Goal: Task Accomplishment & Management: Manage account settings

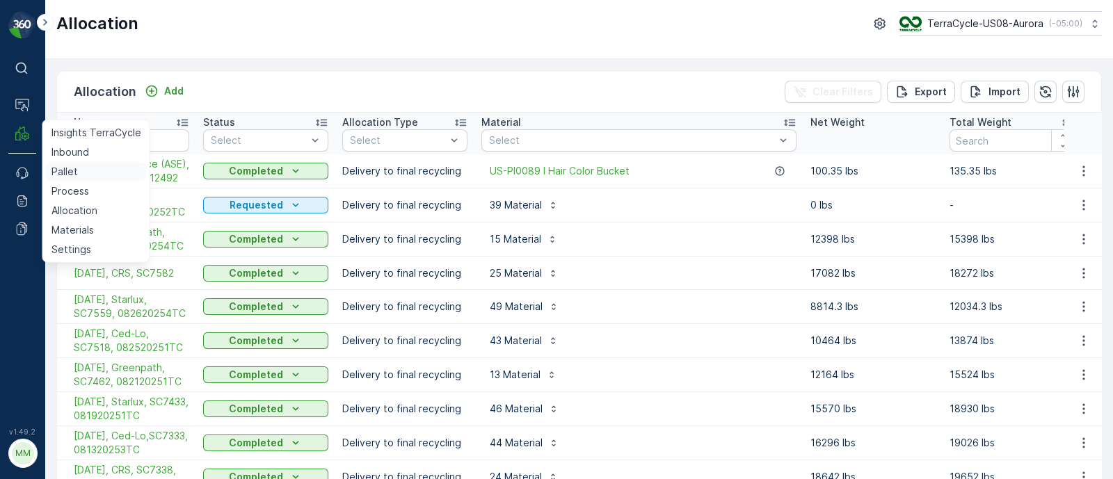
click at [76, 167] on link "Pallet" at bounding box center [96, 171] width 101 height 19
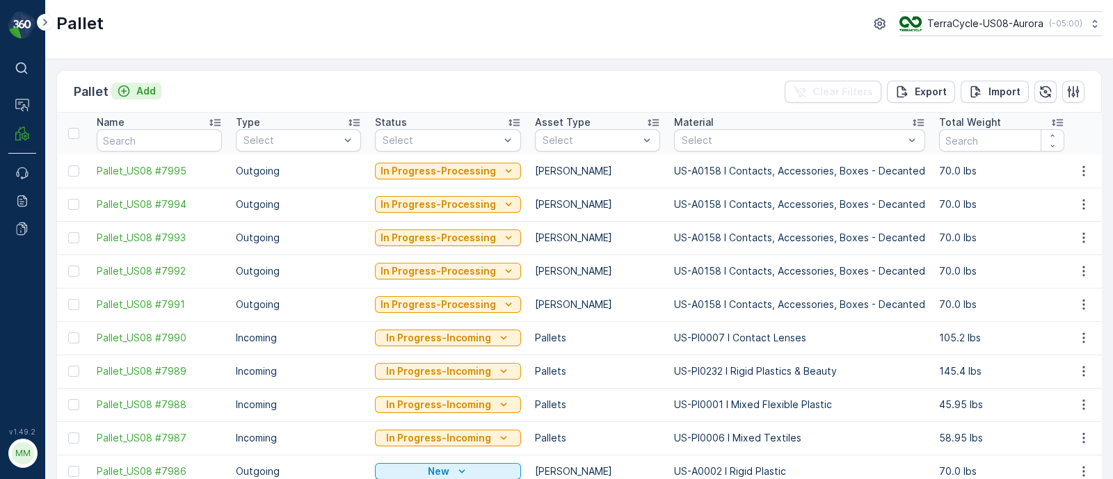
click at [142, 92] on p "Add" at bounding box center [145, 91] width 19 height 14
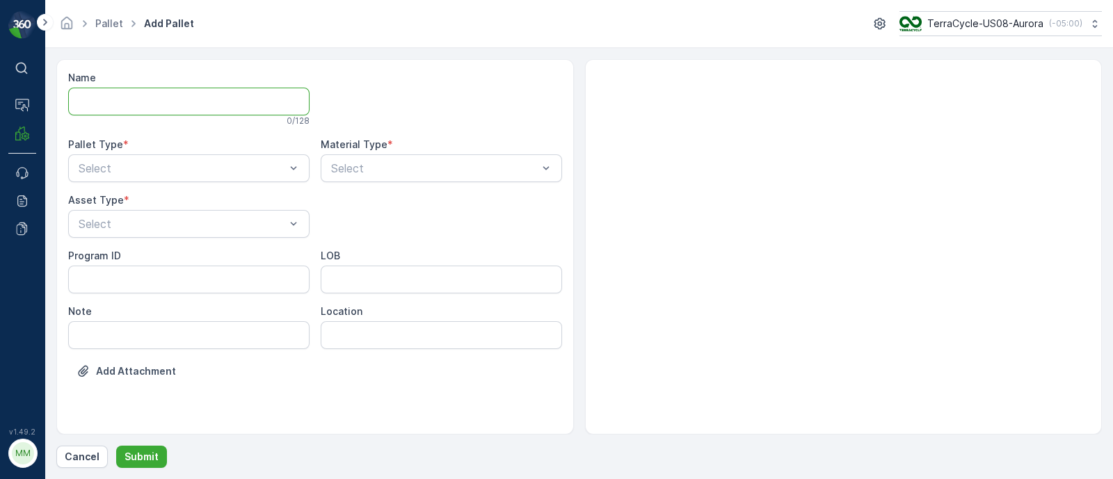
click at [166, 110] on input "Name" at bounding box center [188, 102] width 241 height 28
paste input "SO62359"
type input "FD, SO62359,"
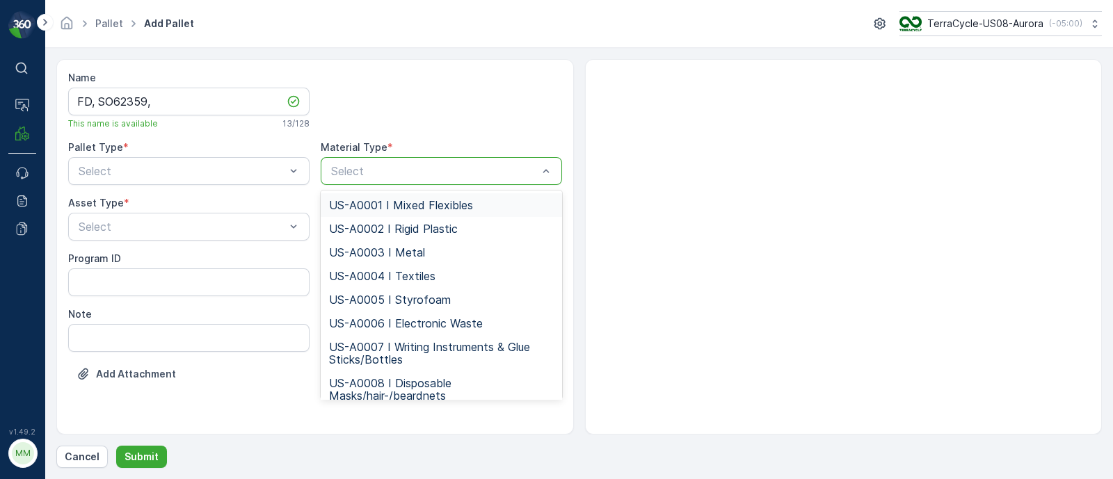
type input "US-PI0437 I RW Universal Waste: Gloves & Safety"
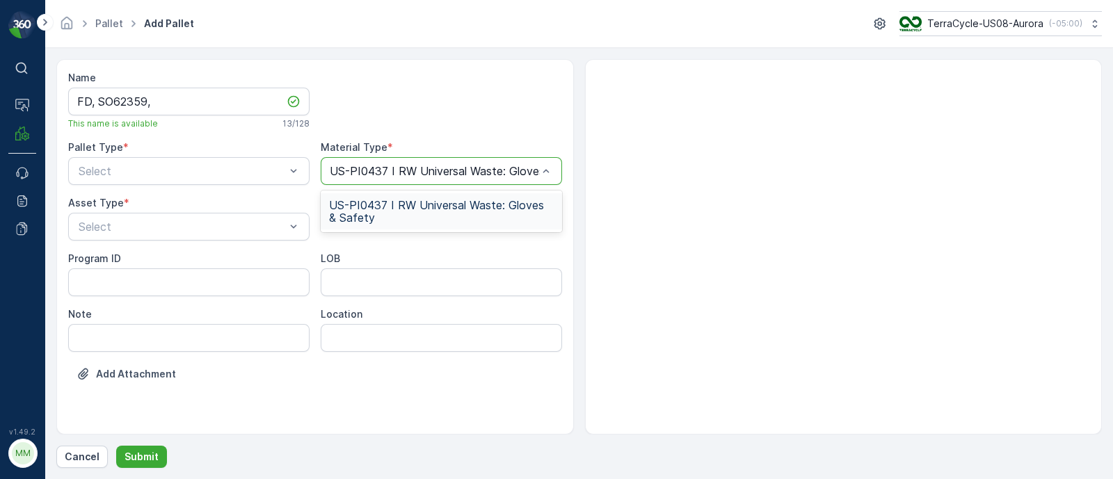
scroll to position [0, 52]
click at [393, 206] on span "US-PI0437 I RW Universal Waste: Gloves & Safety" at bounding box center [441, 211] width 225 height 25
click at [124, 273] on ID "Program ID" at bounding box center [188, 282] width 241 height 28
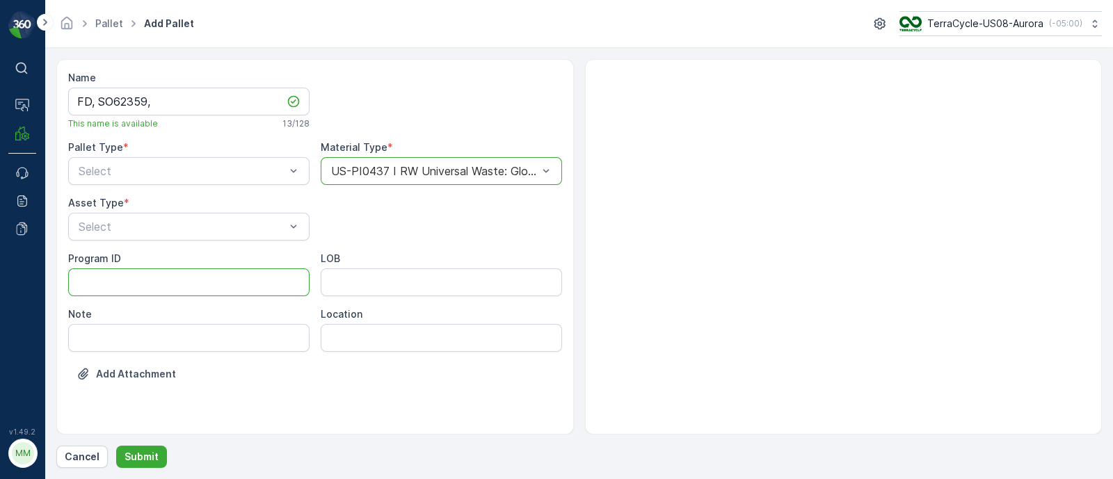
paste ID "TCRW"
type ID "TCRW"
click at [357, 281] on input "LOB" at bounding box center [441, 282] width 241 height 28
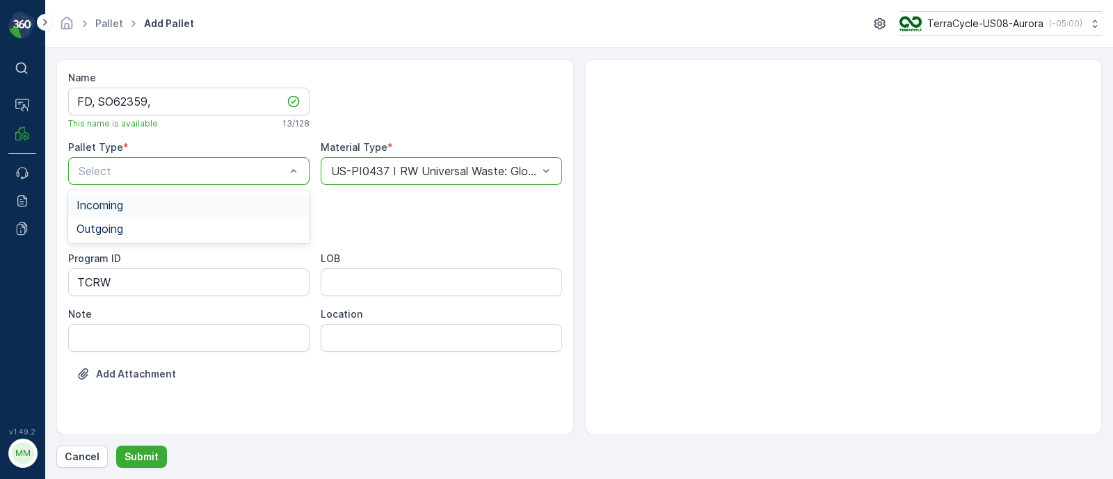
click at [118, 204] on span "Incoming" at bounding box center [99, 205] width 47 height 13
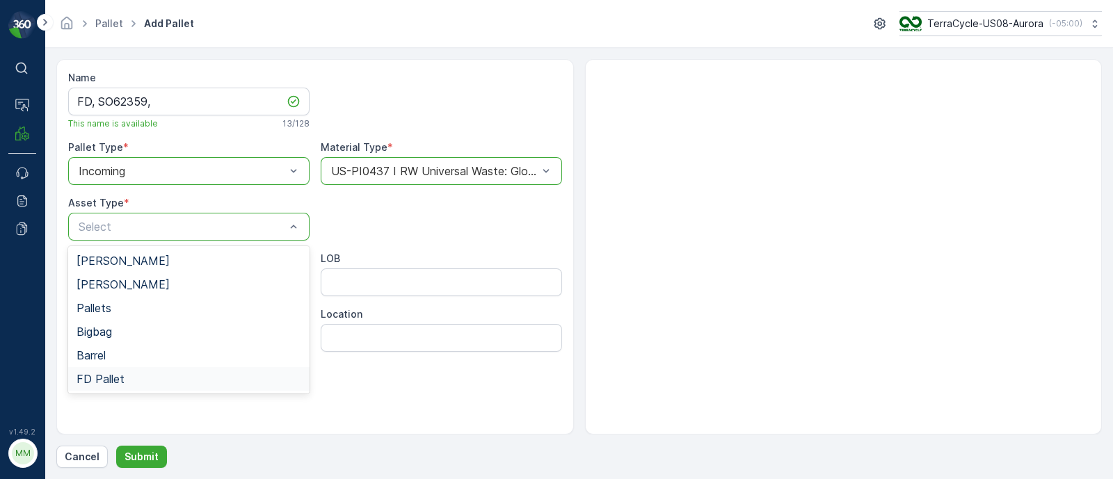
click at [101, 373] on span "FD Pallet" at bounding box center [100, 379] width 48 height 13
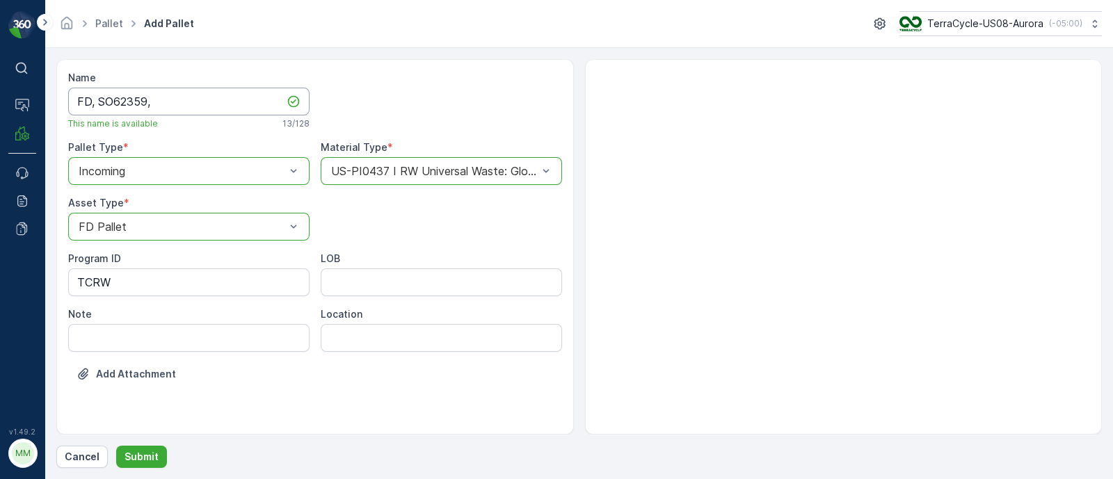
click at [191, 104] on input "FD, SO62359," at bounding box center [188, 102] width 241 height 28
type input "FD, SO62359, [DATE], #1"
click at [485, 281] on input "LOB" at bounding box center [441, 282] width 241 height 28
click at [450, 289] on input "MAT" at bounding box center [441, 282] width 241 height 28
drag, startPoint x: 397, startPoint y: 285, endPoint x: 296, endPoint y: 284, distance: 100.8
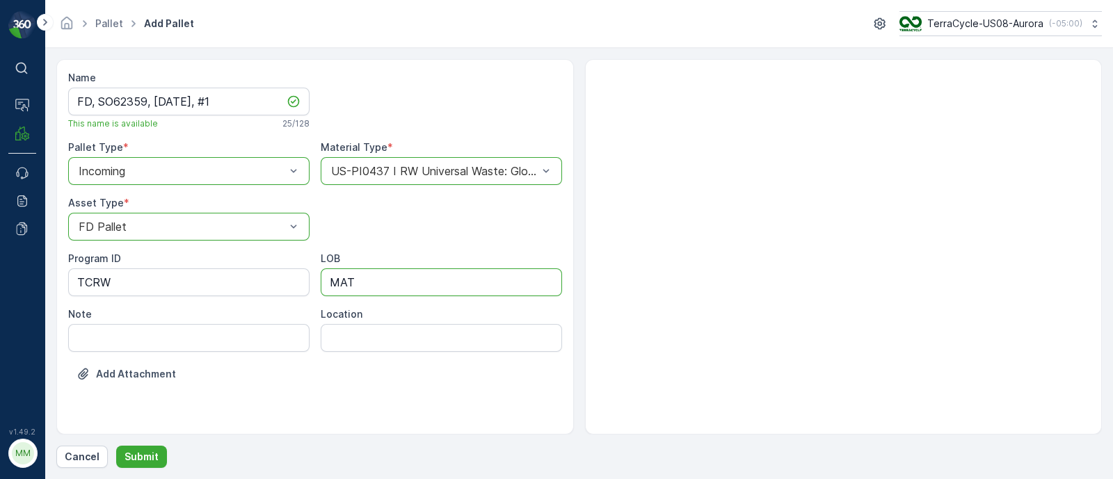
click at [296, 284] on div "Program ID TCRW LOB MAT Note Location" at bounding box center [315, 302] width 494 height 100
type input "TCRW"
click at [138, 448] on button "Submit" at bounding box center [141, 457] width 51 height 22
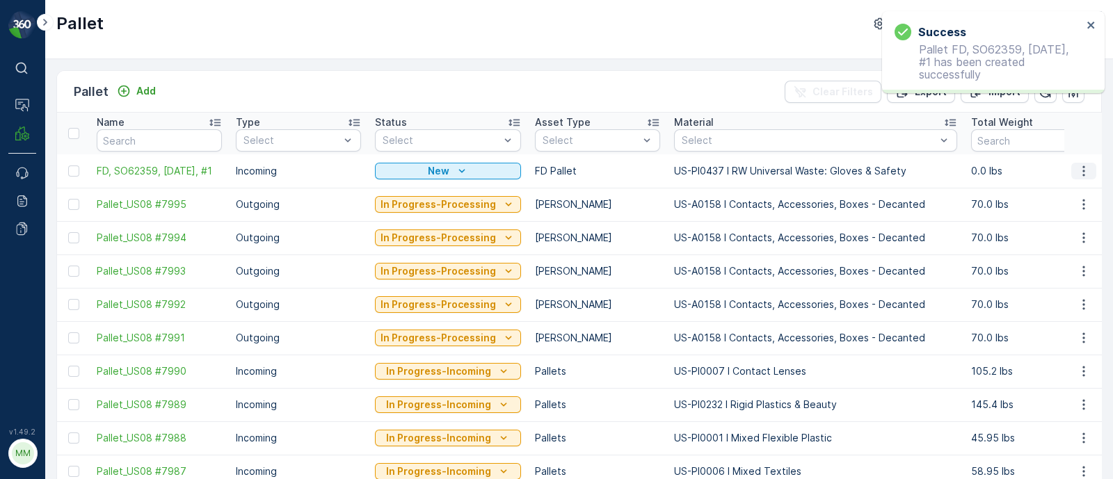
click at [1082, 169] on icon "button" at bounding box center [1083, 171] width 2 height 10
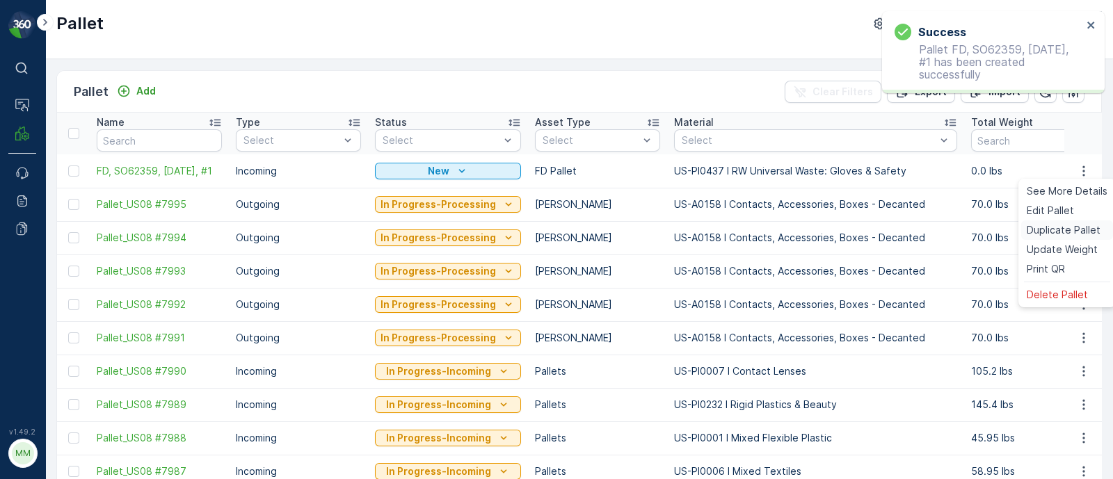
click at [1064, 232] on span "Duplicate Pallet" at bounding box center [1063, 230] width 74 height 14
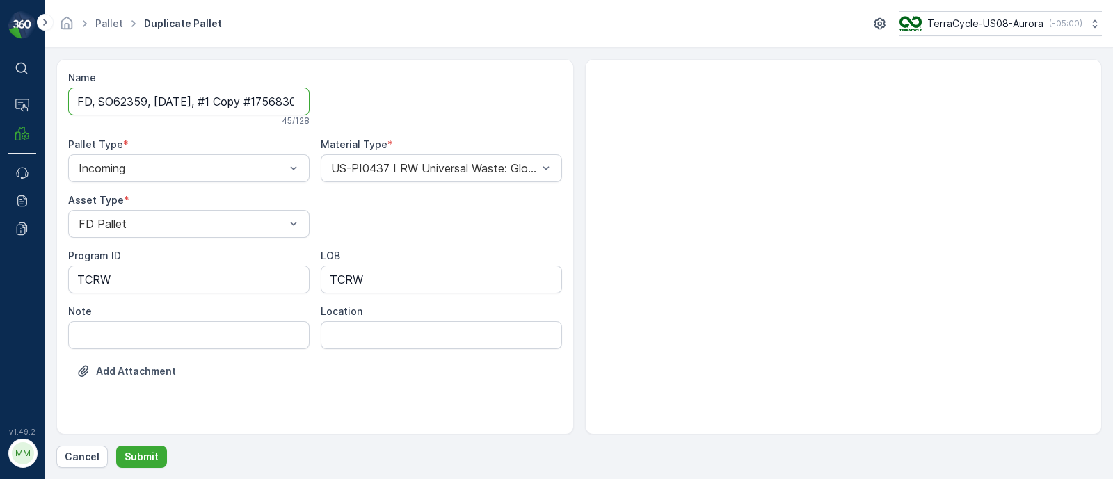
scroll to position [0, 54]
drag, startPoint x: 212, startPoint y: 99, endPoint x: 442, endPoint y: 108, distance: 229.7
click at [440, 108] on div "Name FD, SO62359, [DATE], #1 Copy #1756830350500 45 / 128 Pallet Type * Incomin…" at bounding box center [315, 235] width 494 height 328
type input "FD, SO62359, [DATE], #2"
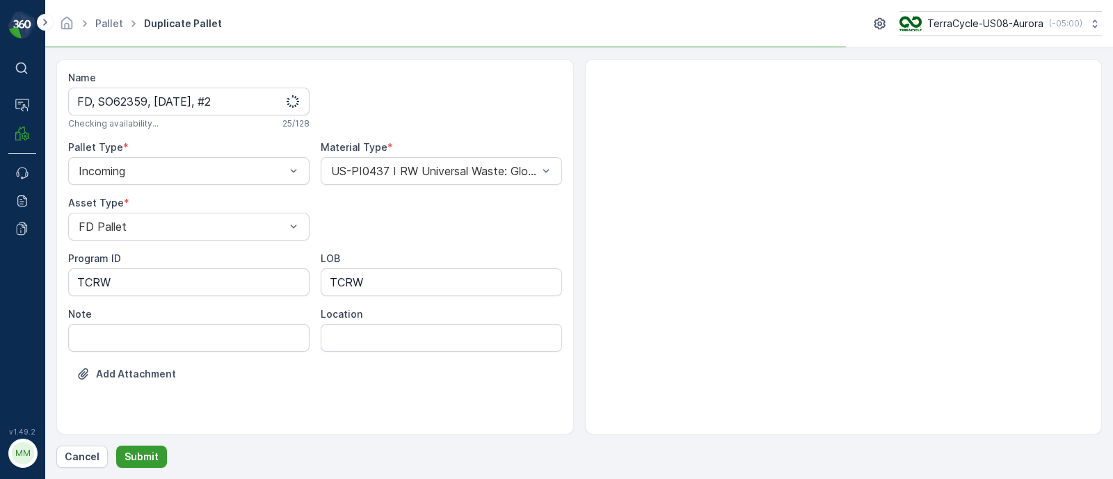
click at [136, 457] on p "Submit" at bounding box center [141, 457] width 34 height 14
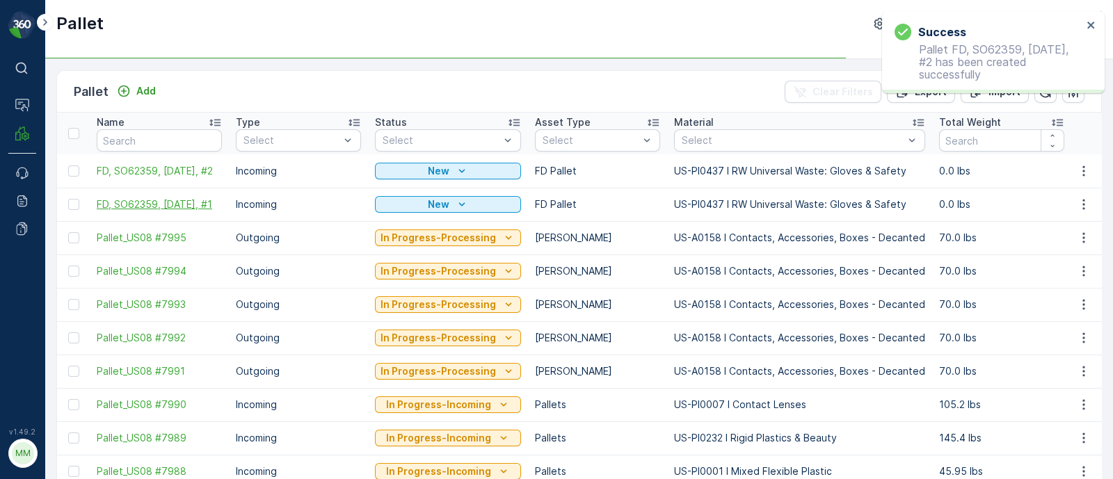
drag, startPoint x: 90, startPoint y: 195, endPoint x: 118, endPoint y: 211, distance: 32.1
click at [118, 211] on td "FD, SO62359, [DATE], #1" at bounding box center [159, 204] width 139 height 33
copy span "FD, SO62359, [DATE], #1"
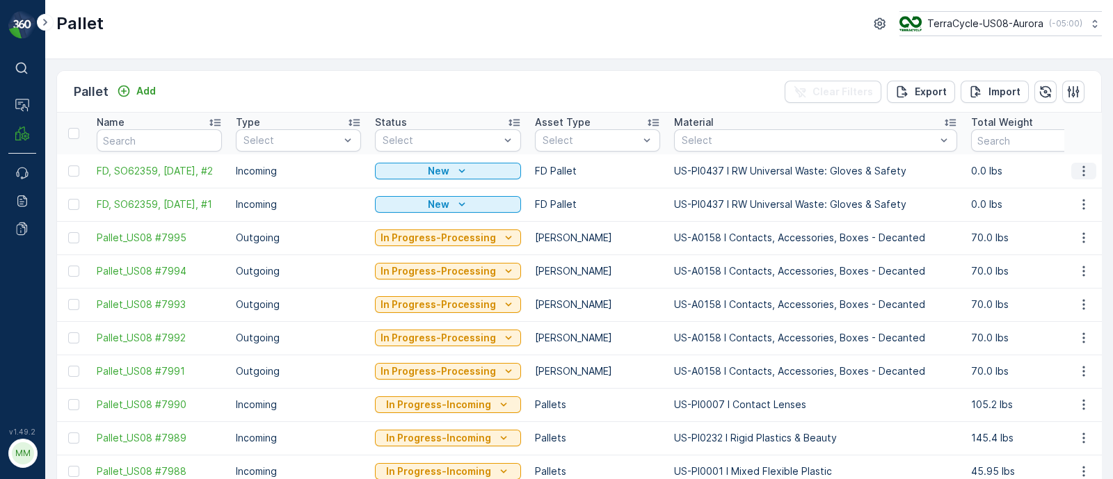
click at [1083, 168] on icon "button" at bounding box center [1084, 171] width 14 height 14
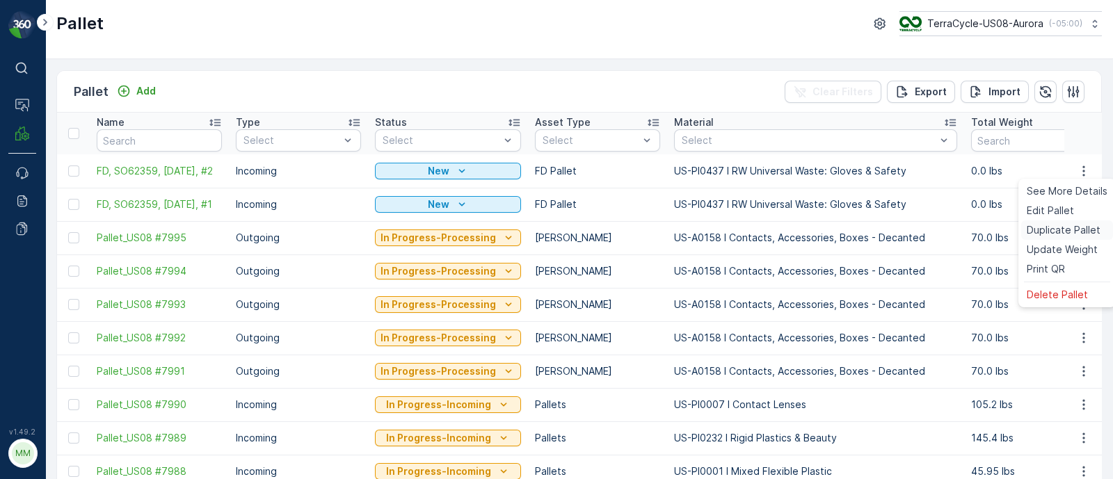
click at [1070, 232] on span "Duplicate Pallet" at bounding box center [1063, 230] width 74 height 14
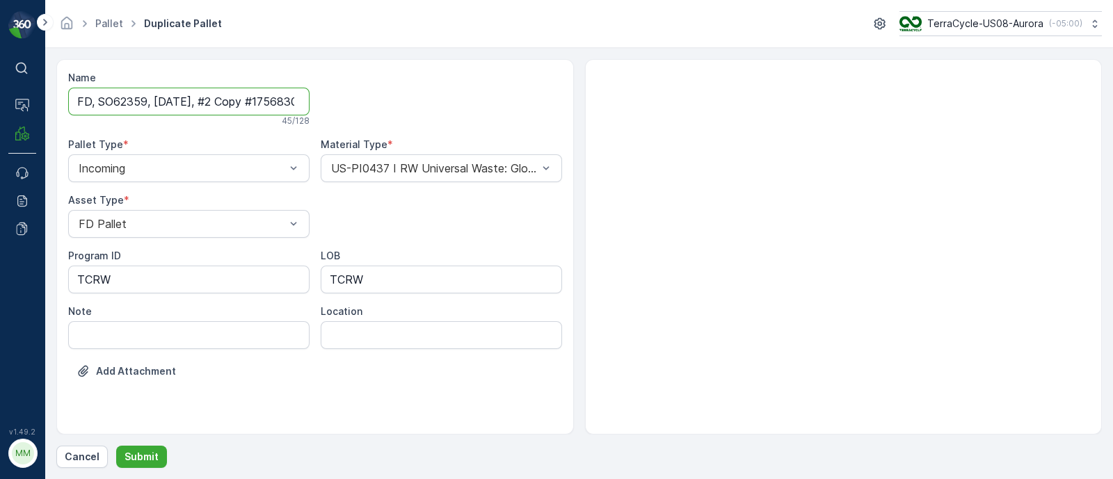
scroll to position [0, 56]
drag, startPoint x: 216, startPoint y: 98, endPoint x: 746, endPoint y: 147, distance: 532.2
click at [746, 147] on div "Name FD, SO62359, [DATE], #2 Copy #1756830503754 45 / 128 Pallet Type * Incomin…" at bounding box center [578, 247] width 1045 height 376
type input "FD, SO62359, [DATE], #3"
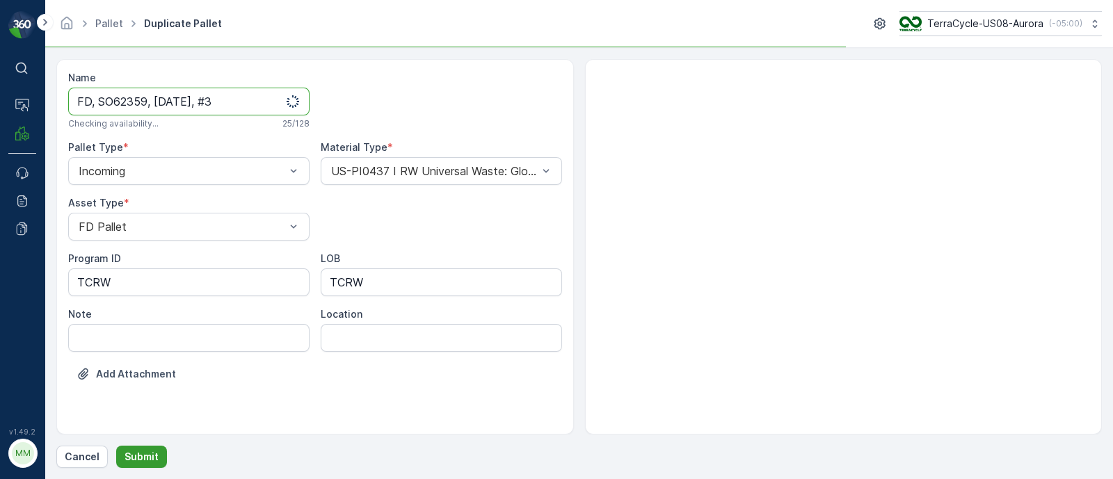
click at [153, 453] on p "Submit" at bounding box center [141, 457] width 34 height 14
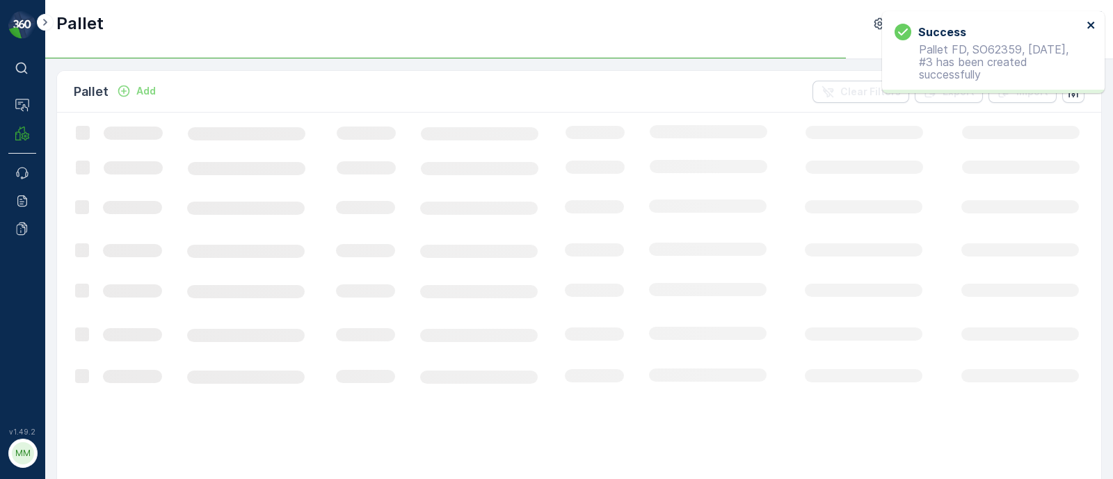
click at [1092, 25] on icon "close" at bounding box center [1091, 24] width 10 height 11
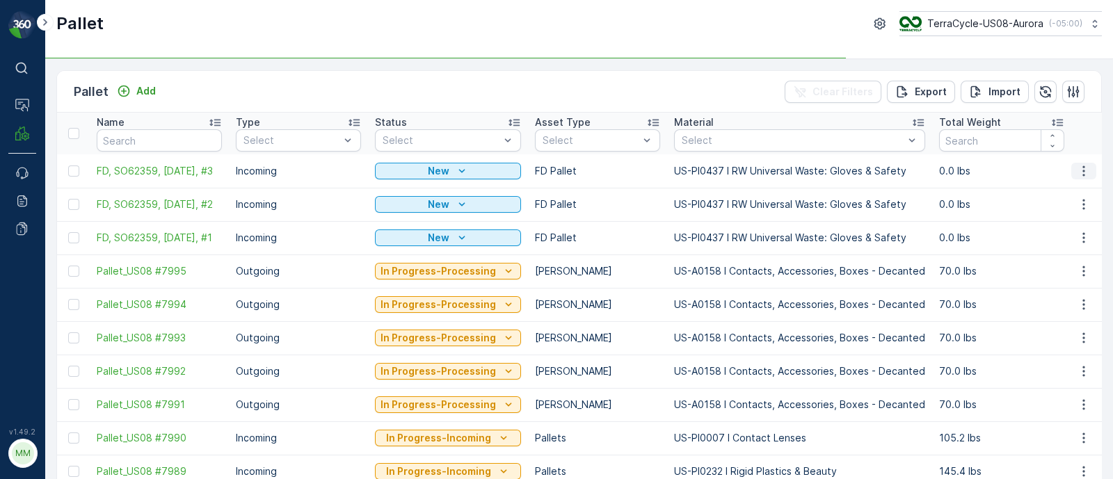
click at [1085, 174] on icon "button" at bounding box center [1084, 171] width 14 height 14
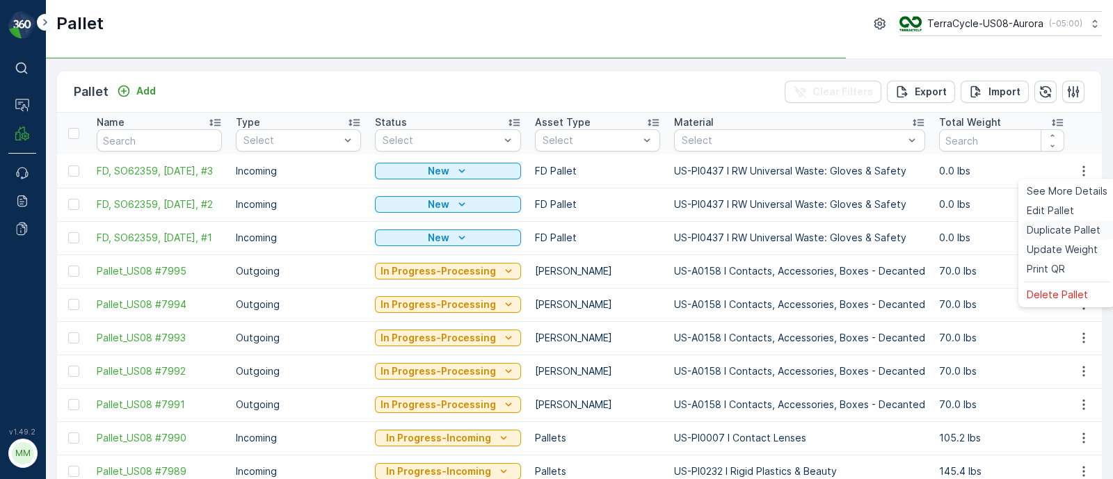
click at [1063, 223] on span "Duplicate Pallet" at bounding box center [1063, 230] width 74 height 14
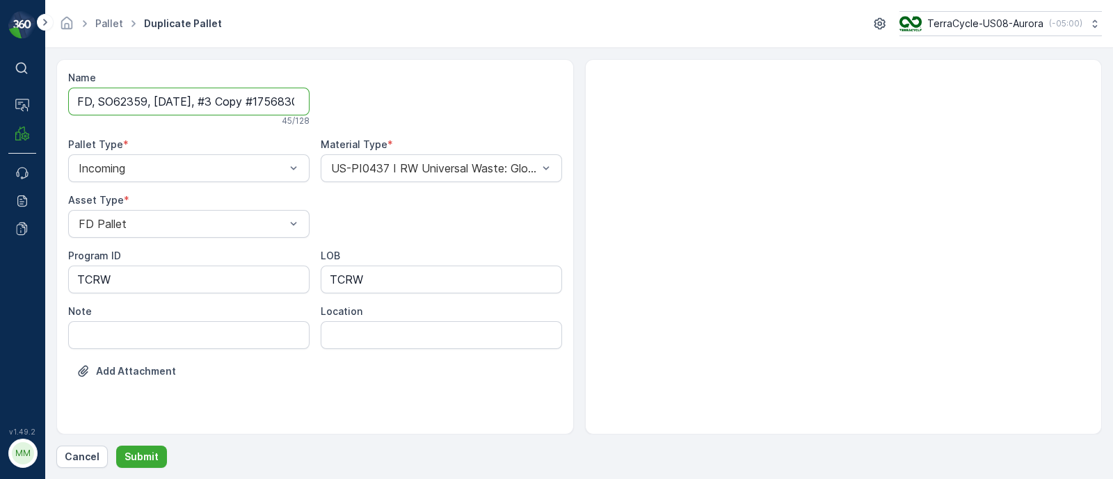
scroll to position [0, 52]
drag, startPoint x: 215, startPoint y: 102, endPoint x: 765, endPoint y: 158, distance: 553.0
click at [765, 158] on div "Name FD, SO62359, [DATE], #3 Copy #1756830511477 45 / 128 Pallet Type * Incomin…" at bounding box center [578, 247] width 1045 height 376
type input "FD, SO62359, [DATE], #4"
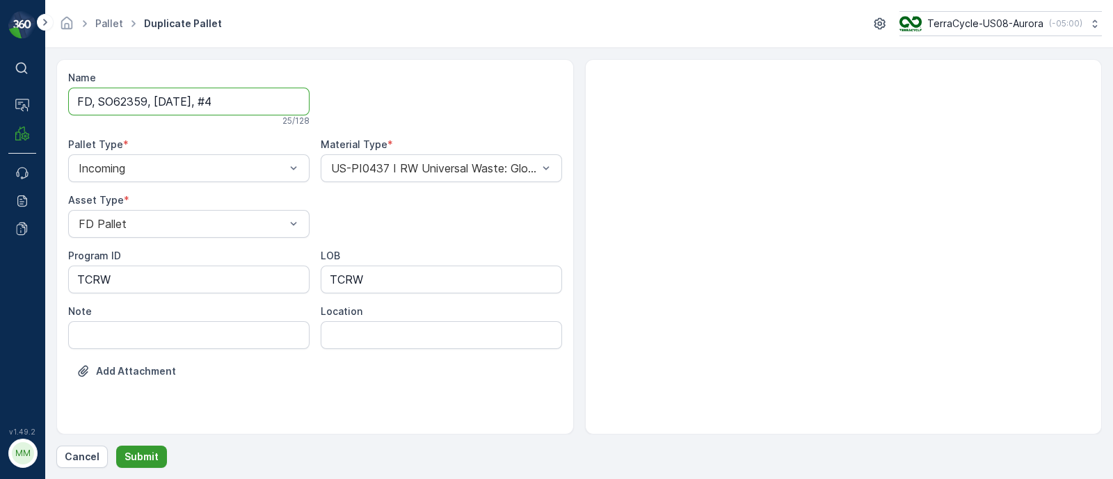
click at [149, 452] on p "Submit" at bounding box center [141, 457] width 34 height 14
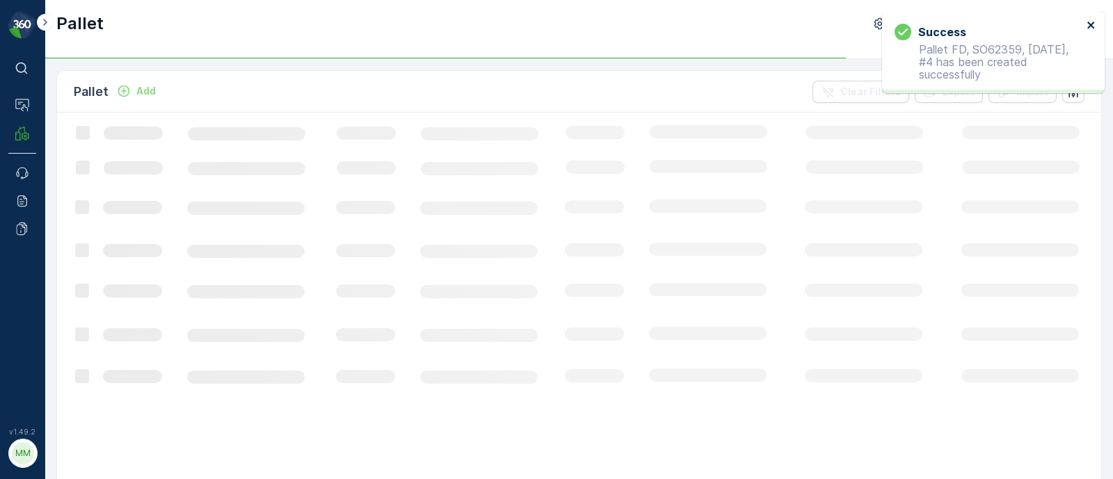
click at [1092, 31] on button "close" at bounding box center [1091, 25] width 10 height 13
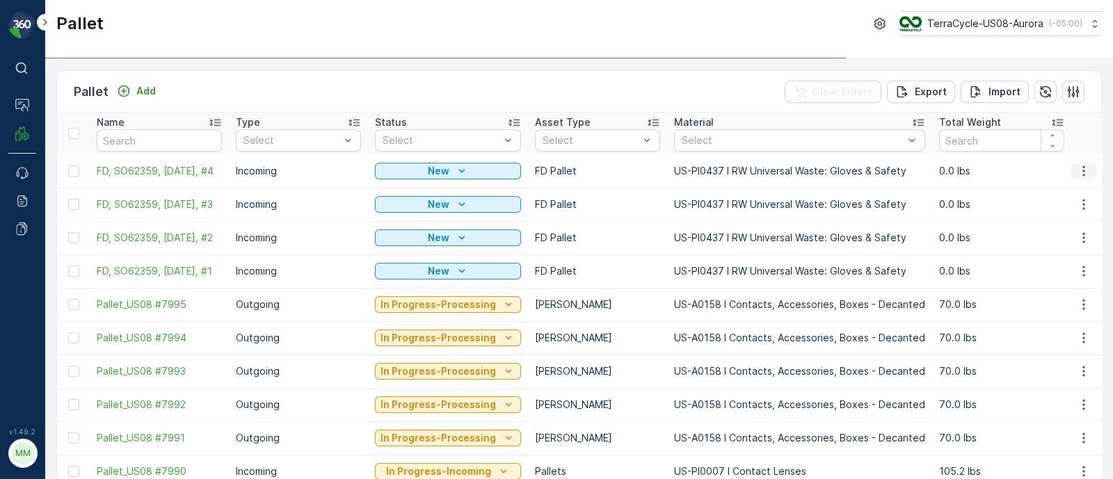
click at [1078, 166] on icon "button" at bounding box center [1084, 171] width 14 height 14
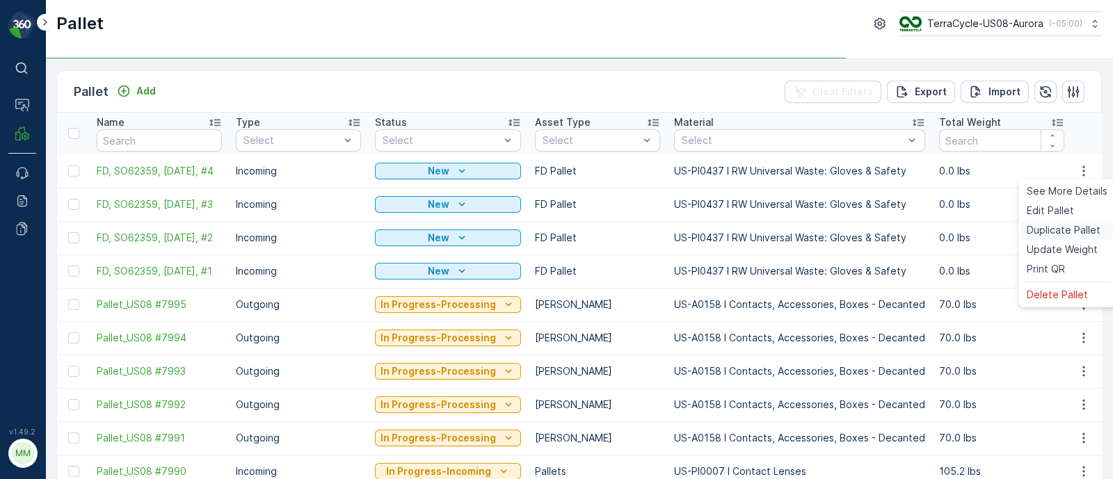
click at [1040, 229] on span "Duplicate Pallet" at bounding box center [1063, 230] width 74 height 14
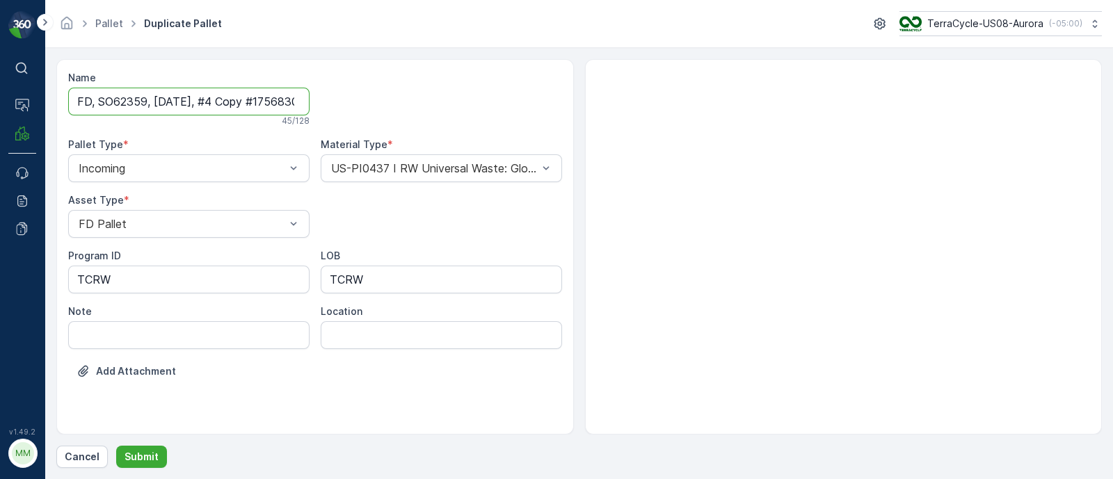
scroll to position [0, 54]
drag, startPoint x: 214, startPoint y: 102, endPoint x: 594, endPoint y: 135, distance: 381.9
click at [594, 135] on div "Name FD, SO62359, [DATE], #4 Copy #1756830519087 45 / 128 Pallet Type * Incomin…" at bounding box center [578, 247] width 1045 height 376
type input "FD, SO62359, [DATE], #5"
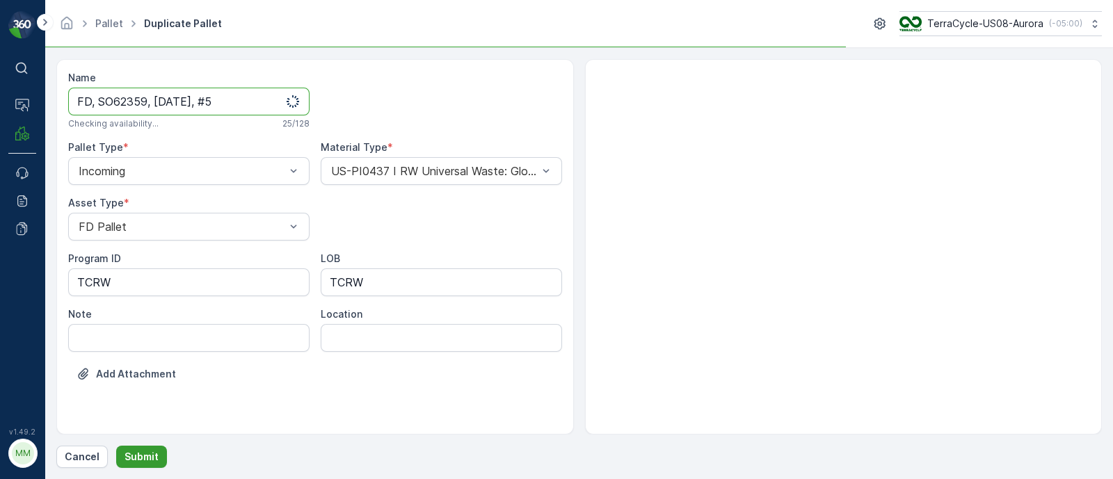
click at [154, 450] on p "Submit" at bounding box center [141, 457] width 34 height 14
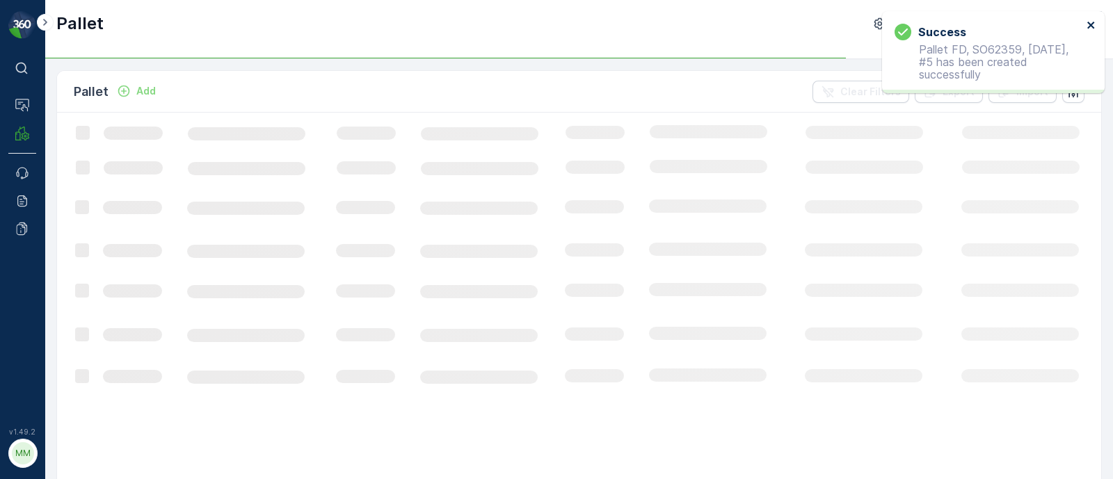
click at [1088, 23] on icon "close" at bounding box center [1090, 25] width 7 height 7
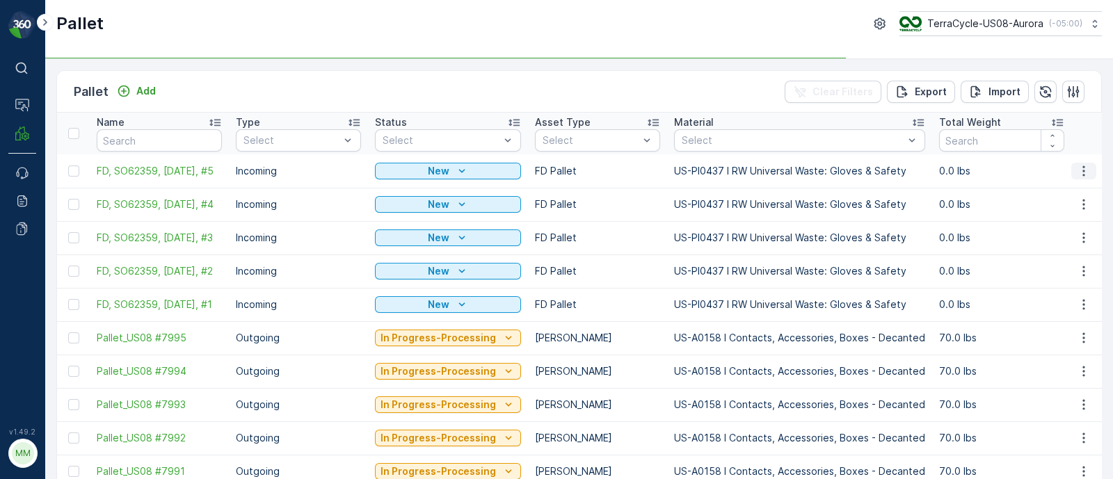
click at [1077, 177] on icon "button" at bounding box center [1084, 171] width 14 height 14
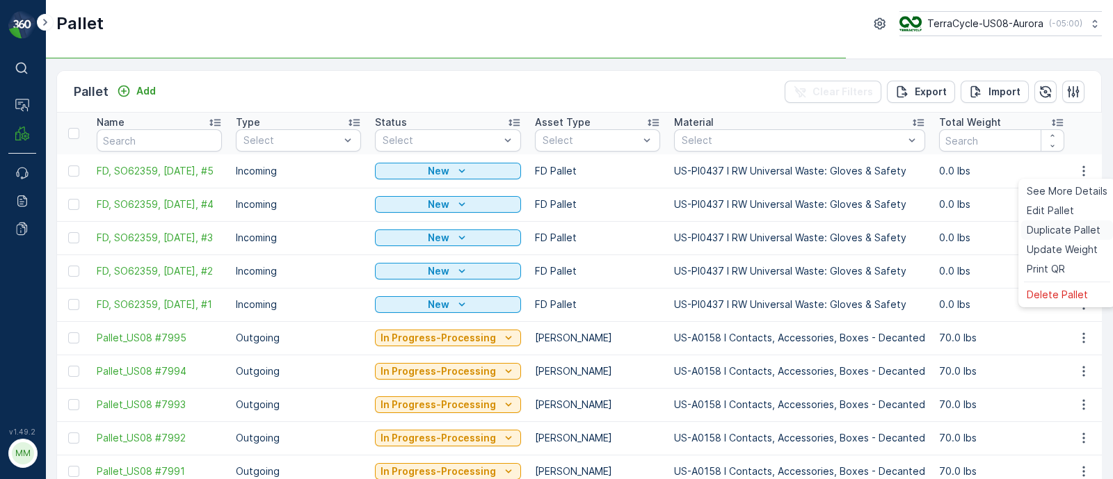
click at [1057, 225] on span "Duplicate Pallet" at bounding box center [1063, 230] width 74 height 14
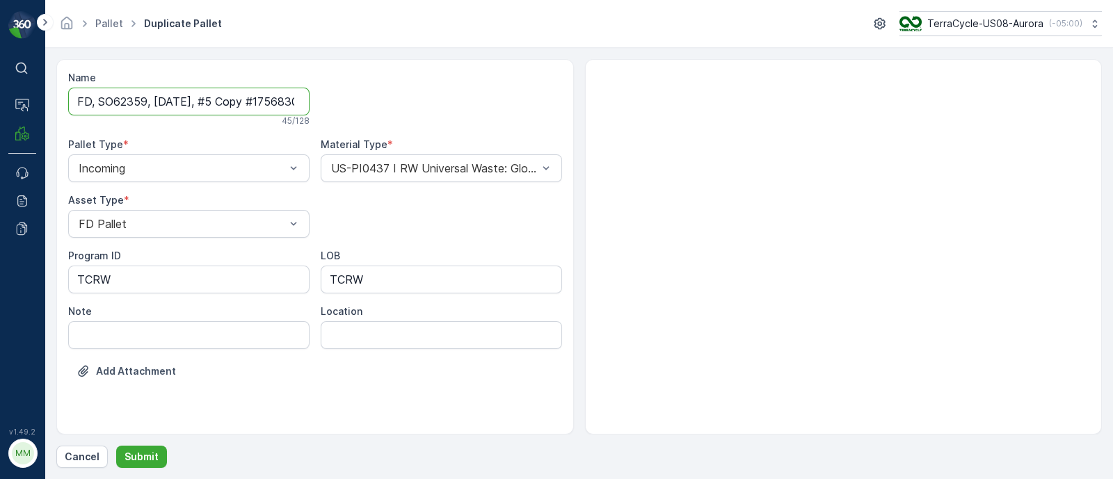
scroll to position [0, 54]
drag, startPoint x: 214, startPoint y: 100, endPoint x: 506, endPoint y: 102, distance: 292.8
click at [506, 102] on div "Name FD, SO62359, [DATE], #5 Copy #1756830526702 45 / 128 Pallet Type * Incomin…" at bounding box center [315, 235] width 494 height 328
type input "FD, SO62359, [DATE], #6"
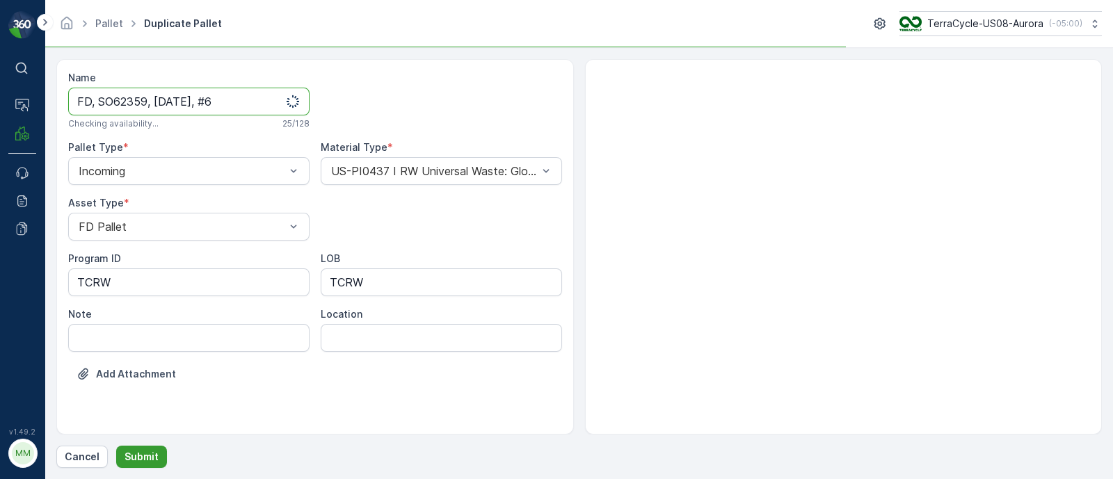
click at [152, 460] on p "Submit" at bounding box center [141, 457] width 34 height 14
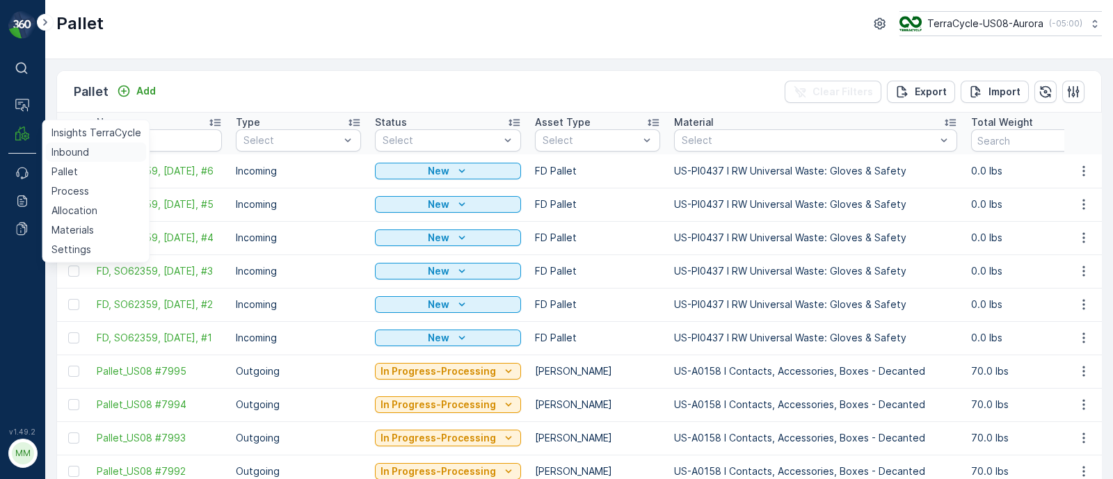
click at [67, 147] on p "Inbound" at bounding box center [70, 152] width 38 height 14
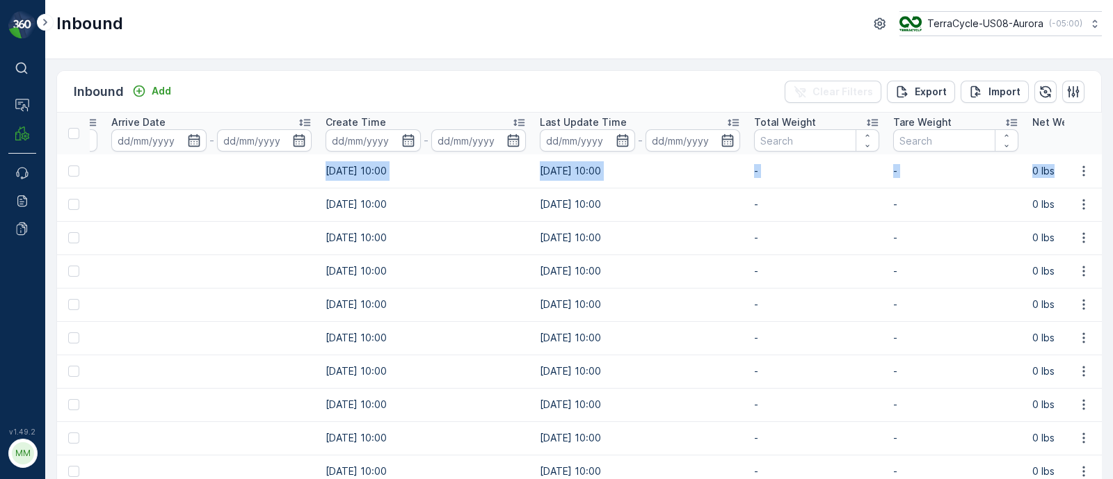
scroll to position [0, 953]
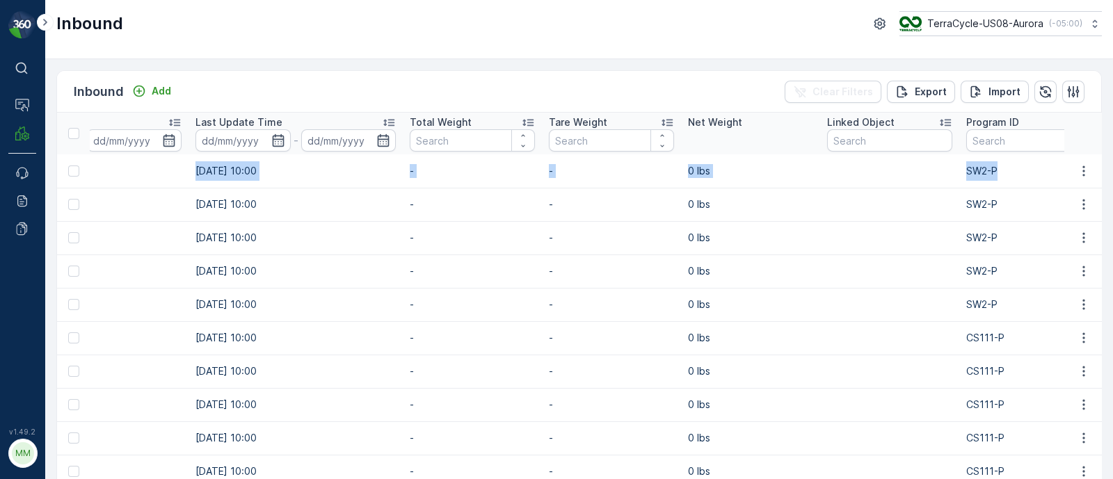
drag, startPoint x: 791, startPoint y: 172, endPoint x: 1122, endPoint y: 177, distance: 331.8
click at [1112, 177] on html "⌘B Operations MRF Events Reports Documents v 1.49.2 MM MRF.US08 Inbound TerraCy…" at bounding box center [556, 239] width 1113 height 479
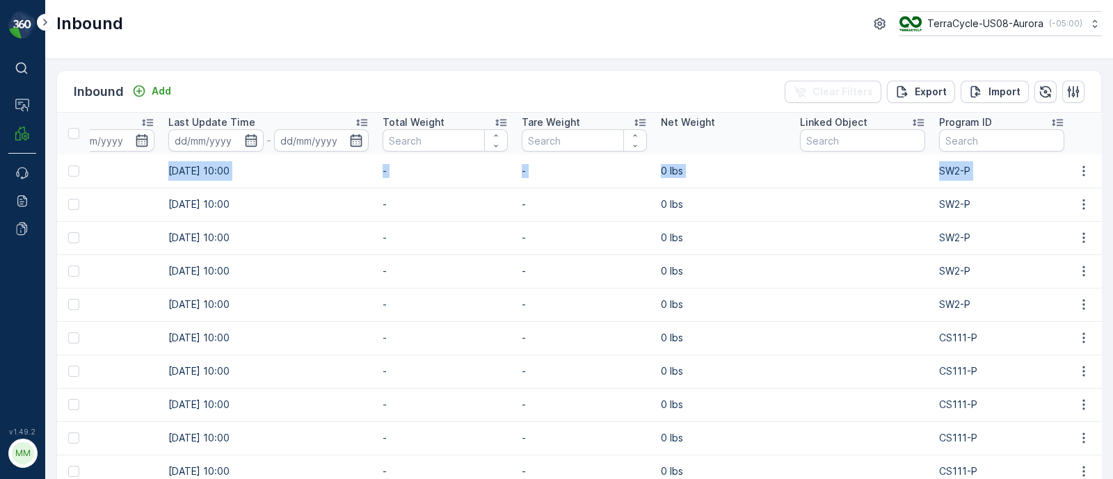
click at [785, 178] on td "0 lbs" at bounding box center [723, 170] width 139 height 33
click at [964, 136] on input "text" at bounding box center [1001, 140] width 125 height 22
type input "214"
click at [940, 137] on input "214" at bounding box center [1001, 140] width 125 height 22
type input "cs214"
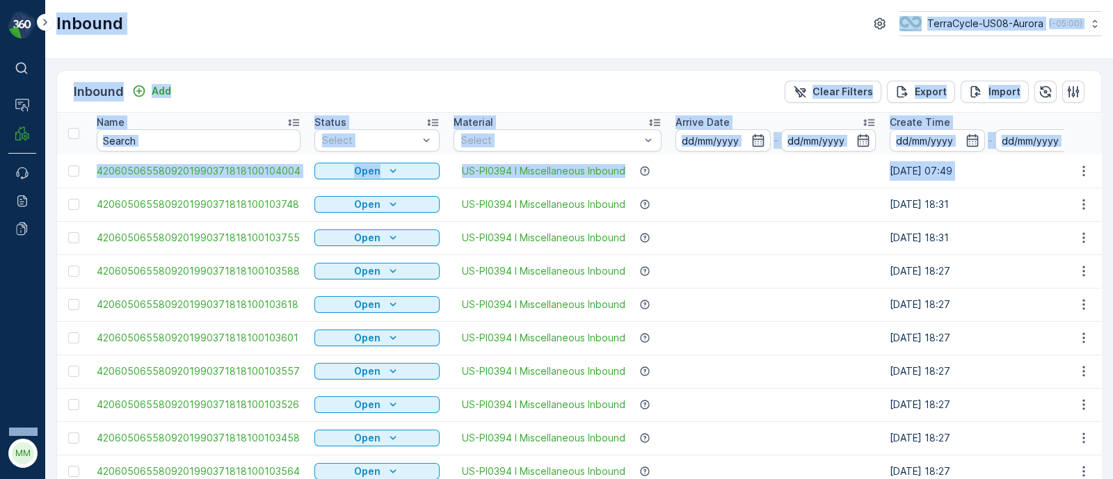
drag, startPoint x: 411, startPoint y: 165, endPoint x: 0, endPoint y: 143, distance: 411.6
click at [0, 143] on div "⌘B Operations MRF Events Reports Documents v 1.49.2 MM MRF.US08 Inbound TerraCy…" at bounding box center [556, 239] width 1113 height 479
click at [371, 127] on div "Status" at bounding box center [376, 122] width 125 height 14
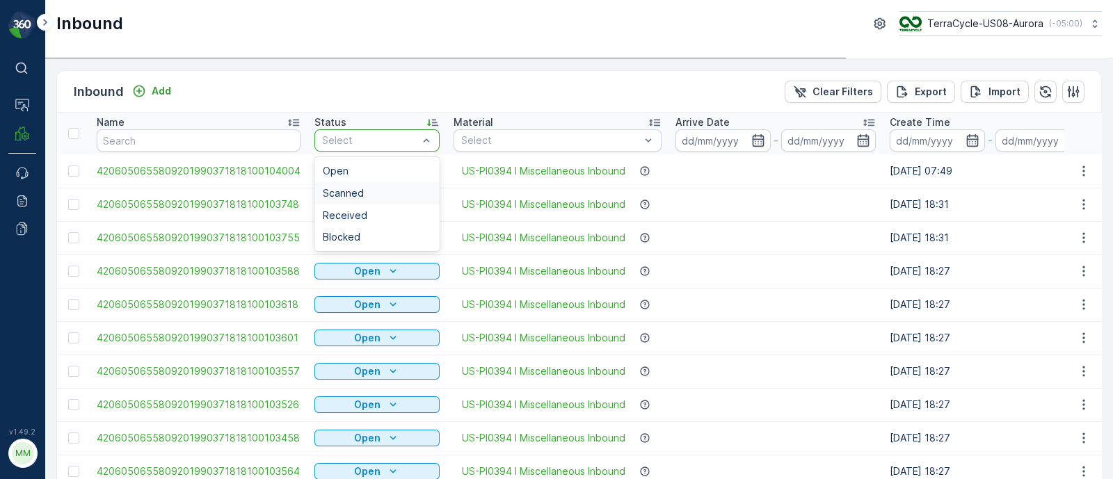
click at [353, 190] on span "Scanned" at bounding box center [343, 193] width 41 height 11
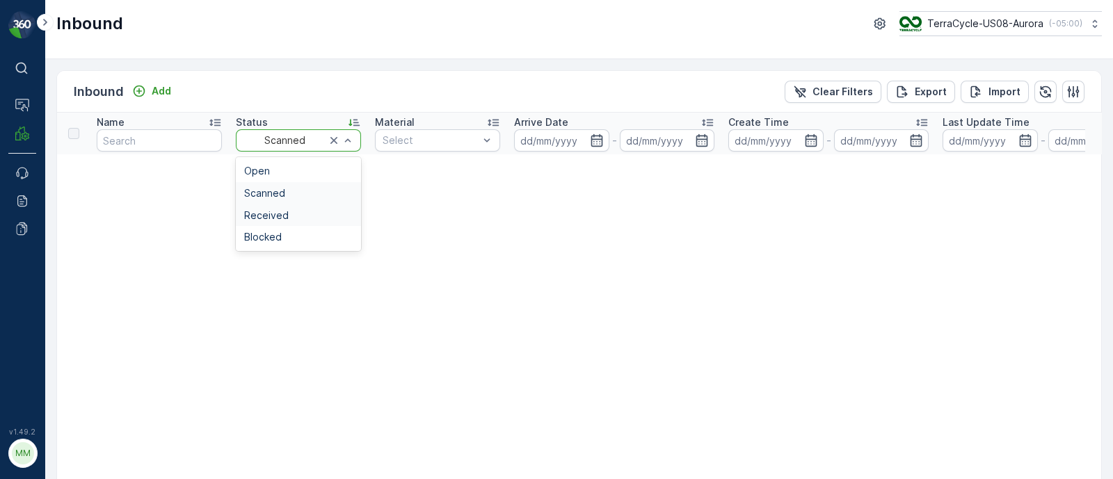
click at [302, 217] on div "Received" at bounding box center [298, 215] width 108 height 11
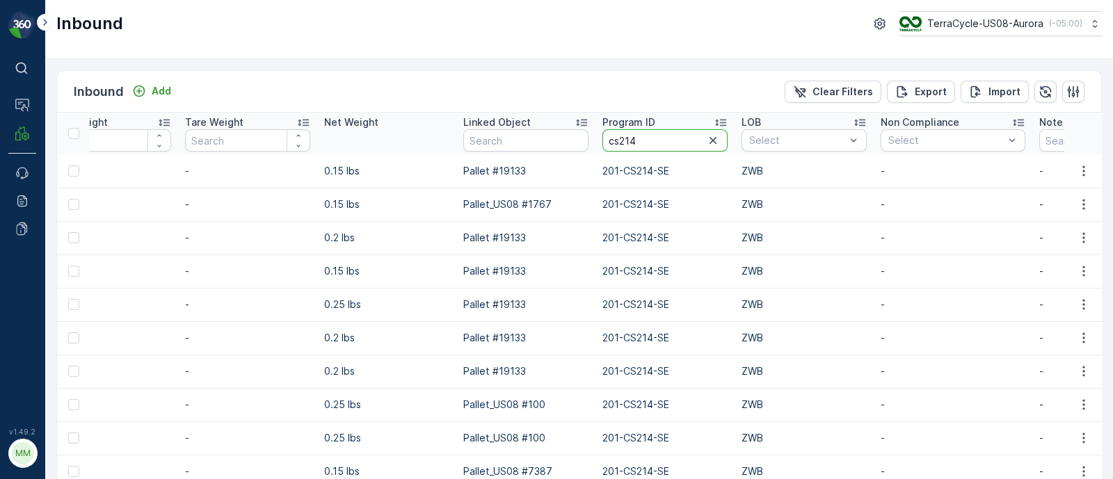
drag, startPoint x: 661, startPoint y: 140, endPoint x: 627, endPoint y: 140, distance: 33.4
click at [627, 140] on input "cs214" at bounding box center [664, 140] width 125 height 22
type input "cs231"
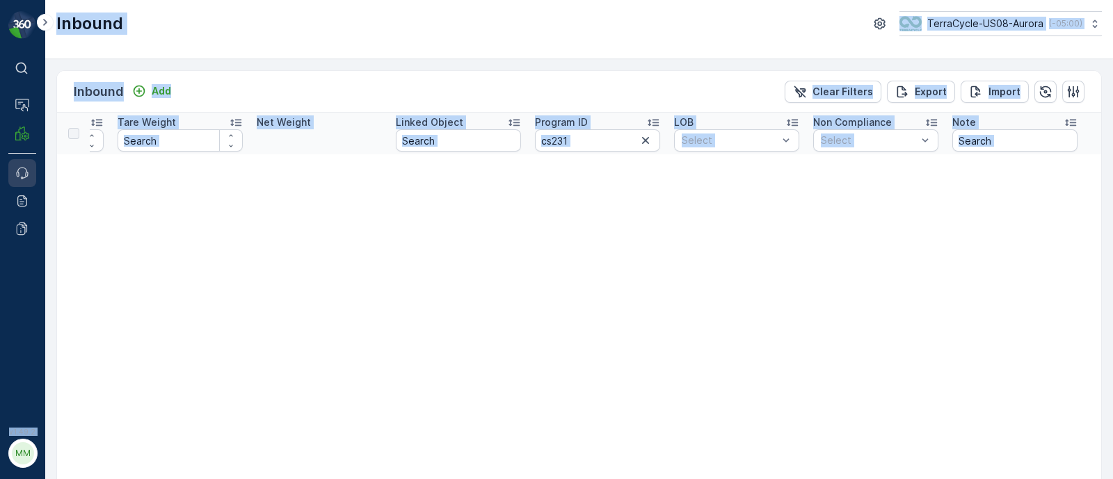
drag, startPoint x: 368, startPoint y: 175, endPoint x: 30, endPoint y: 175, distance: 338.0
click at [30, 175] on div "⌘B Operations MRF Events Reports Documents v 1.49.2 MM MRF.US08 Inbound TerraCy…" at bounding box center [556, 239] width 1113 height 479
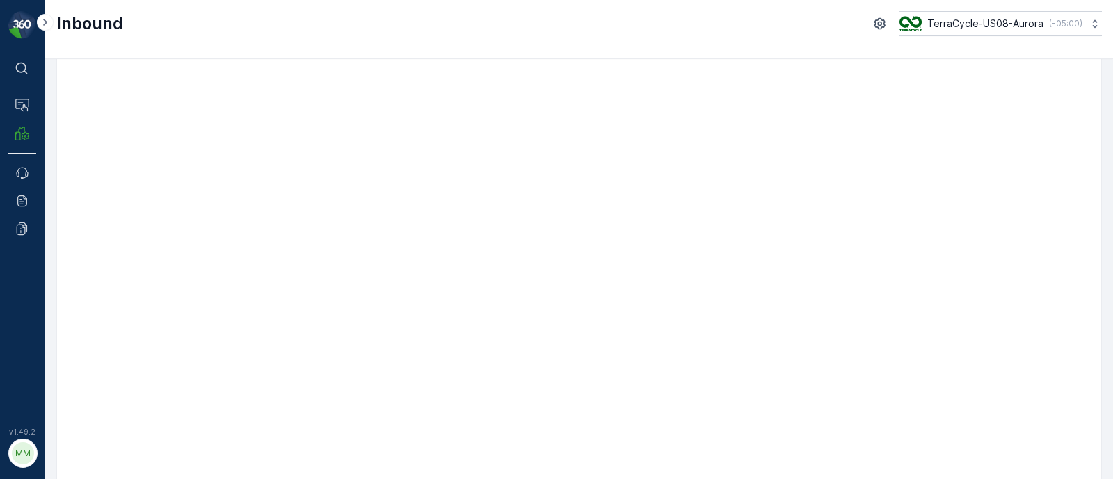
scroll to position [0, 0]
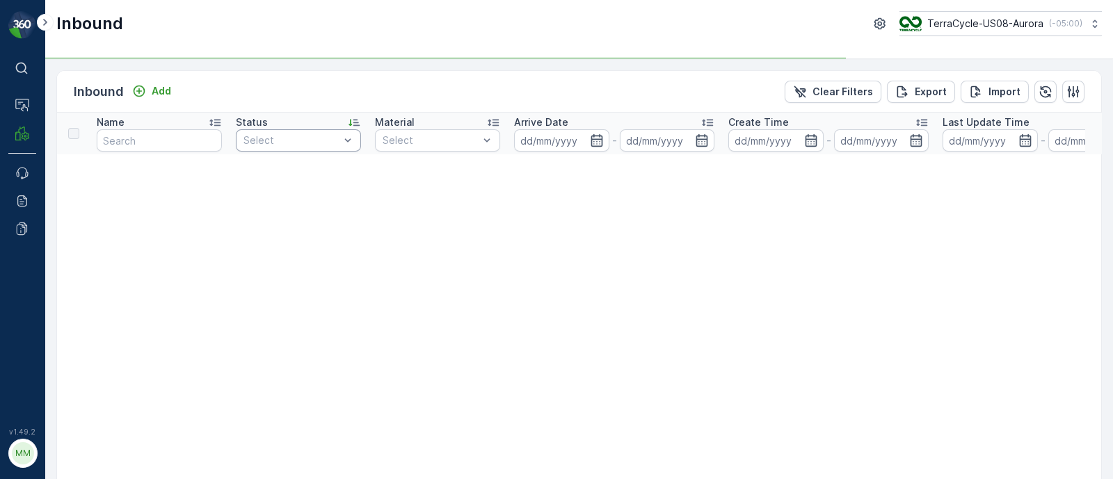
click at [305, 131] on div "Select" at bounding box center [298, 140] width 125 height 22
click at [278, 168] on div "Open" at bounding box center [298, 171] width 108 height 11
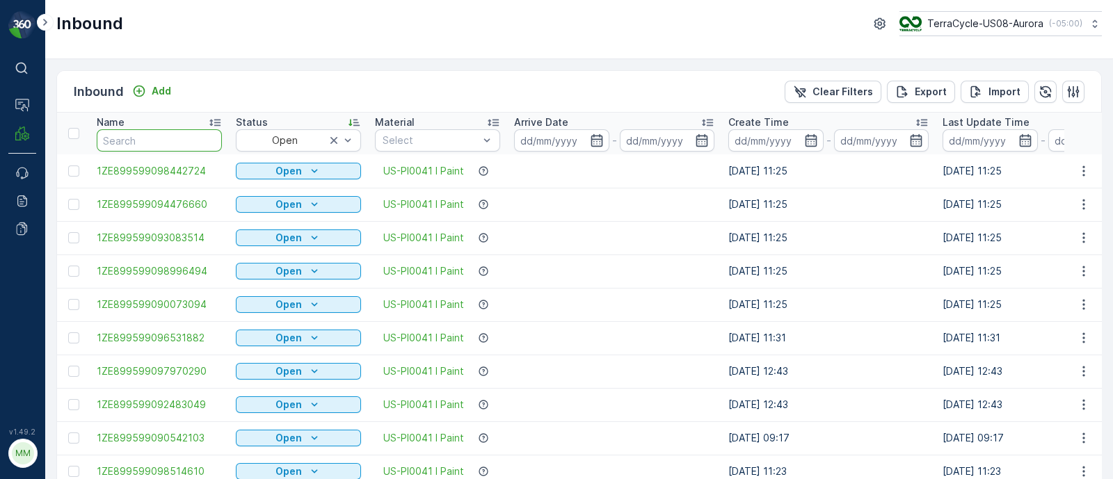
click at [156, 134] on input "text" at bounding box center [159, 140] width 125 height 22
paste input "1Z1AR8619099057714"
type input "1Z1AR8619099057714"
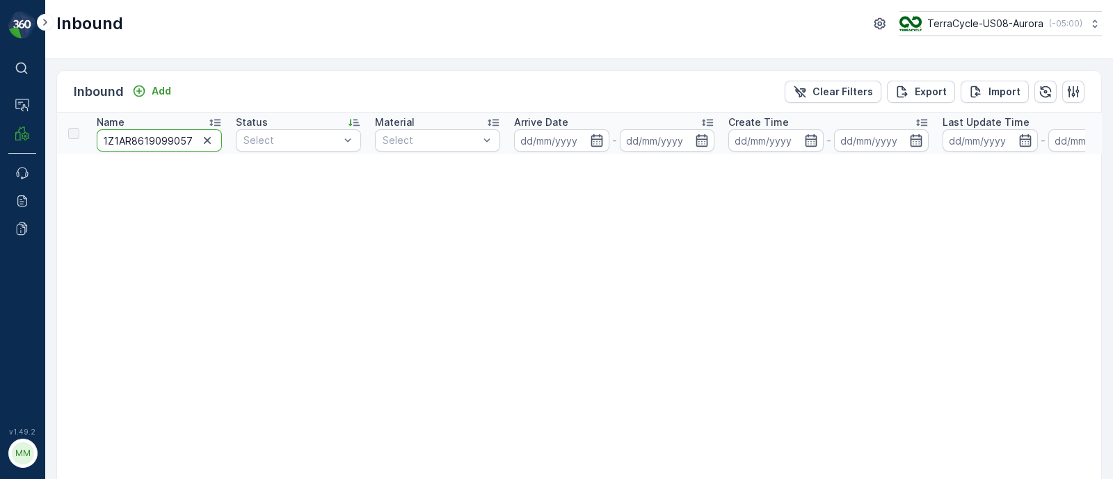
scroll to position [0, 13]
drag, startPoint x: 182, startPoint y: 138, endPoint x: 241, endPoint y: 138, distance: 59.1
click at [171, 139] on input "1Z1AR8619099057714" at bounding box center [159, 140] width 125 height 22
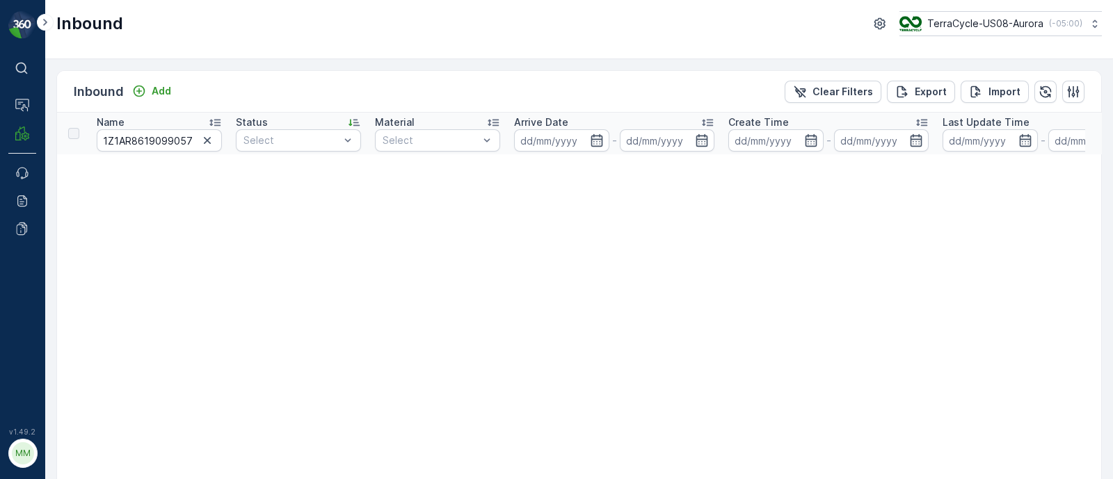
drag, startPoint x: 846, startPoint y: 178, endPoint x: 1404, endPoint y: 259, distance: 563.7
click at [1112, 259] on html "⌘B Operations MRF Events Reports Documents v 1.49.2 MM MRF.US08 Inbound TerraCy…" at bounding box center [556, 239] width 1113 height 479
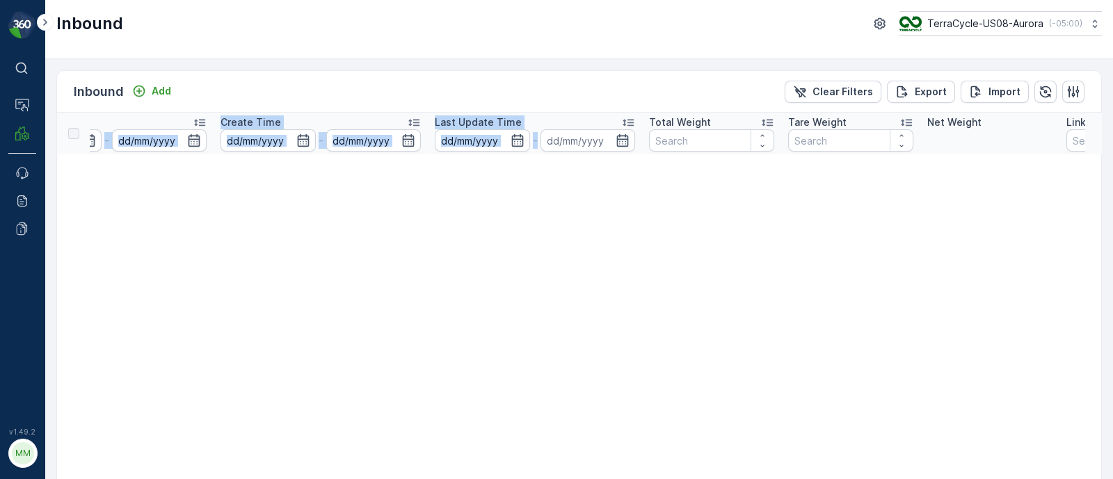
scroll to position [0, 1181]
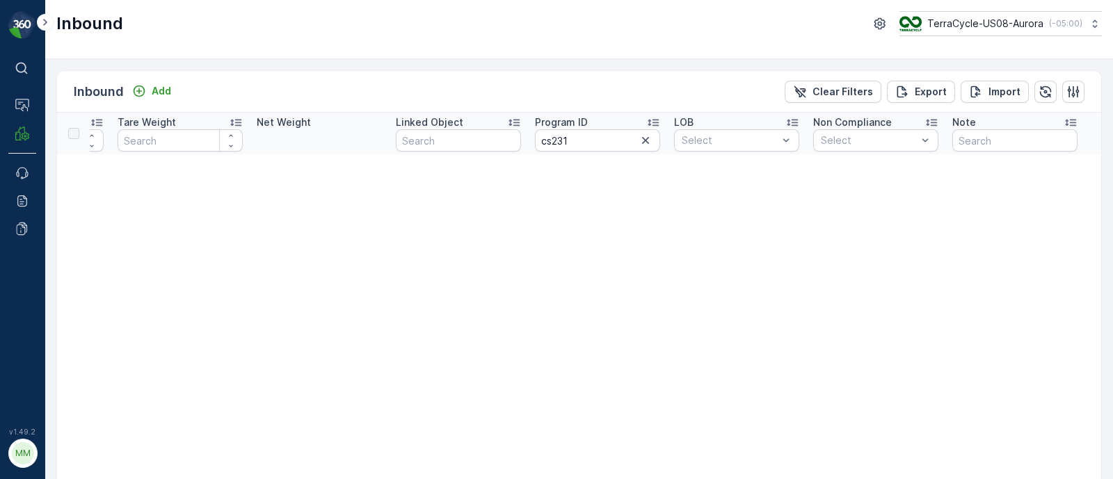
drag, startPoint x: 1043, startPoint y: 150, endPoint x: 1268, endPoint y: 157, distance: 225.4
click at [1112, 157] on html "⌘B Operations MRF Events Reports Documents v 1.49.2 MM MRF.US08 Inbound TerraCy…" at bounding box center [556, 239] width 1113 height 479
click at [571, 144] on input "cs231" at bounding box center [597, 140] width 125 height 22
click at [642, 141] on icon "button" at bounding box center [645, 140] width 7 height 7
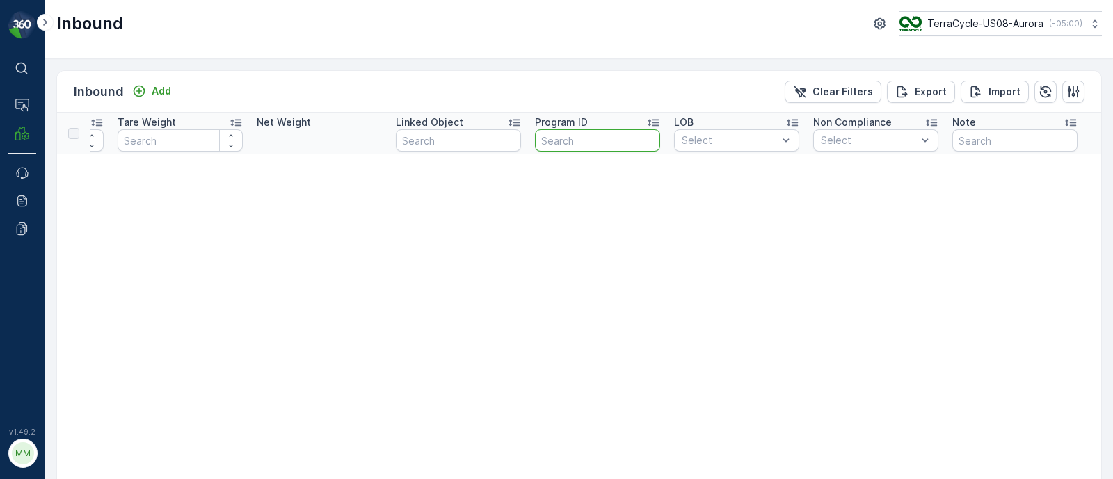
click at [576, 137] on input "text" at bounding box center [597, 140] width 125 height 22
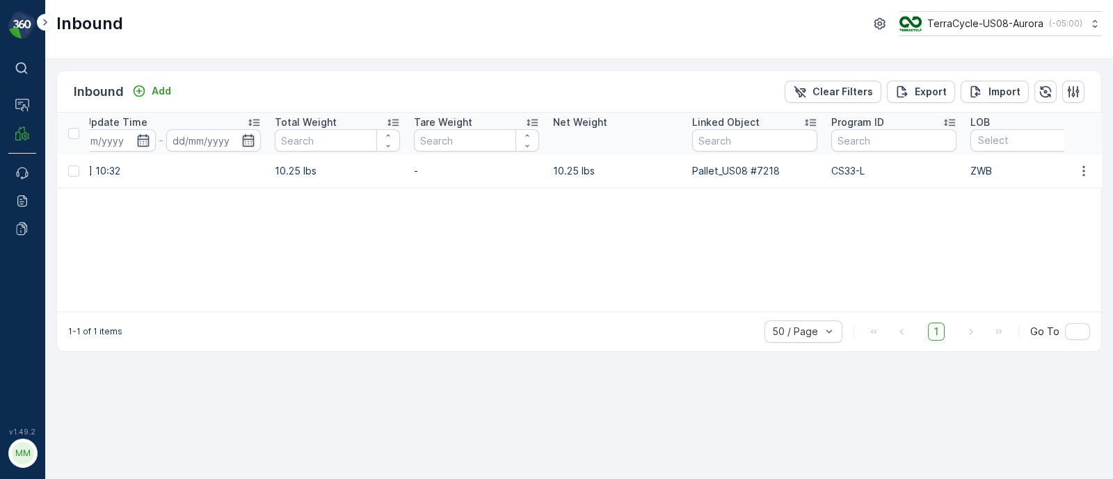
scroll to position [0, 1033]
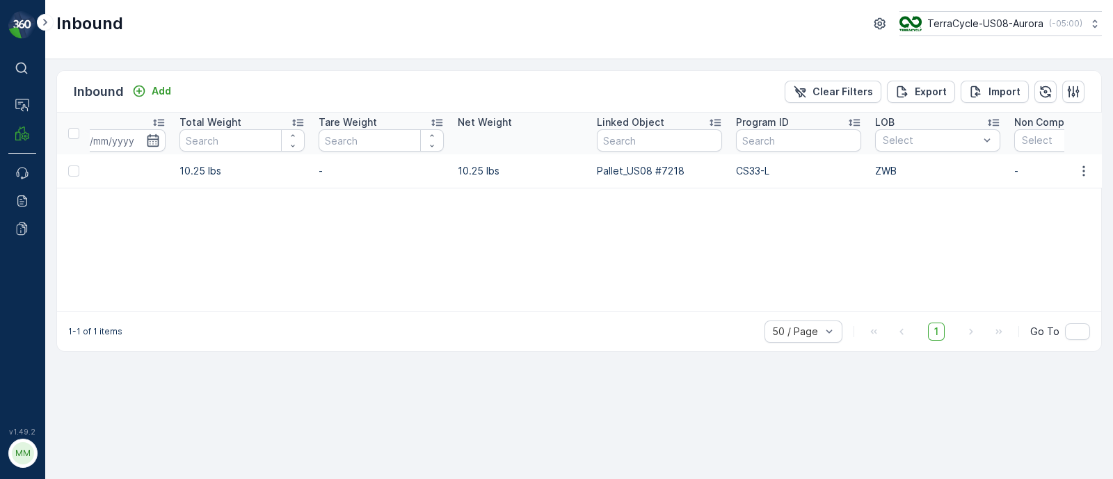
drag, startPoint x: 740, startPoint y: 169, endPoint x: 808, endPoint y: 180, distance: 69.1
click at [808, 180] on tr "1Z1AR8619099057714 Received US-PI0116 I Plastic Packaging [DATE] [DATE] 12:59 […" at bounding box center [173, 170] width 2299 height 33
click at [800, 180] on td "CS33-L" at bounding box center [798, 170] width 139 height 33
click at [742, 181] on td "CS33-L" at bounding box center [798, 170] width 139 height 33
drag, startPoint x: 736, startPoint y: 166, endPoint x: 777, endPoint y: 168, distance: 41.1
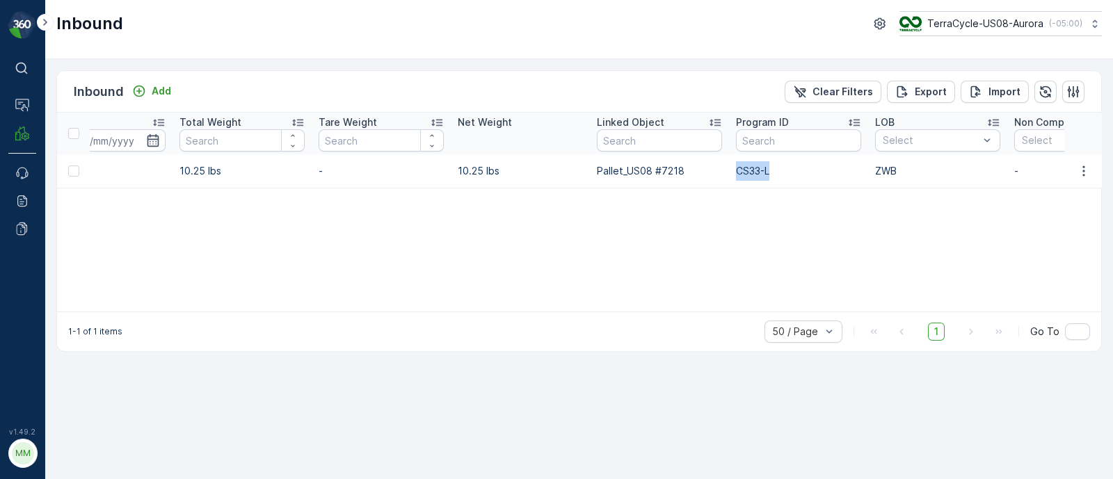
click at [777, 168] on td "CS33-L" at bounding box center [798, 170] width 139 height 33
copy td "CS33-L"
click at [769, 145] on input "text" at bounding box center [798, 140] width 125 height 22
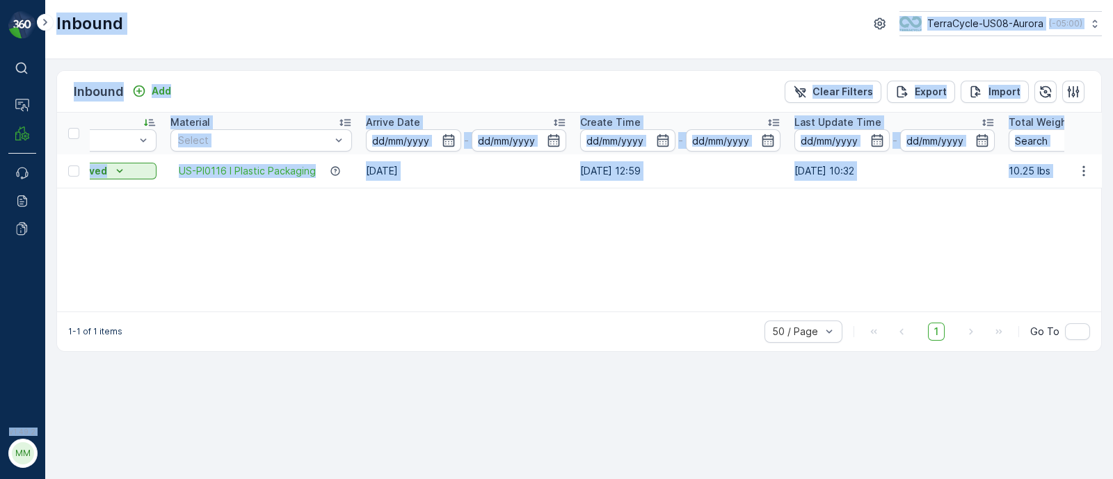
scroll to position [0, 0]
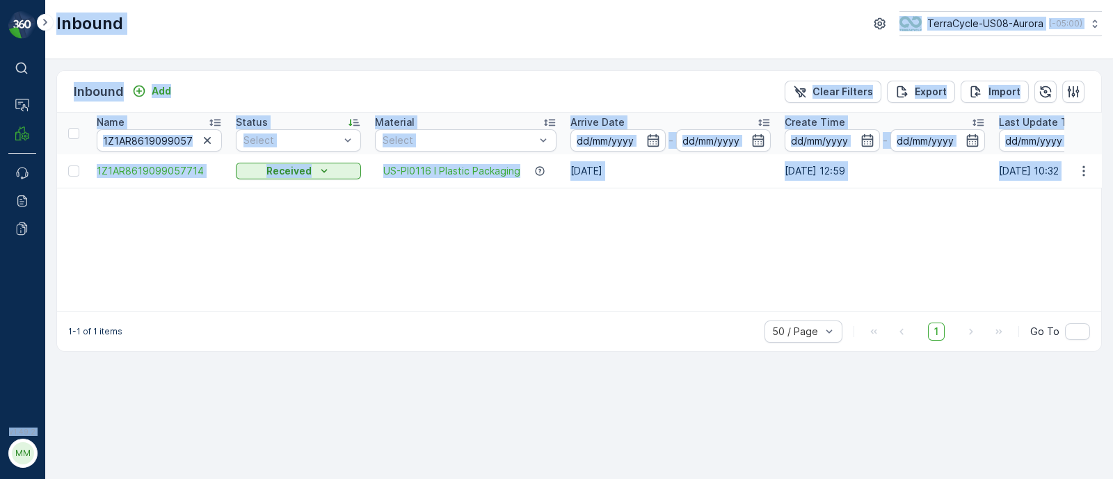
drag, startPoint x: 775, startPoint y: 167, endPoint x: 0, endPoint y: 169, distance: 775.4
click at [0, 169] on div "⌘B Operations MRF Events Reports Documents v 1.49.2 MM MRF.US08 Inbound TerraCy…" at bounding box center [556, 239] width 1113 height 479
drag, startPoint x: 177, startPoint y: 201, endPoint x: 166, endPoint y: 182, distance: 21.8
click at [177, 201] on div "Name 1Z1AR8619099057714 Status Select Material Select Arrive Date - Create Time…" at bounding box center [579, 212] width 1044 height 199
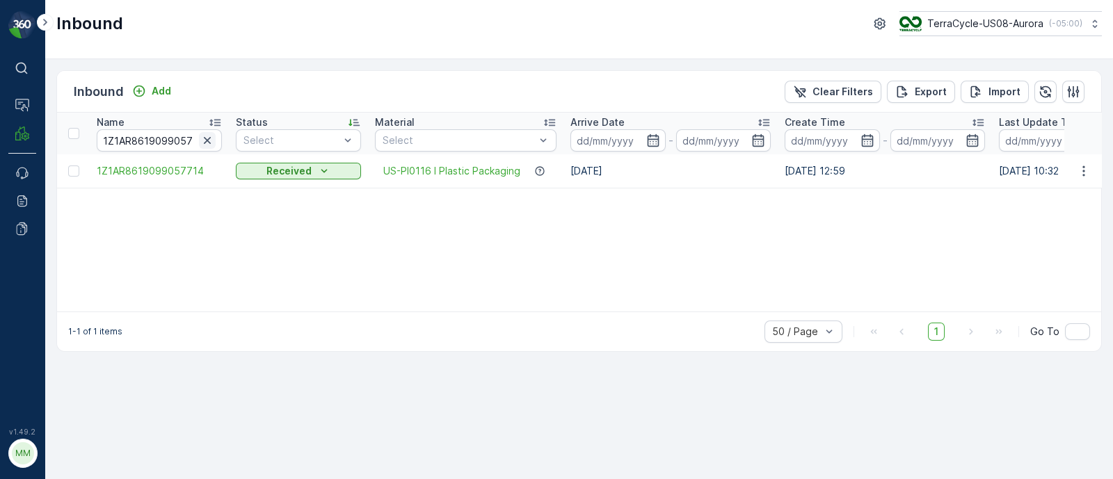
click at [209, 139] on icon "button" at bounding box center [207, 141] width 14 height 14
click at [185, 137] on input "text" at bounding box center [159, 140] width 125 height 22
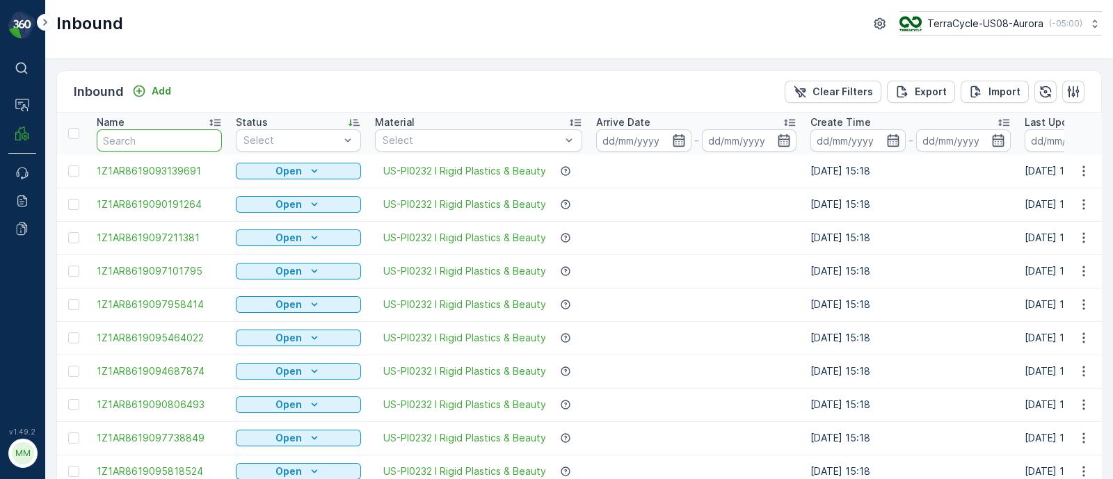
click at [127, 137] on input "text" at bounding box center [159, 140] width 125 height 22
paste input "1Z1AR8619097151802"
type input "1Z1AR8619097151802"
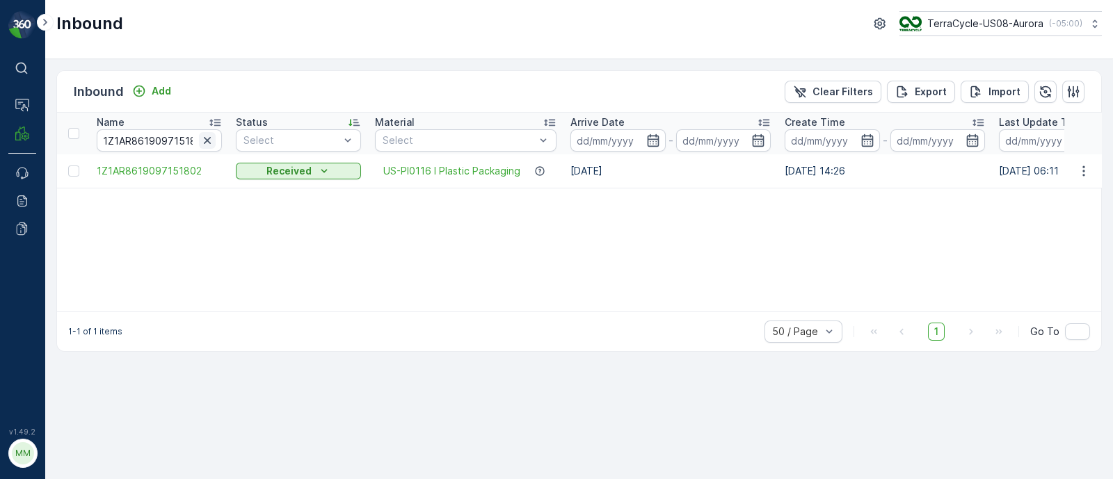
click at [210, 136] on icon "button" at bounding box center [207, 141] width 14 height 14
click at [177, 140] on input "text" at bounding box center [159, 140] width 125 height 22
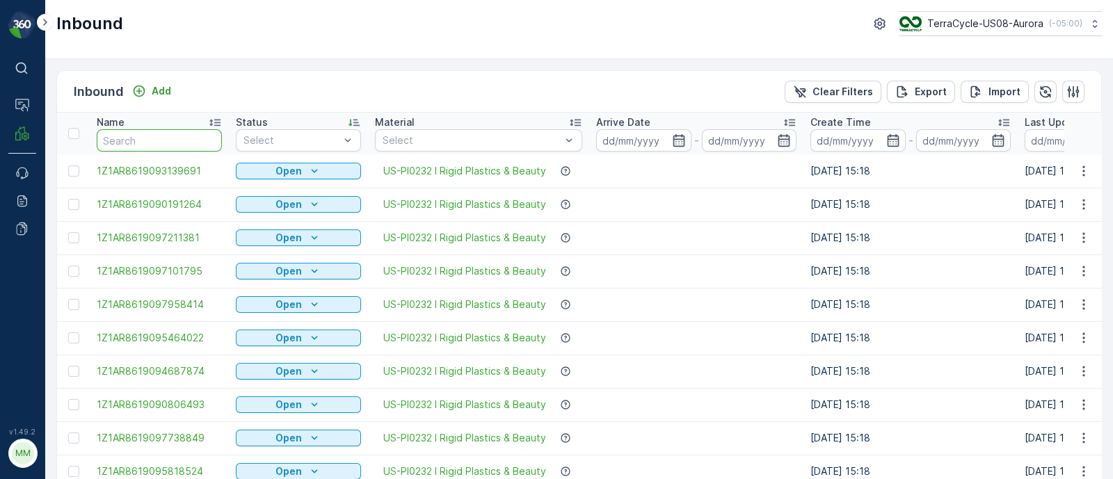
click at [170, 136] on input "text" at bounding box center [159, 140] width 125 height 22
type input "1Z1AR8619099058544"
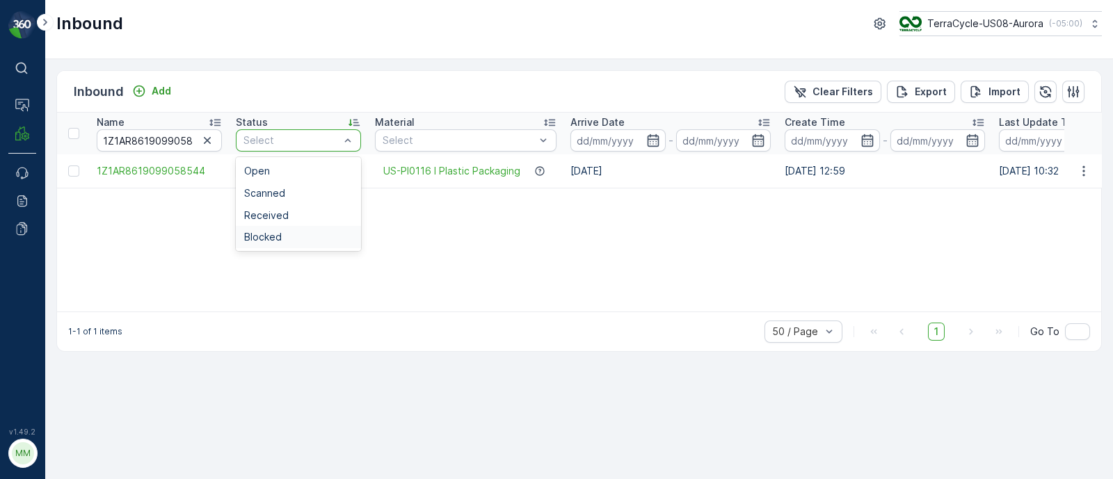
click at [287, 264] on div "Name 1Z1AR8619099058544 Status 4 results available. Use Up and Down to choose o…" at bounding box center [579, 212] width 1044 height 199
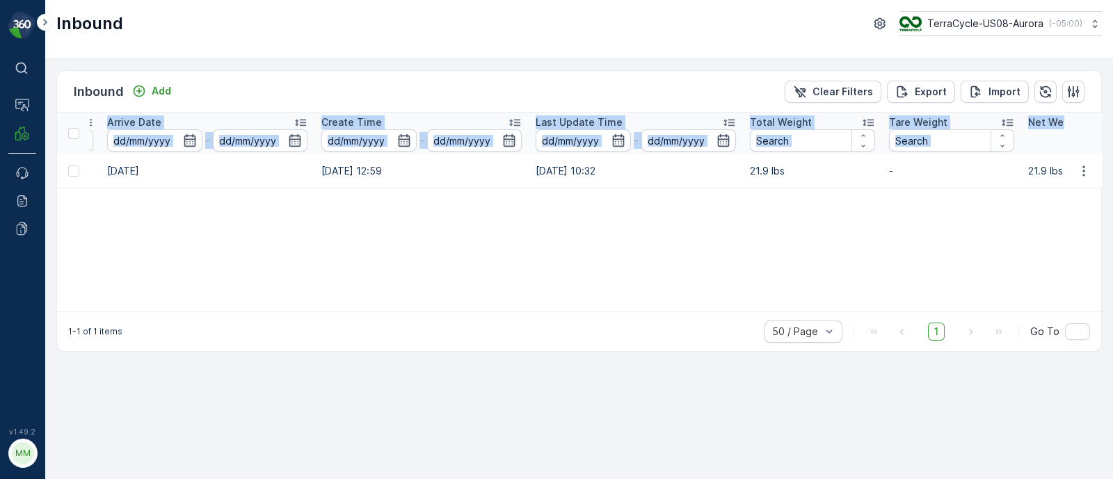
drag, startPoint x: 563, startPoint y: 172, endPoint x: 1106, endPoint y: 203, distance: 543.3
click at [1111, 203] on div "Inbound Add Clear Filters Export Import Name 1Z1AR8619099058544 Status Select M…" at bounding box center [579, 269] width 1068 height 420
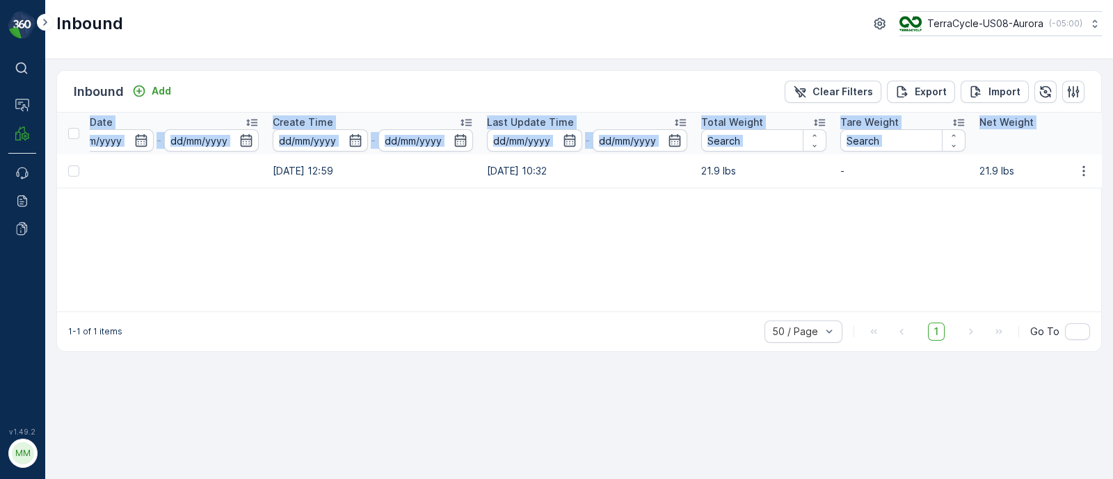
click at [921, 214] on div "Name 1Z1AR8619099058544 Status Select Material Select Arrive Date - Create Time…" at bounding box center [579, 212] width 1044 height 199
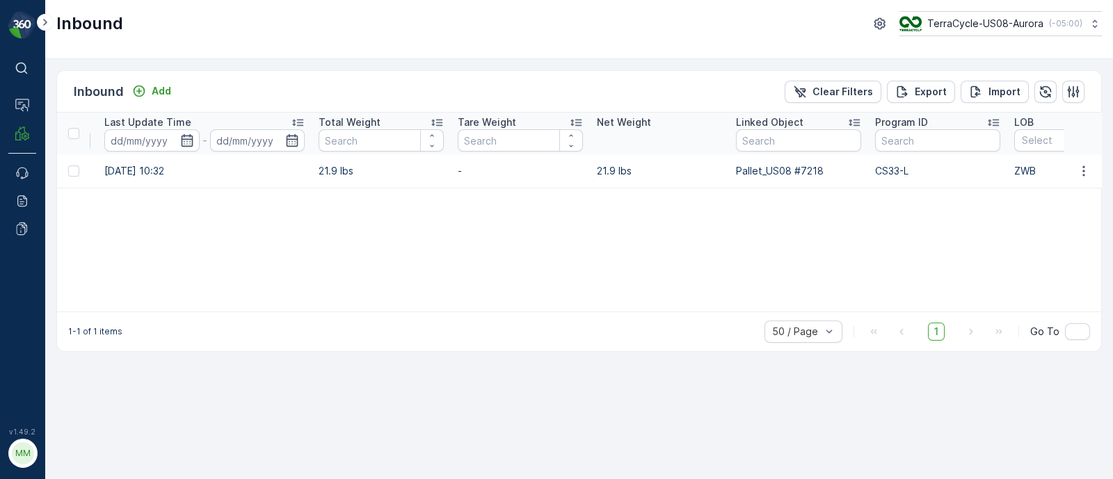
scroll to position [0, 981]
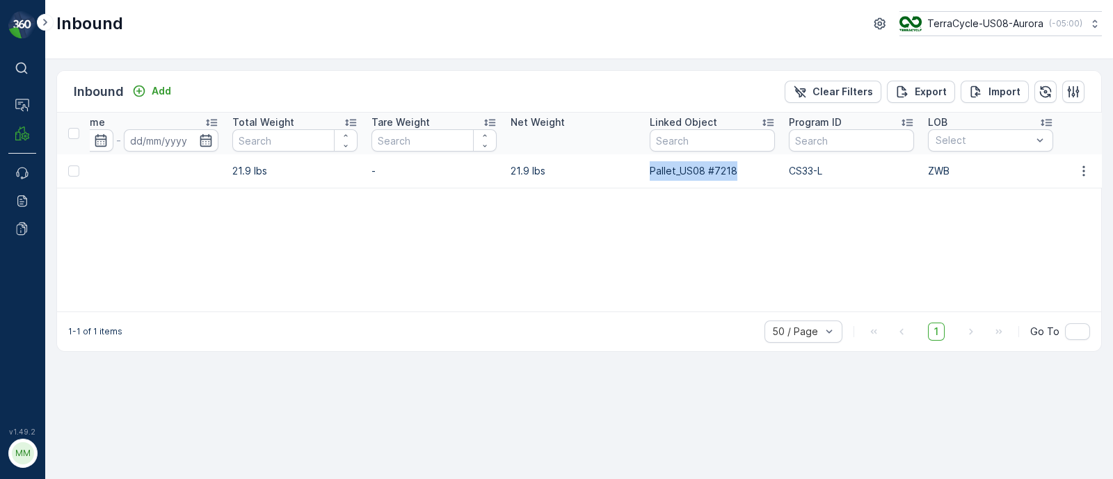
drag, startPoint x: 748, startPoint y: 164, endPoint x: 647, endPoint y: 175, distance: 101.4
click at [647, 175] on td "Pallet_US08 #7218" at bounding box center [712, 170] width 139 height 33
copy td "Pallet_US08 #7218"
drag, startPoint x: 143, startPoint y: 175, endPoint x: 134, endPoint y: 177, distance: 8.6
click at [140, 177] on td "[DATE] 10:32" at bounding box center [118, 170] width 214 height 33
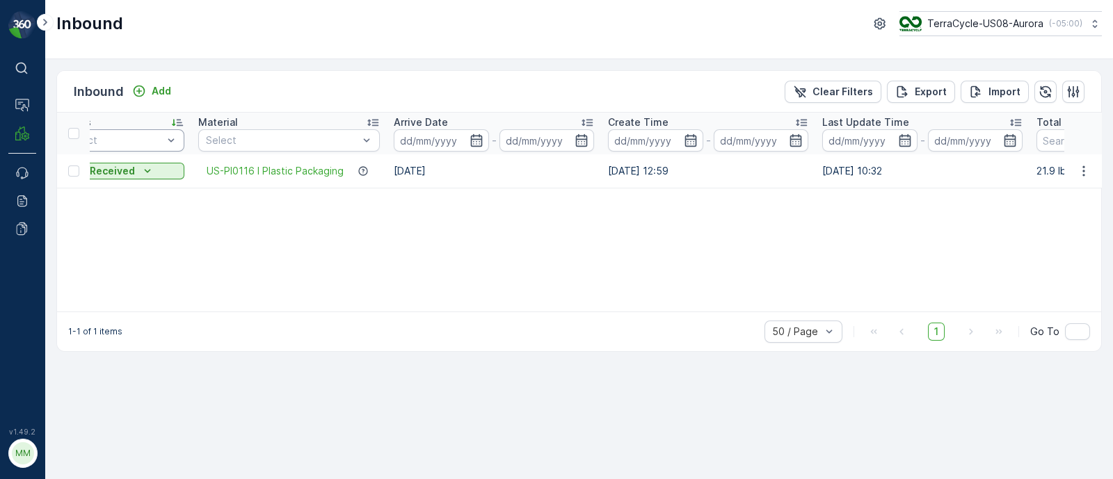
scroll to position [0, 0]
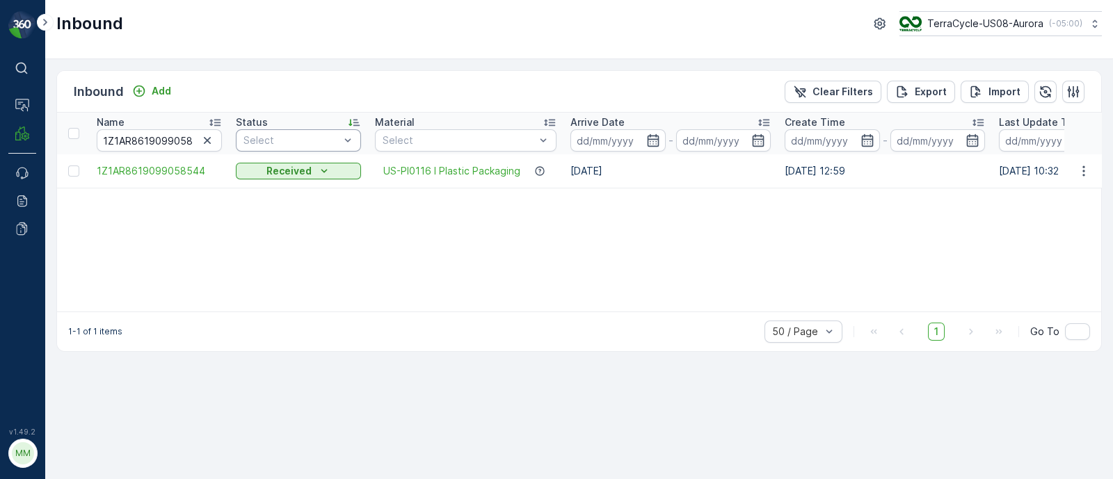
drag, startPoint x: 120, startPoint y: 173, endPoint x: 0, endPoint y: 170, distance: 120.3
click at [0, 170] on div "⌘B Operations MRF Events Reports Documents v 1.49.2 MM MRF.US08 Inbound TerraCy…" at bounding box center [556, 239] width 1113 height 479
click at [204, 144] on icon "button" at bounding box center [207, 141] width 14 height 14
click at [167, 139] on input "text" at bounding box center [159, 140] width 125 height 22
click at [116, 140] on input "text" at bounding box center [159, 140] width 125 height 22
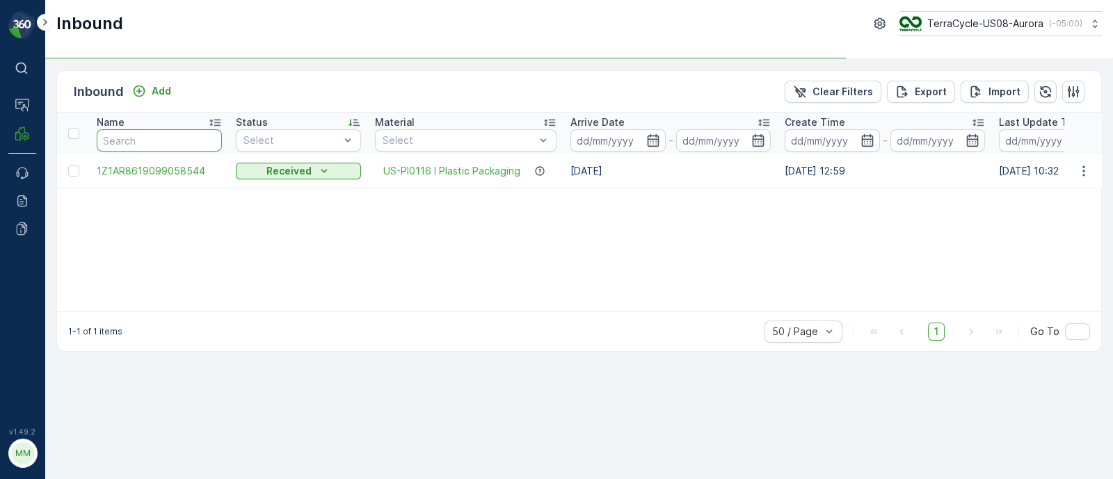
paste input "1Z1AR8619097151802"
type input "1Z1AR8619097151802"
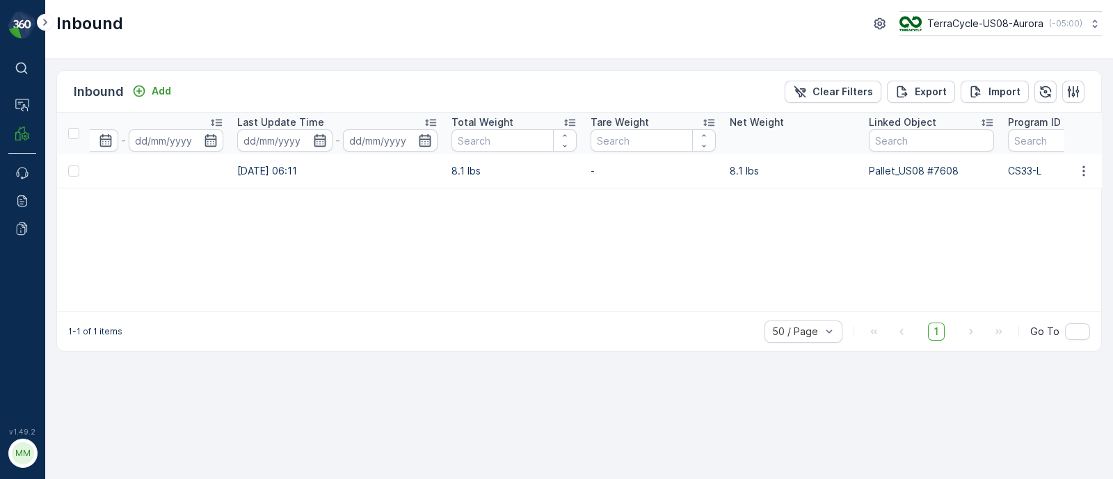
drag, startPoint x: 765, startPoint y: 172, endPoint x: 1166, endPoint y: 198, distance: 401.4
click at [1112, 198] on html "⌘B Operations MRF Events Reports Documents v 1.49.2 MM MRF.US08 Inbound TerraCy…" at bounding box center [556, 239] width 1113 height 479
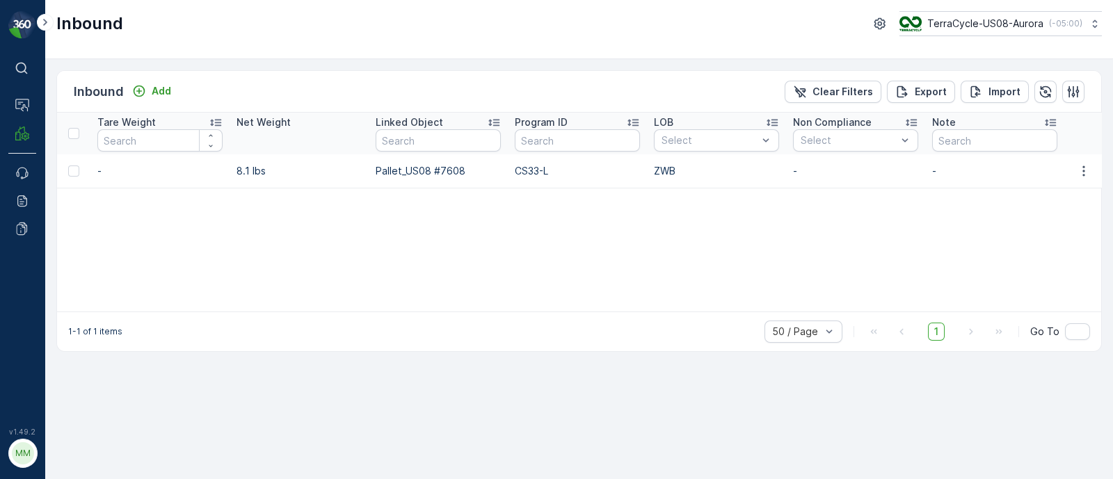
click at [455, 175] on td "Pallet_US08 #7608" at bounding box center [438, 170] width 139 height 33
drag, startPoint x: 476, startPoint y: 172, endPoint x: 374, endPoint y: 172, distance: 102.2
click at [374, 172] on td "Pallet_US08 #7608" at bounding box center [438, 170] width 139 height 33
copy td "Pallet_US08 #7608"
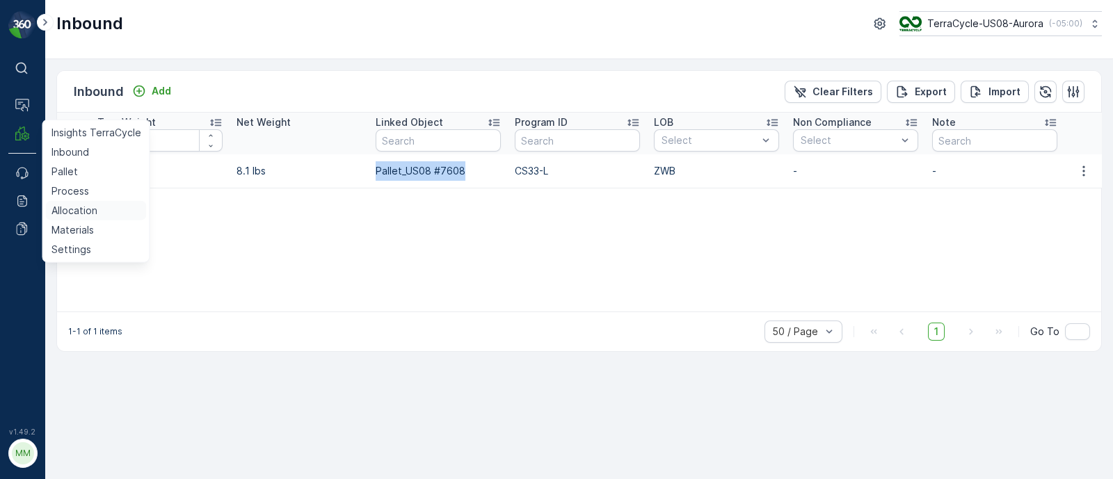
click at [73, 210] on p "Allocation" at bounding box center [74, 211] width 46 height 14
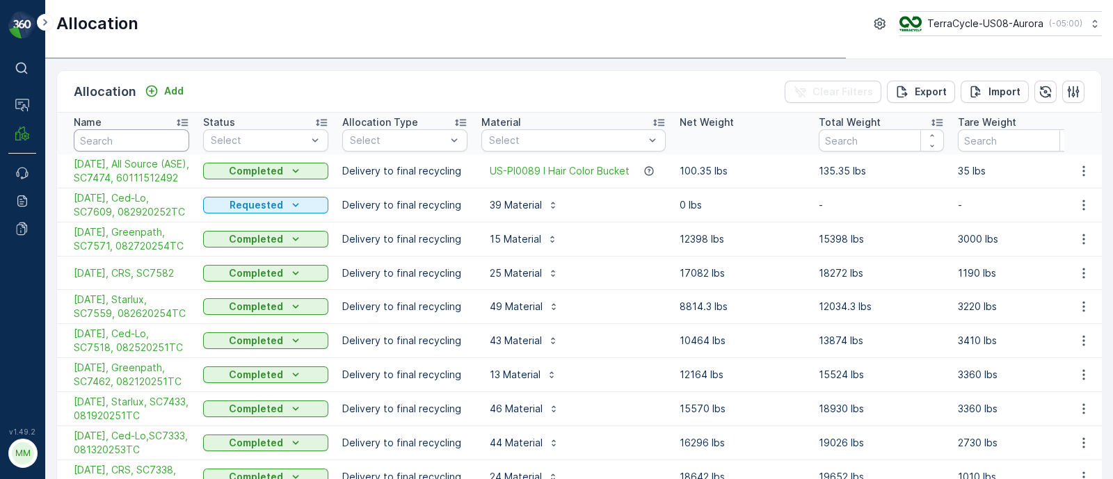
click at [120, 139] on input "text" at bounding box center [131, 140] width 115 height 22
type input "mid"
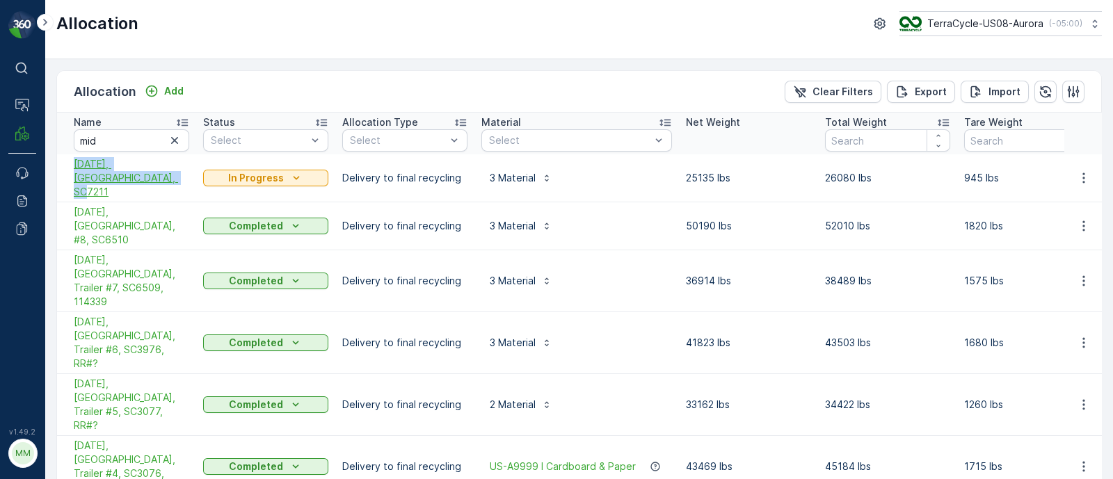
drag, startPoint x: 69, startPoint y: 159, endPoint x: 145, endPoint y: 179, distance: 79.1
click at [145, 179] on td "[DATE], [GEOGRAPHIC_DATA], SC7211" at bounding box center [126, 178] width 139 height 48
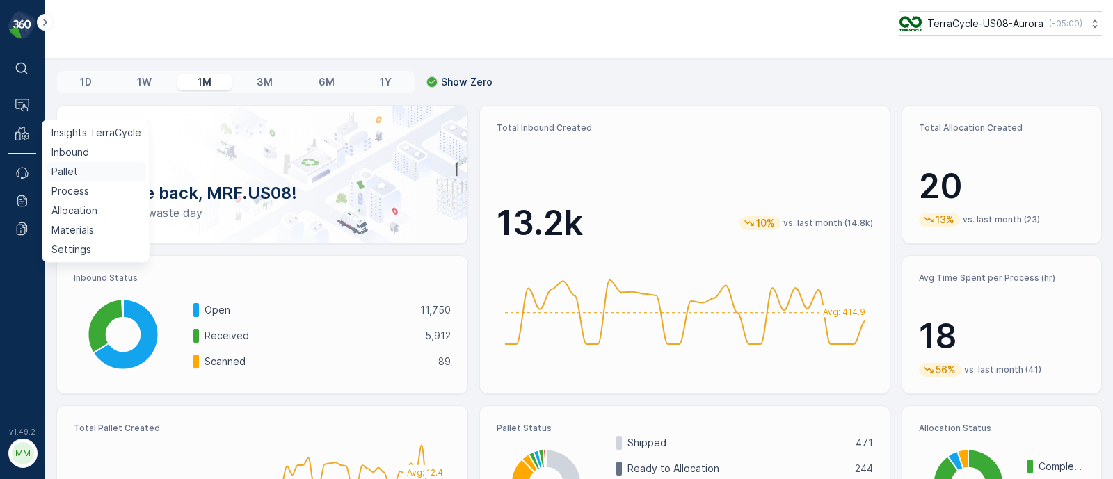
click at [63, 170] on p "Pallet" at bounding box center [64, 172] width 26 height 14
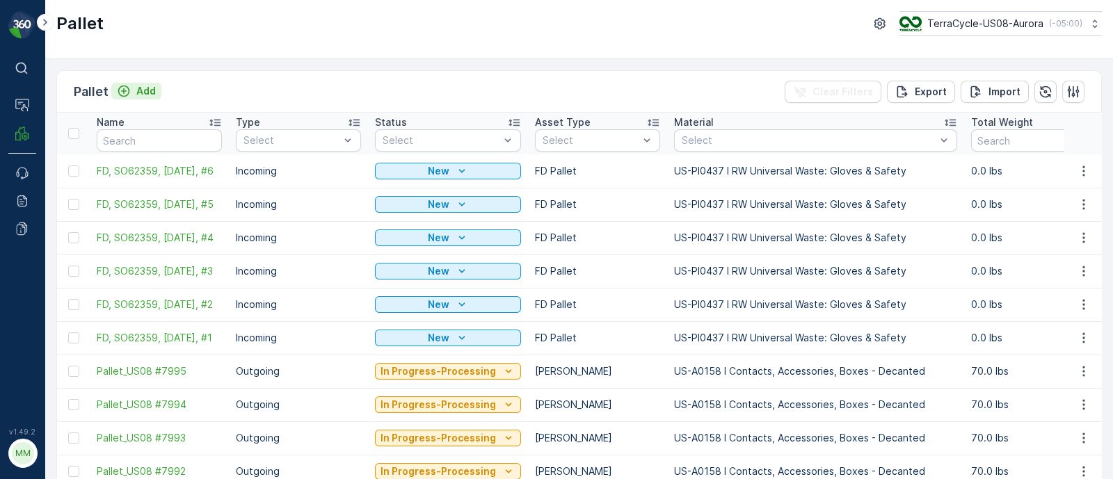
click at [149, 92] on p "Add" at bounding box center [145, 91] width 19 height 14
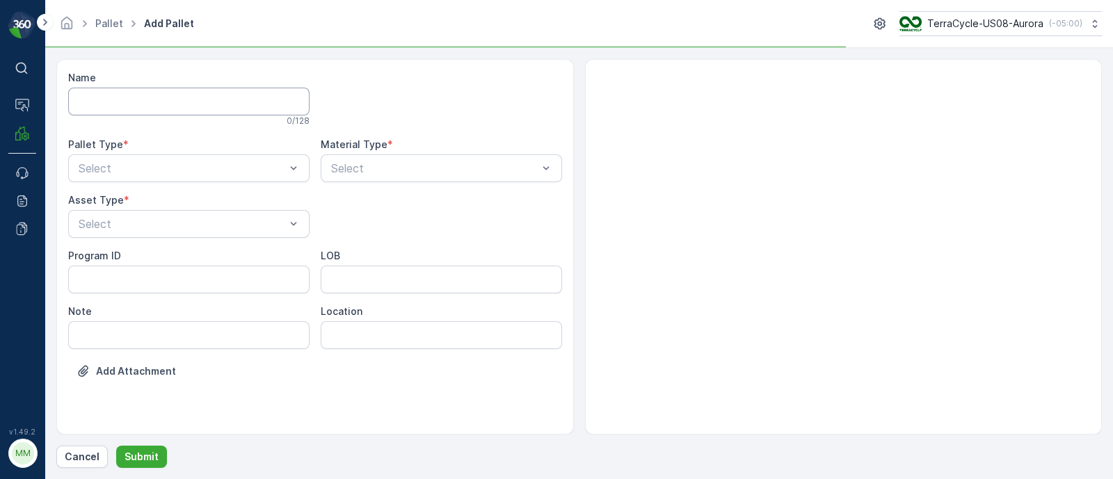
click at [154, 107] on input "Name" at bounding box center [188, 102] width 241 height 28
paste input "SC7493"
type input "FD, SC7493, 08/29/25, #1"
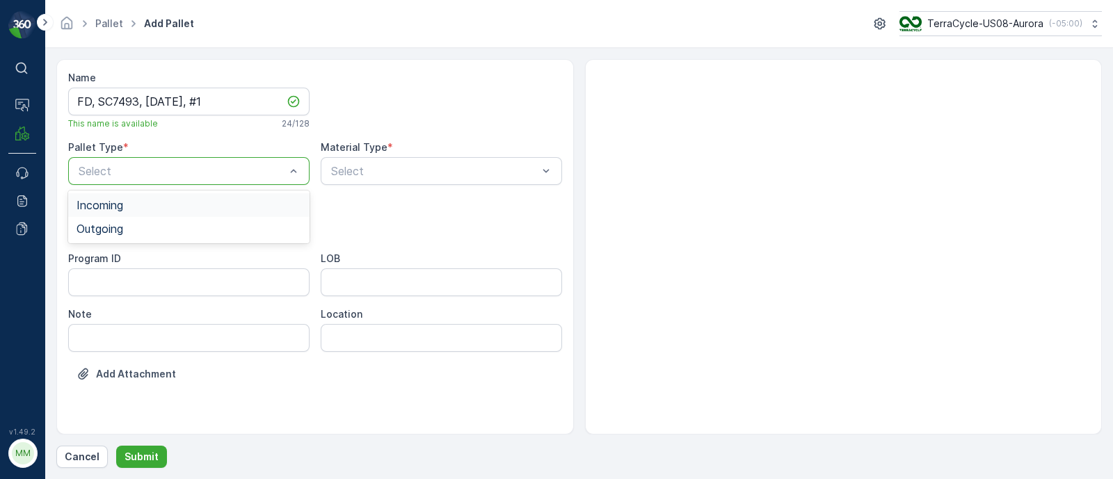
click at [128, 205] on div "Incoming" at bounding box center [188, 205] width 225 height 13
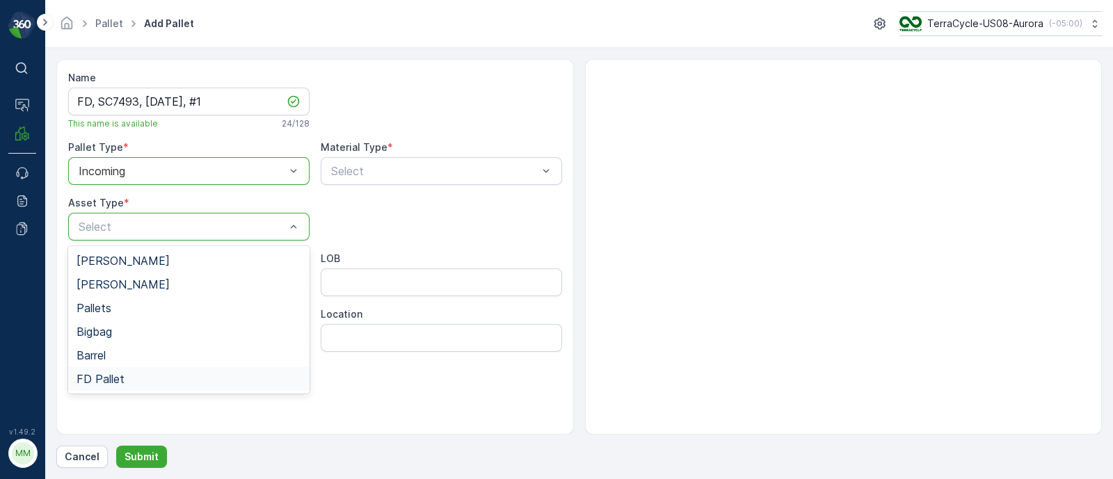
click at [112, 384] on span "FD Pallet" at bounding box center [100, 379] width 48 height 13
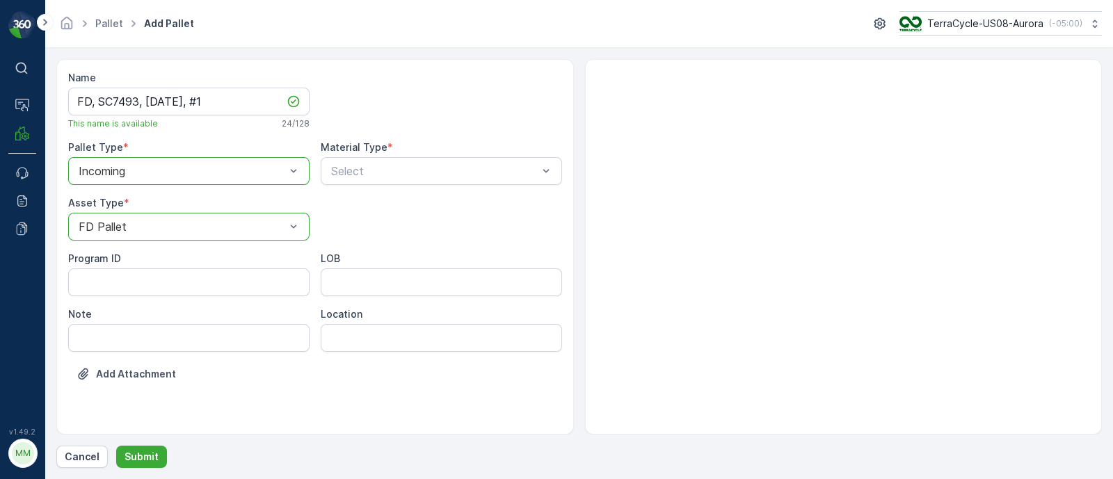
click at [355, 276] on input "LOB" at bounding box center [441, 282] width 241 height 28
type input "MAT"
click at [167, 289] on ID "Program ID" at bounding box center [188, 282] width 241 height 28
paste ID "F-C27591"
type ID "F-C27591"
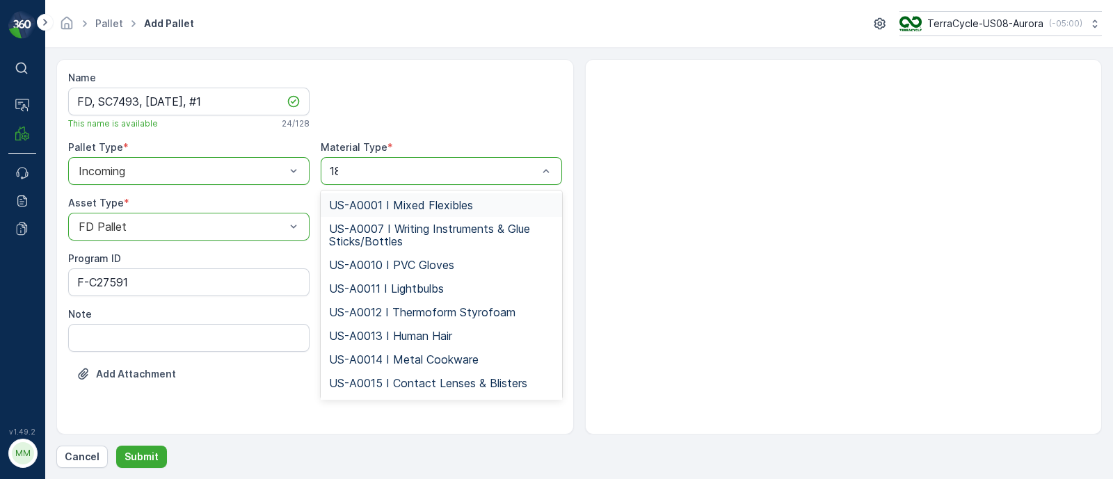
type input "188"
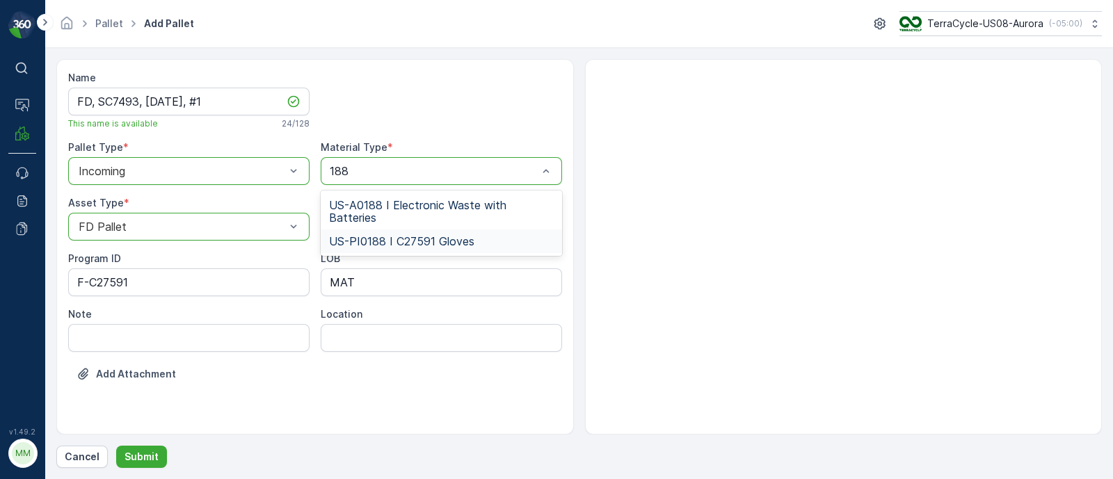
click at [387, 232] on div "US-PI0188 I C27591 Gloves" at bounding box center [441, 241] width 241 height 24
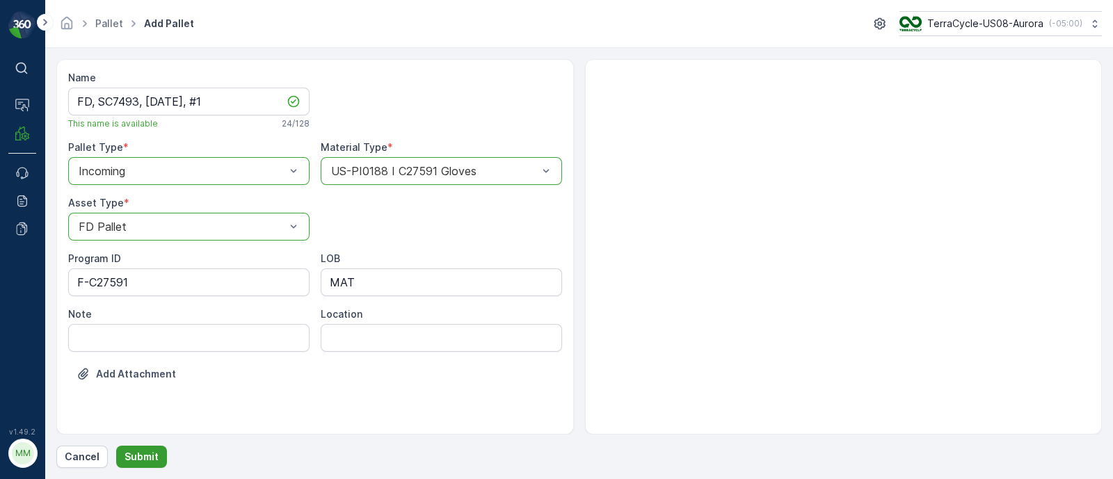
click at [150, 460] on p "Submit" at bounding box center [141, 457] width 34 height 14
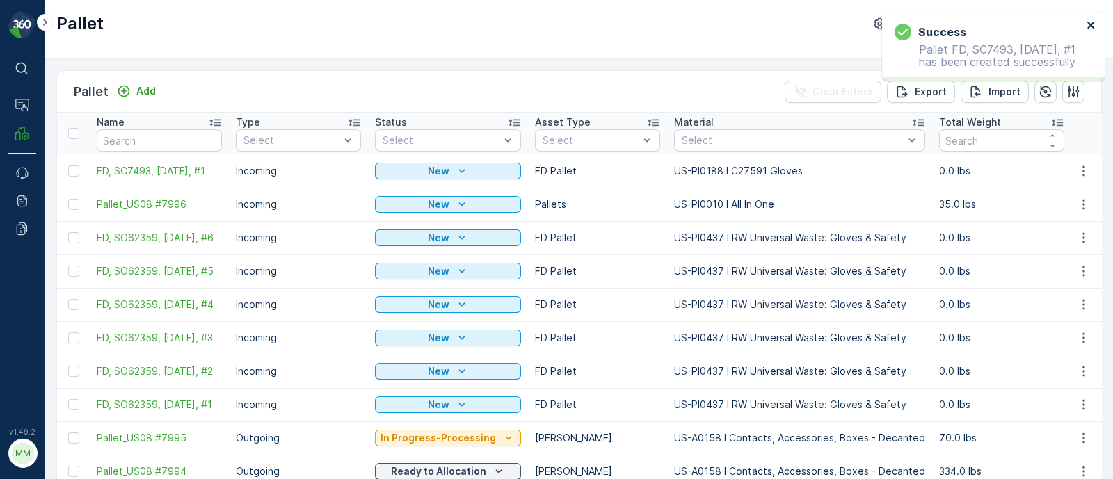
click at [1095, 31] on button "close" at bounding box center [1091, 25] width 10 height 13
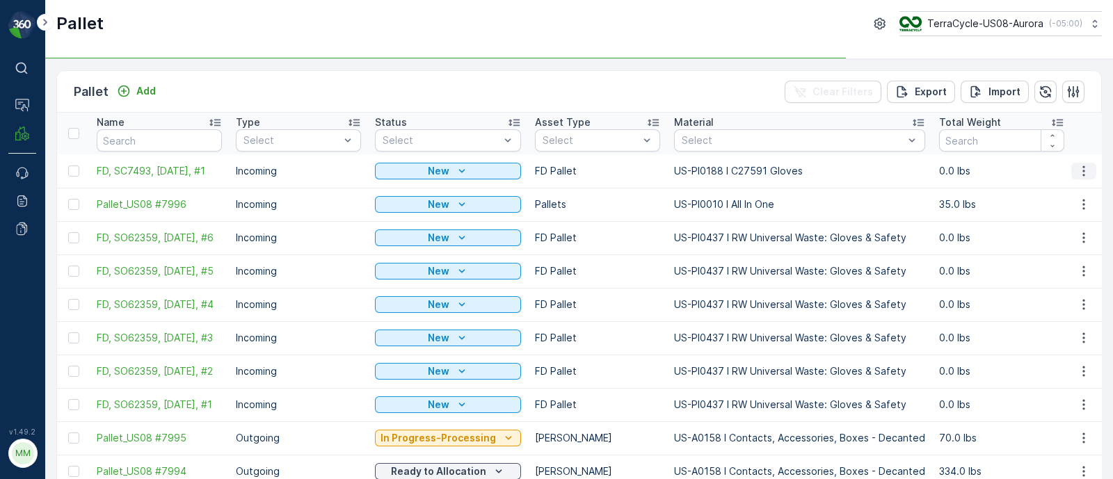
click at [1084, 168] on icon "button" at bounding box center [1084, 171] width 14 height 14
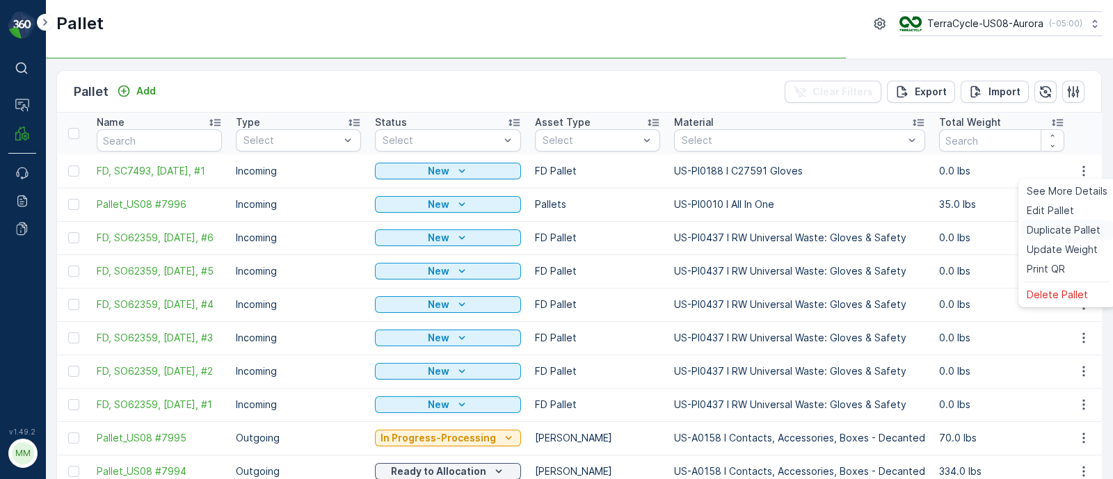
click at [1057, 224] on span "Duplicate Pallet" at bounding box center [1063, 230] width 74 height 14
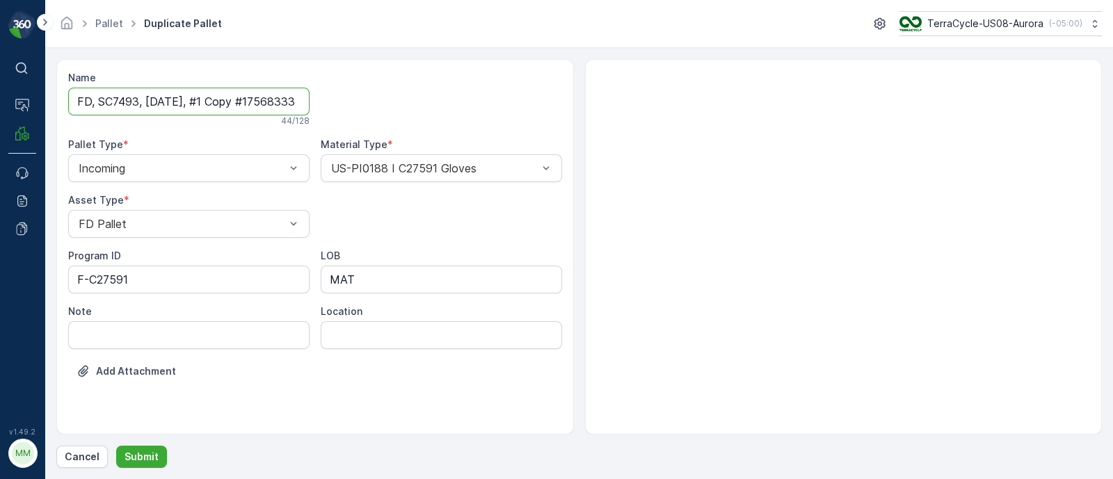
scroll to position [0, 45]
drag, startPoint x: 208, startPoint y: 99, endPoint x: 435, endPoint y: 113, distance: 227.2
click at [435, 113] on div "Name FD, SC7493, 08/29/25, #1 Copy #1756833367530 44 / 128 Pallet Type * Incomi…" at bounding box center [315, 235] width 494 height 328
type input "FD, SC7493, 08/29/25, #2"
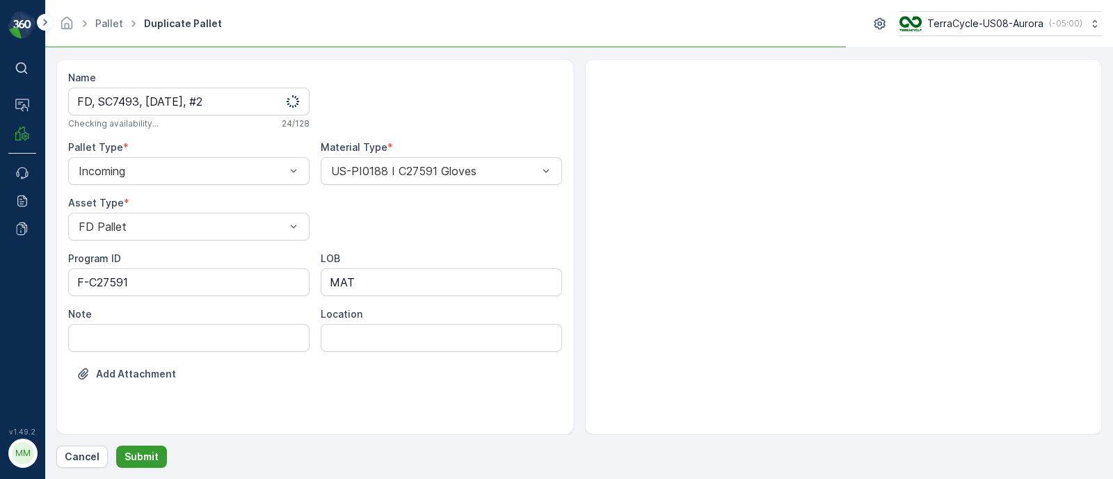
click at [156, 448] on button "Submit" at bounding box center [141, 457] width 51 height 22
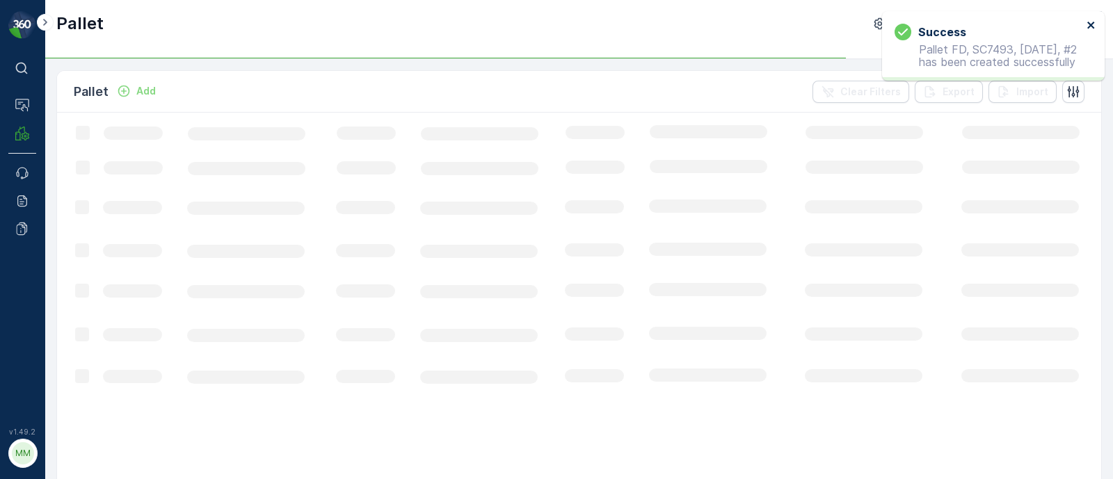
click at [1095, 26] on icon "close" at bounding box center [1091, 24] width 10 height 11
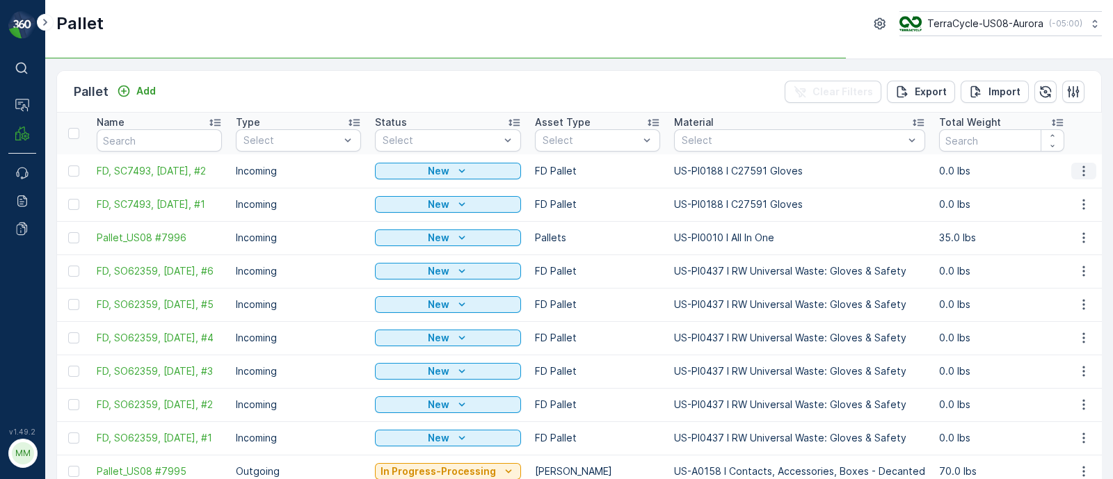
click at [1085, 172] on icon "button" at bounding box center [1084, 171] width 14 height 14
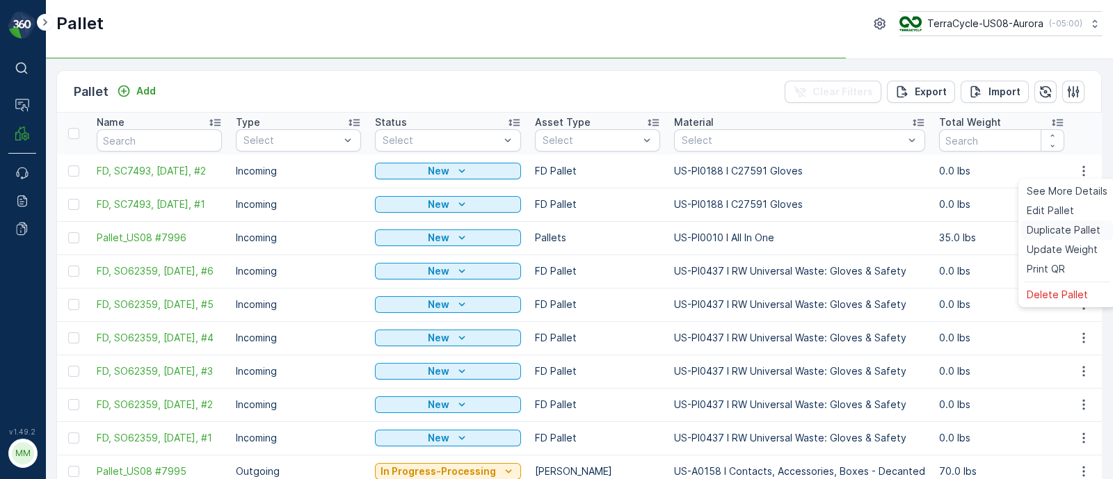
click at [1062, 227] on span "Duplicate Pallet" at bounding box center [1063, 230] width 74 height 14
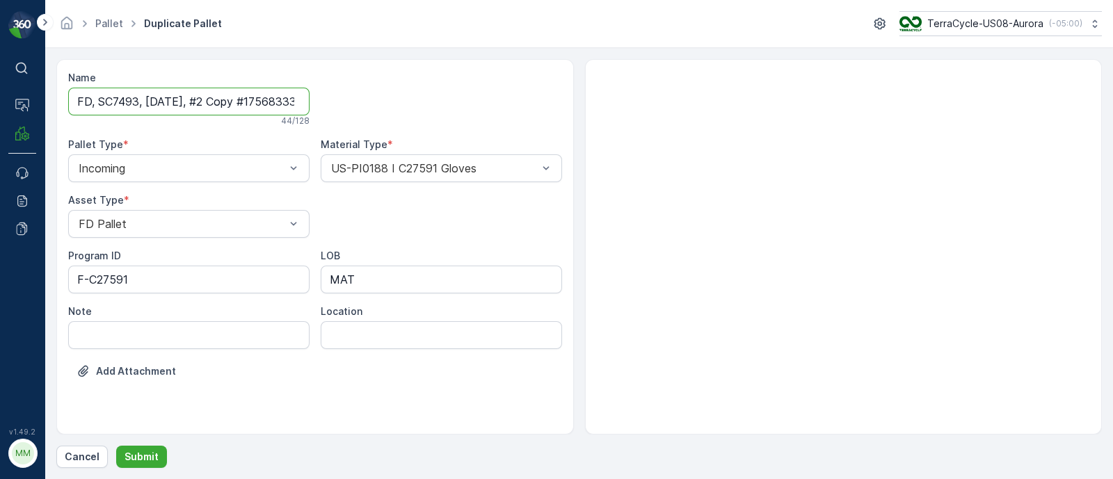
scroll to position [0, 46]
drag, startPoint x: 209, startPoint y: 97, endPoint x: 367, endPoint y: 106, distance: 158.8
click at [367, 110] on div "Name FD, SC7493, 08/29/25, #2 Copy #1756833377792 44 / 128 Pallet Type * Incomi…" at bounding box center [315, 235] width 494 height 328
type input "FD, SC7493, 08/29/25, #3"
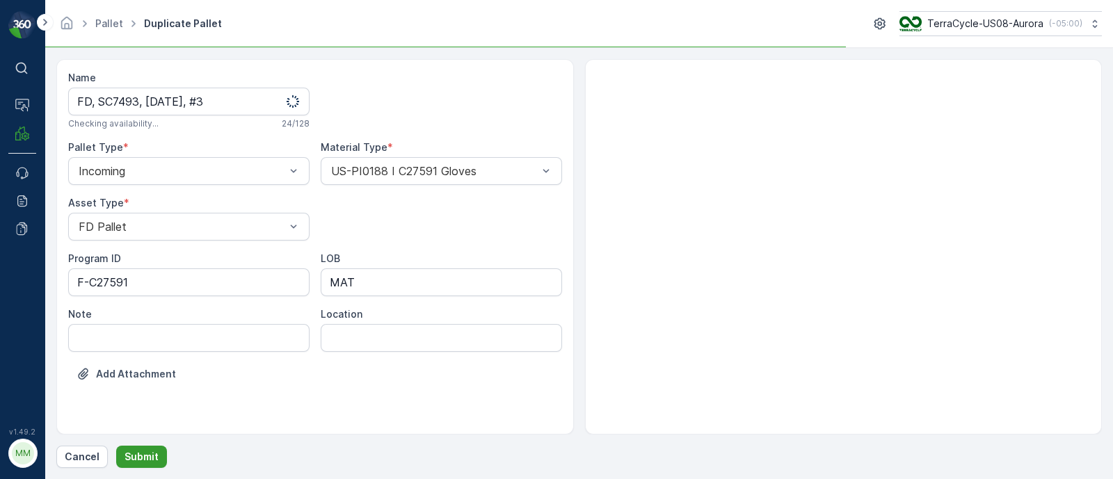
click at [128, 460] on p "Submit" at bounding box center [141, 457] width 34 height 14
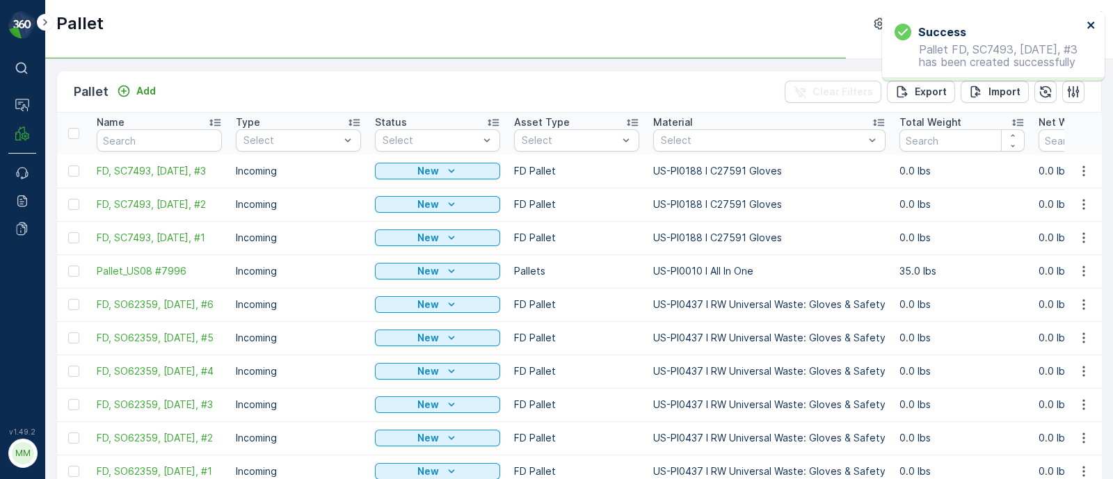
click at [1092, 22] on icon "close" at bounding box center [1091, 24] width 10 height 11
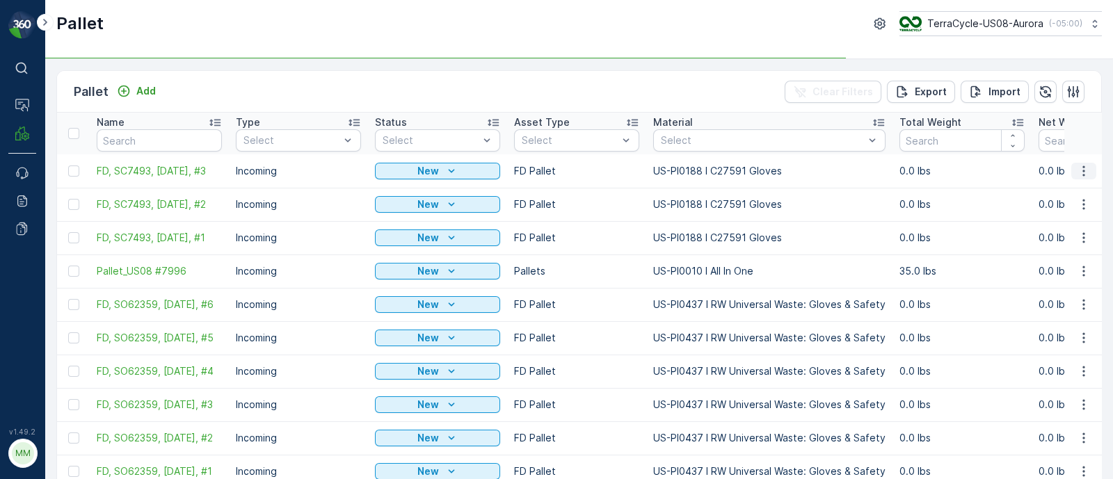
click at [1080, 168] on icon "button" at bounding box center [1084, 171] width 14 height 14
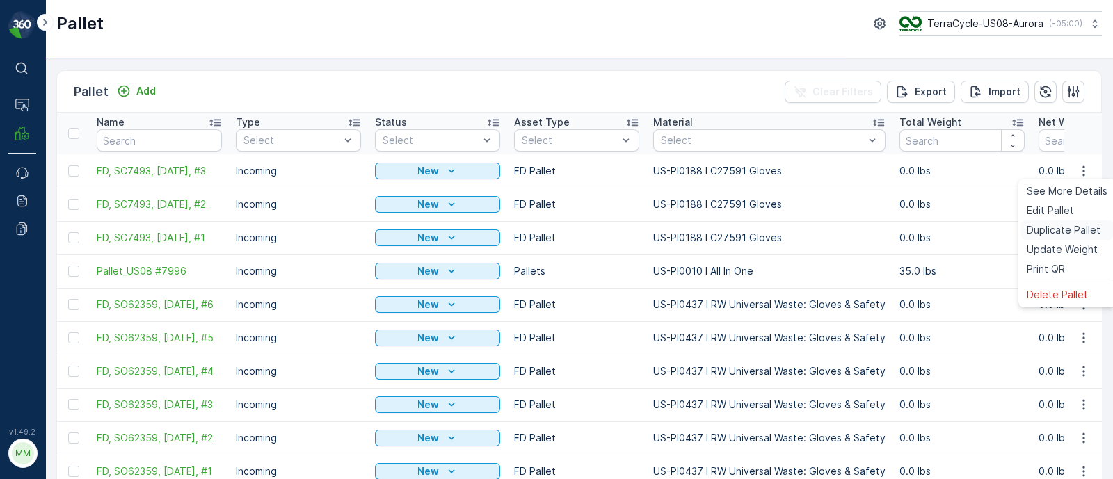
click at [1043, 234] on span "Duplicate Pallet" at bounding box center [1063, 230] width 74 height 14
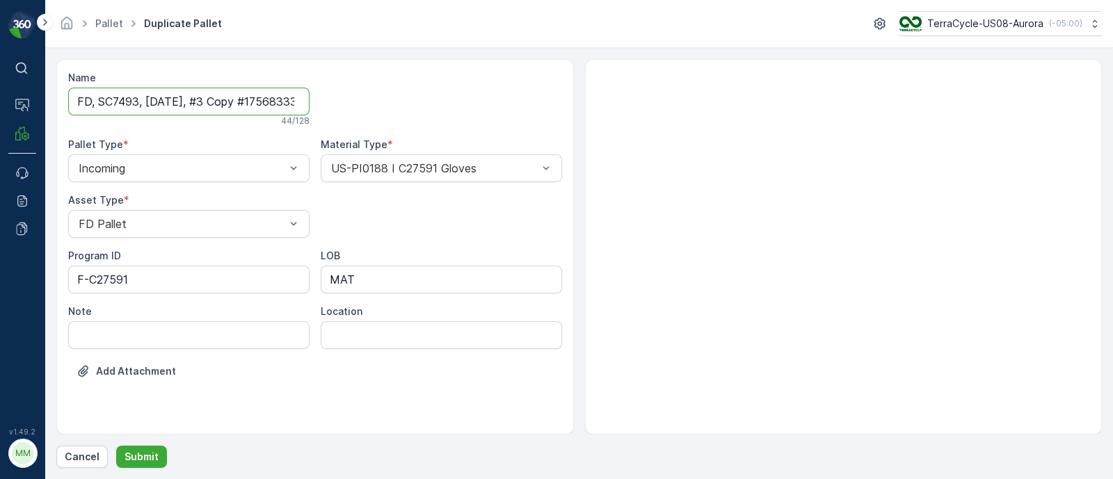
scroll to position [0, 49]
drag, startPoint x: 209, startPoint y: 97, endPoint x: 511, endPoint y: 123, distance: 303.6
click at [511, 123] on div "Name FD, SC7493, 08/29/25, #3 Copy #1756833385454 44 / 128 Pallet Type * Incomi…" at bounding box center [315, 235] width 494 height 328
type input "FD, SC7493, 08/29/25, #4"
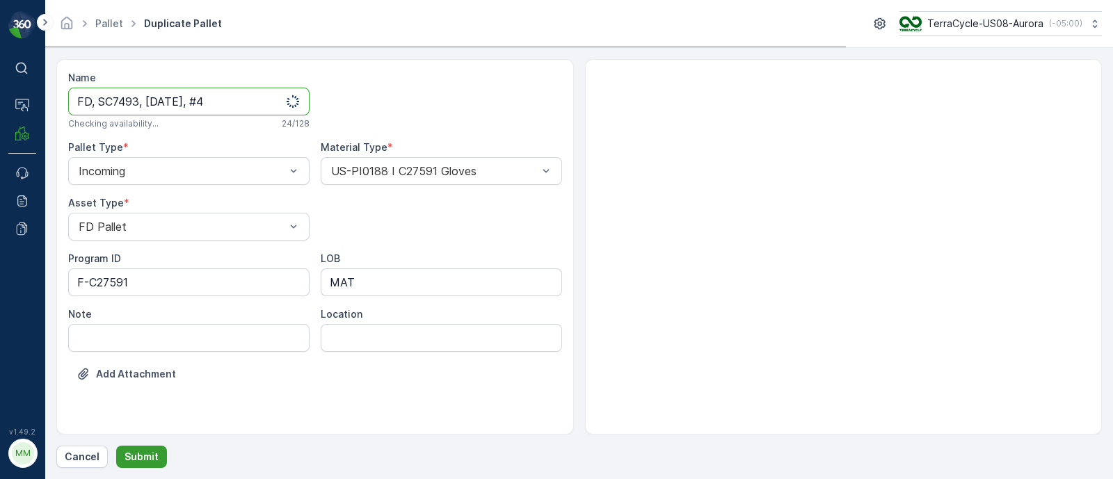
click at [153, 451] on p "Submit" at bounding box center [141, 457] width 34 height 14
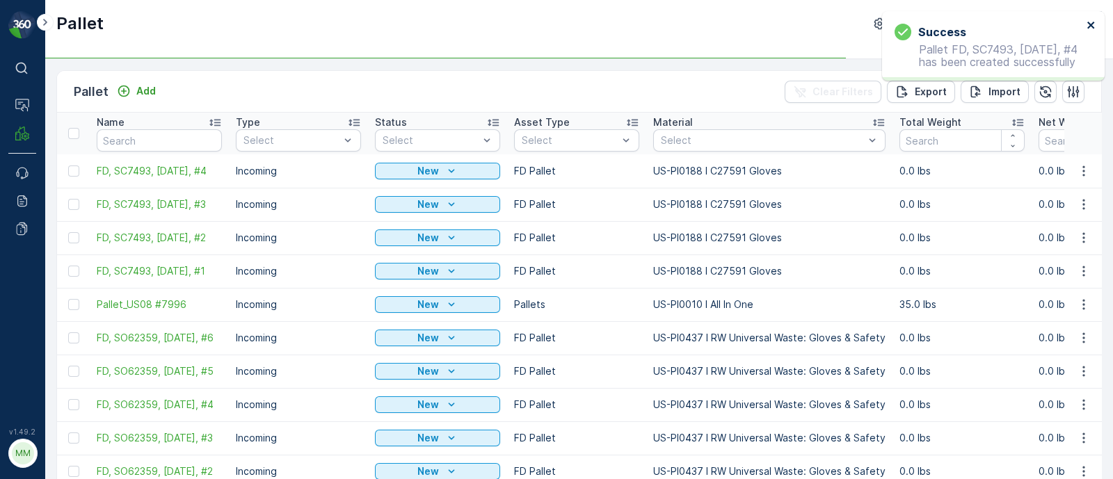
click at [1093, 26] on icon "close" at bounding box center [1091, 24] width 10 height 11
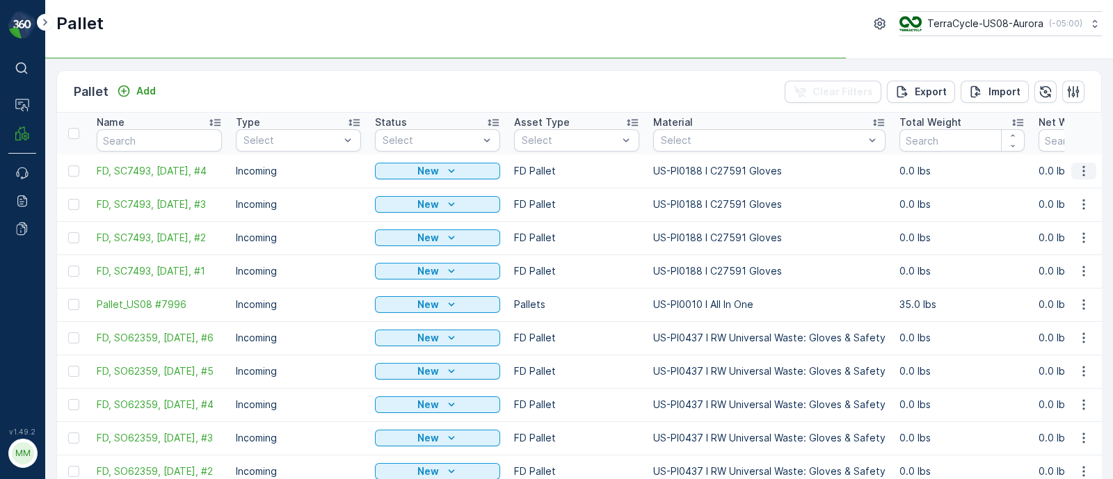
click at [1088, 168] on button "button" at bounding box center [1083, 171] width 25 height 17
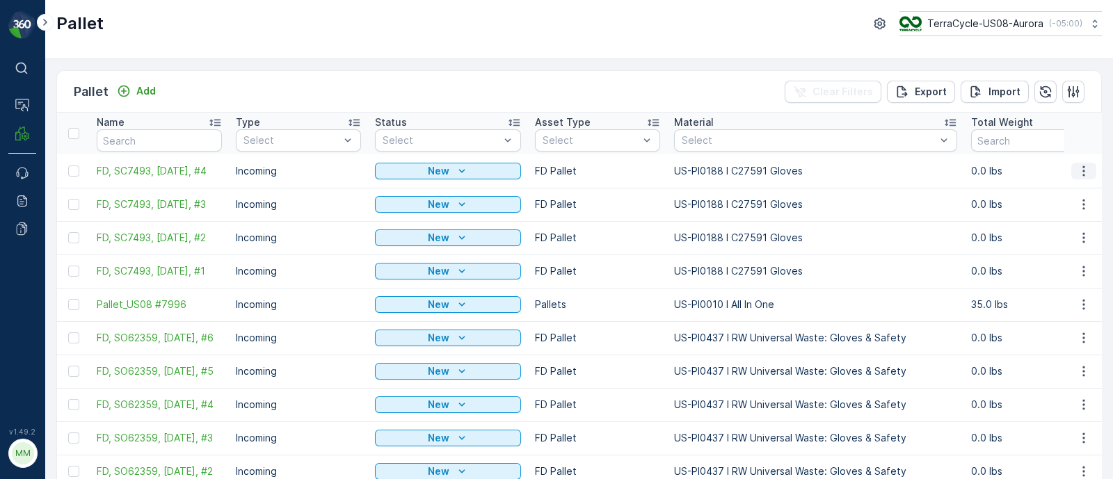
click at [1083, 171] on icon "button" at bounding box center [1084, 171] width 14 height 14
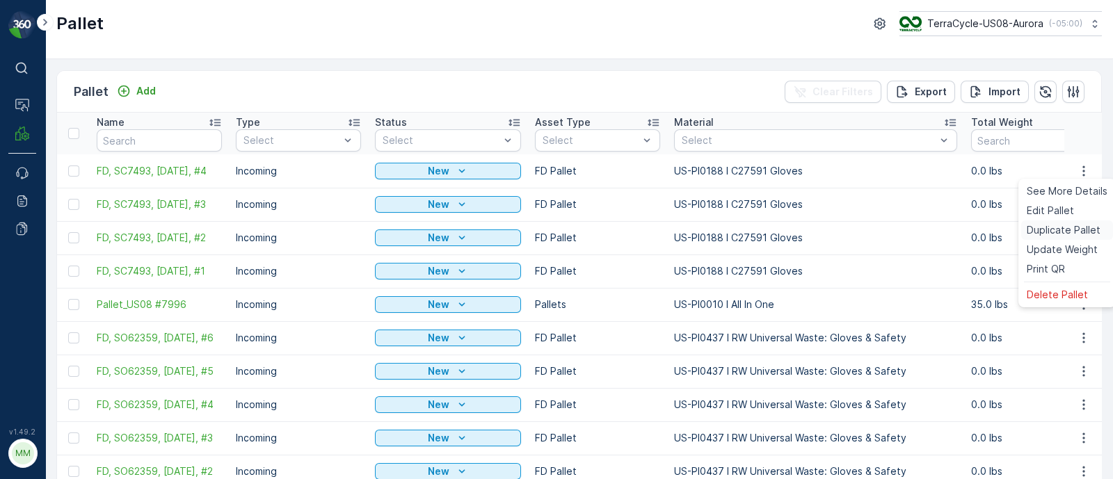
click at [1068, 236] on span "Duplicate Pallet" at bounding box center [1063, 230] width 74 height 14
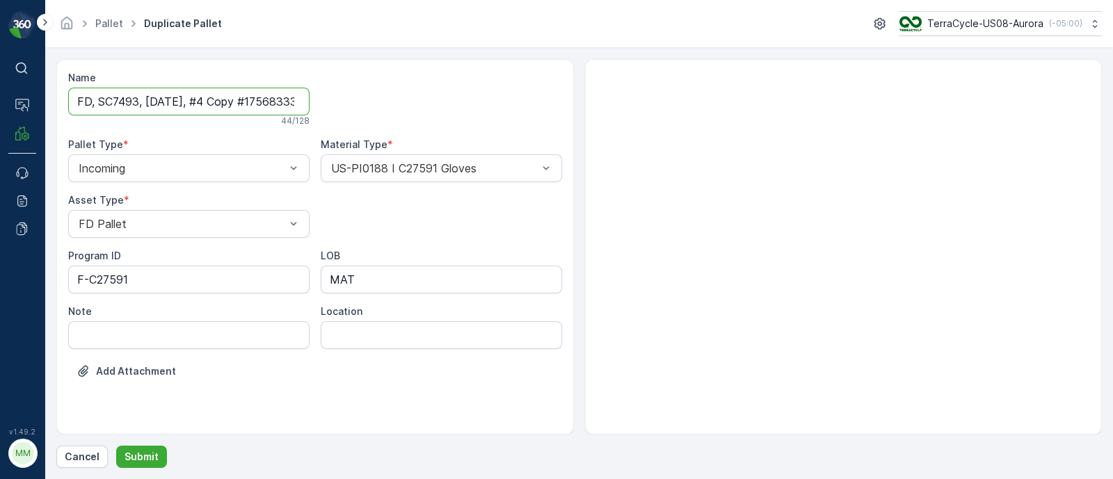
scroll to position [0, 47]
drag, startPoint x: 206, startPoint y: 96, endPoint x: 887, endPoint y: 220, distance: 692.1
click at [887, 220] on div "Name FD, SC7493, 08/29/25, #4 Copy #1756833398857 44 / 128 Pallet Type * Incomi…" at bounding box center [578, 247] width 1045 height 376
type input "FD, SC7493, 08/29/25, #5"
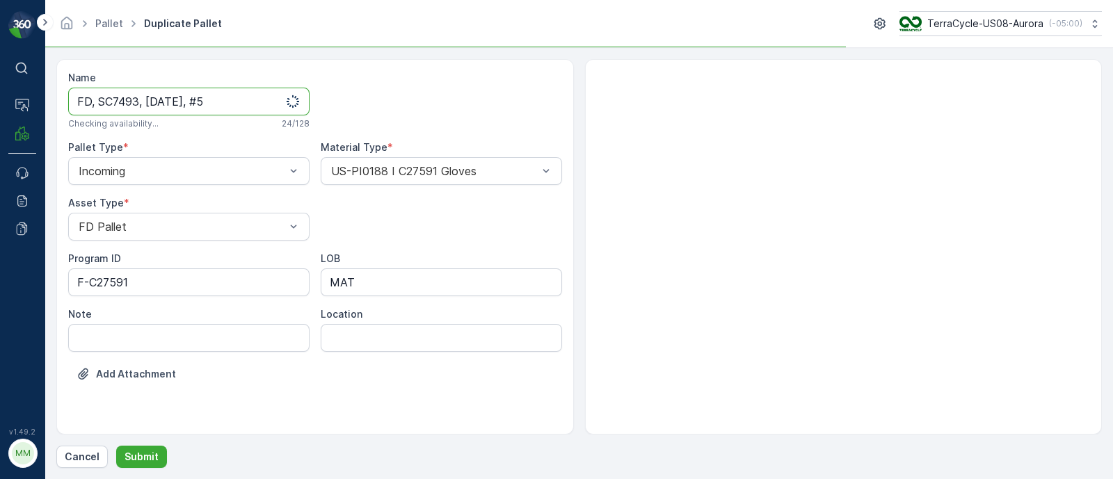
click at [145, 436] on div "Name FD, SC7493, 08/29/25, #5 Checking availability... 24 / 128 Pallet Type * I…" at bounding box center [578, 263] width 1045 height 409
click at [148, 451] on p "Submit" at bounding box center [141, 457] width 34 height 14
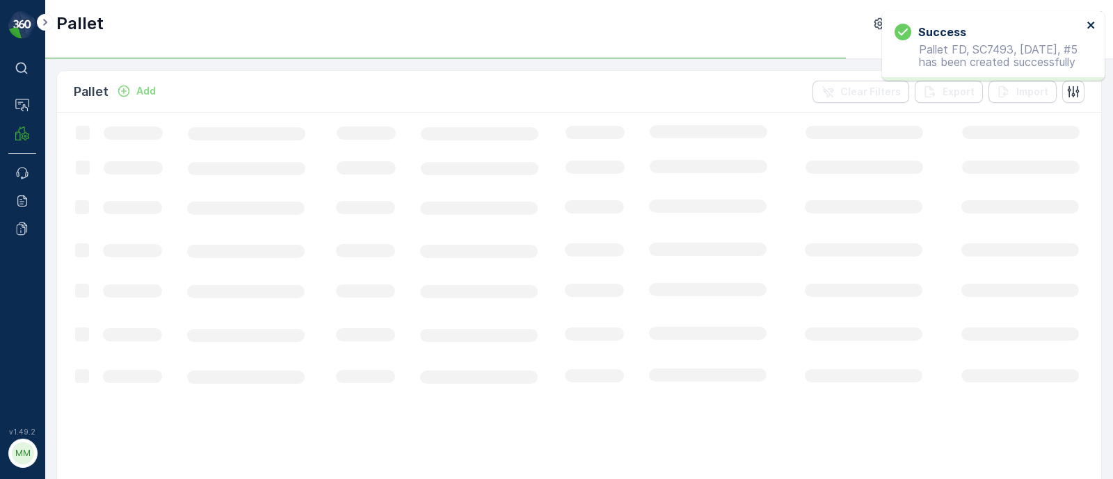
click at [1092, 29] on icon "close" at bounding box center [1091, 24] width 10 height 11
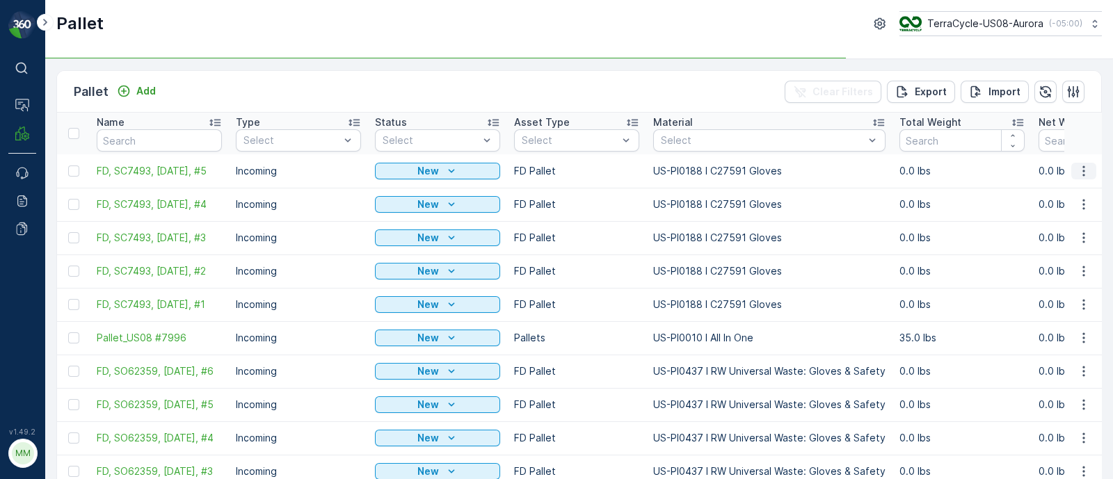
click at [1079, 172] on icon "button" at bounding box center [1084, 171] width 14 height 14
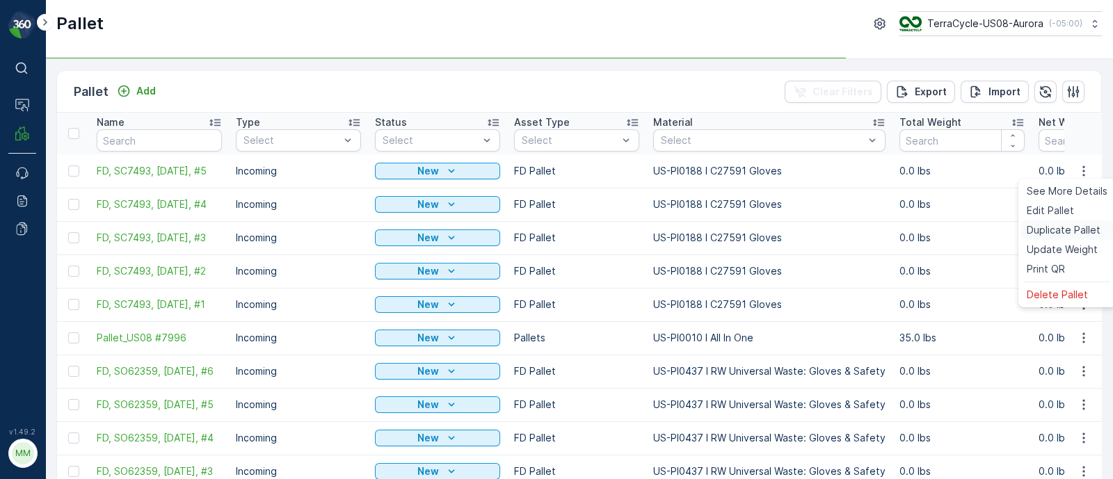
click at [1046, 229] on span "Duplicate Pallet" at bounding box center [1063, 230] width 74 height 14
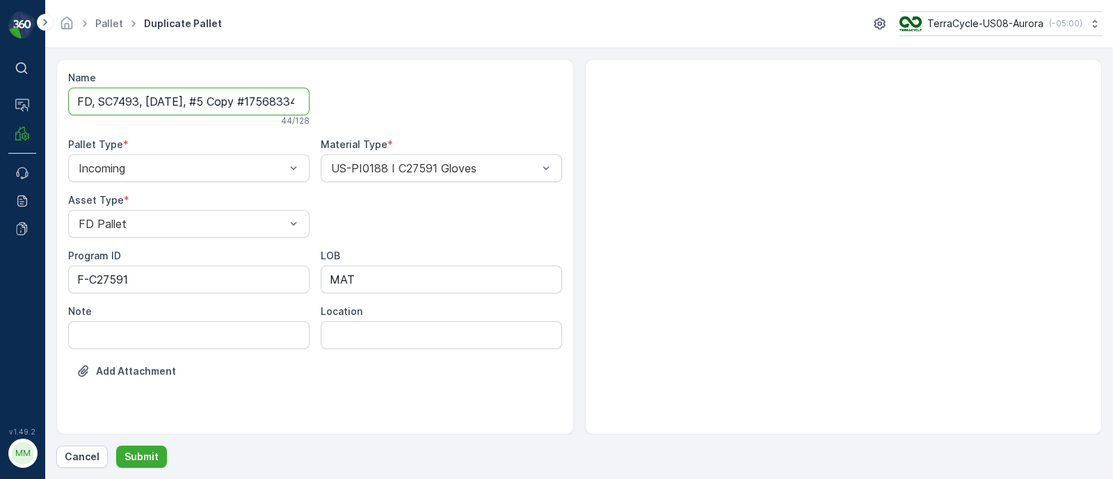
scroll to position [0, 45]
drag, startPoint x: 207, startPoint y: 94, endPoint x: 480, endPoint y: 110, distance: 273.1
click at [480, 110] on div "Name FD, SC7493, 08/29/25, #5 Copy #1756833407717 44 / 128 Pallet Type * Incomi…" at bounding box center [315, 235] width 494 height 328
type input "FD, SC7493, 08/29/25, #6"
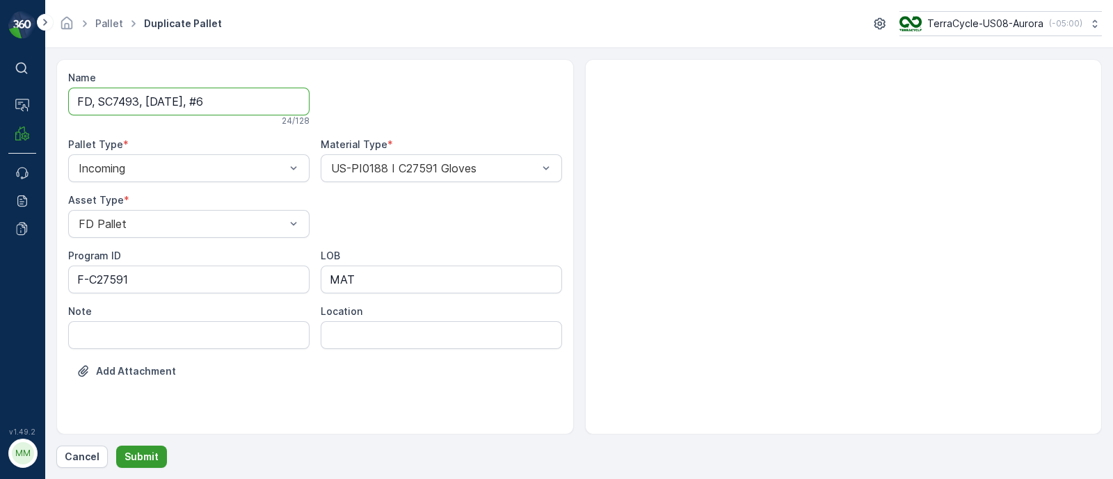
click at [145, 453] on p "Submit" at bounding box center [141, 457] width 34 height 14
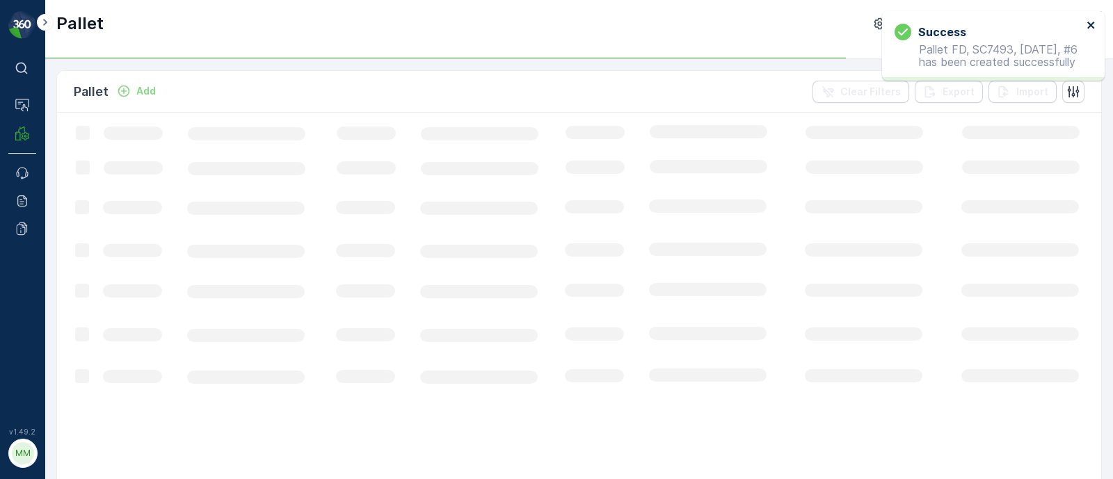
click at [1088, 25] on icon "close" at bounding box center [1091, 24] width 10 height 11
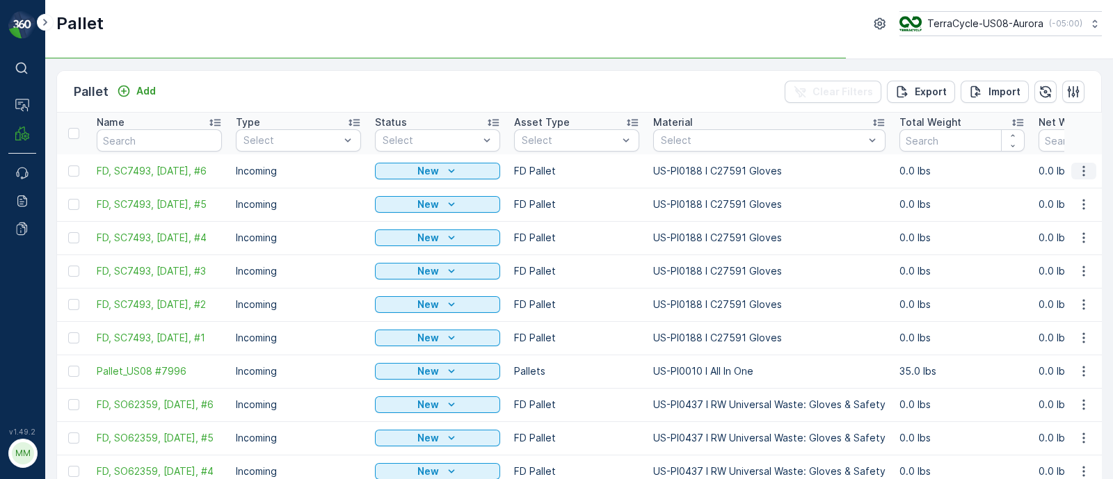
click at [1077, 164] on icon "button" at bounding box center [1084, 171] width 14 height 14
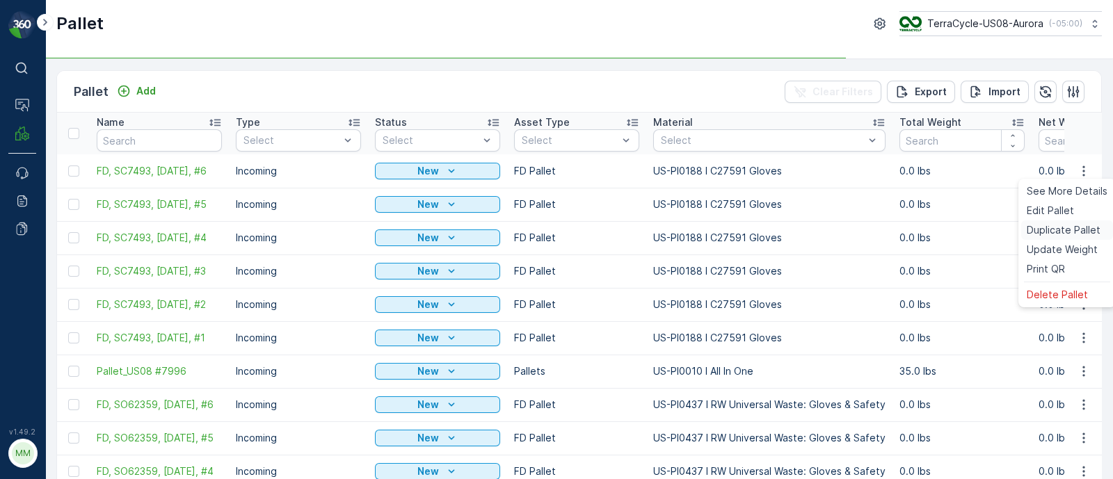
click at [1040, 225] on span "Duplicate Pallet" at bounding box center [1063, 230] width 74 height 14
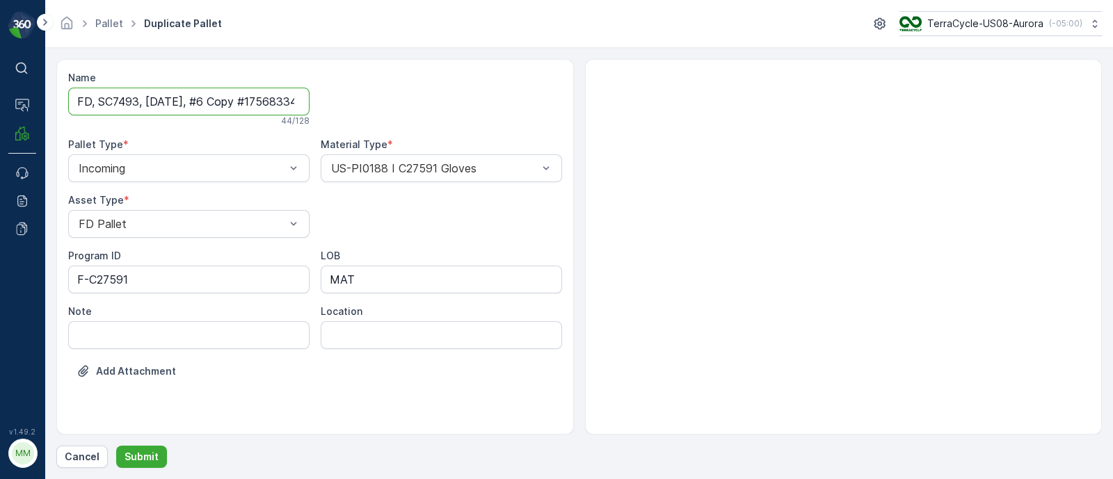
scroll to position [0, 45]
drag, startPoint x: 207, startPoint y: 101, endPoint x: 757, endPoint y: 136, distance: 551.2
click at [757, 136] on div "Name FD, SC7493, 08/29/25, #6 Copy #1756833415414 44 / 128 Pallet Type * Incomi…" at bounding box center [578, 247] width 1045 height 376
type input "FD, SC7493, 08/29/25, #7"
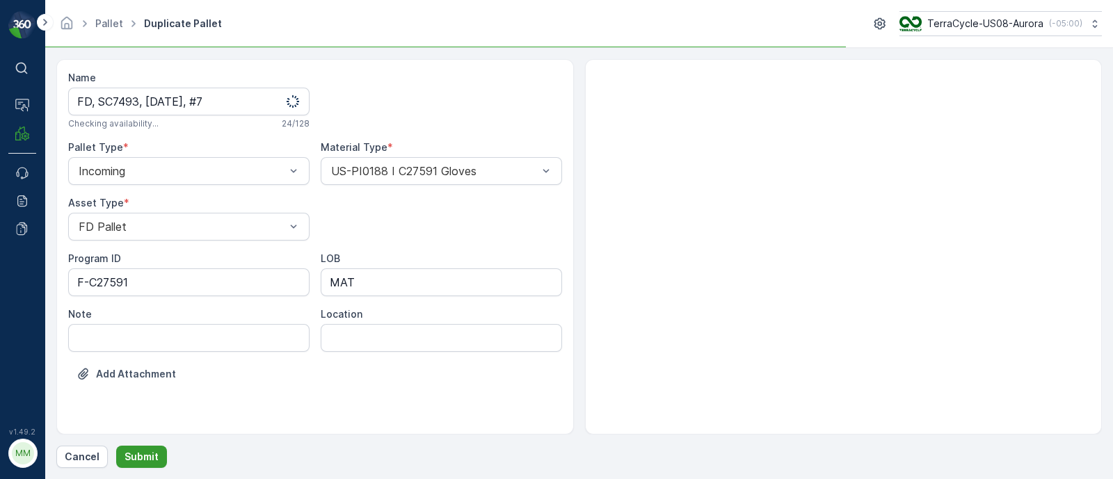
click at [154, 446] on button "Submit" at bounding box center [141, 457] width 51 height 22
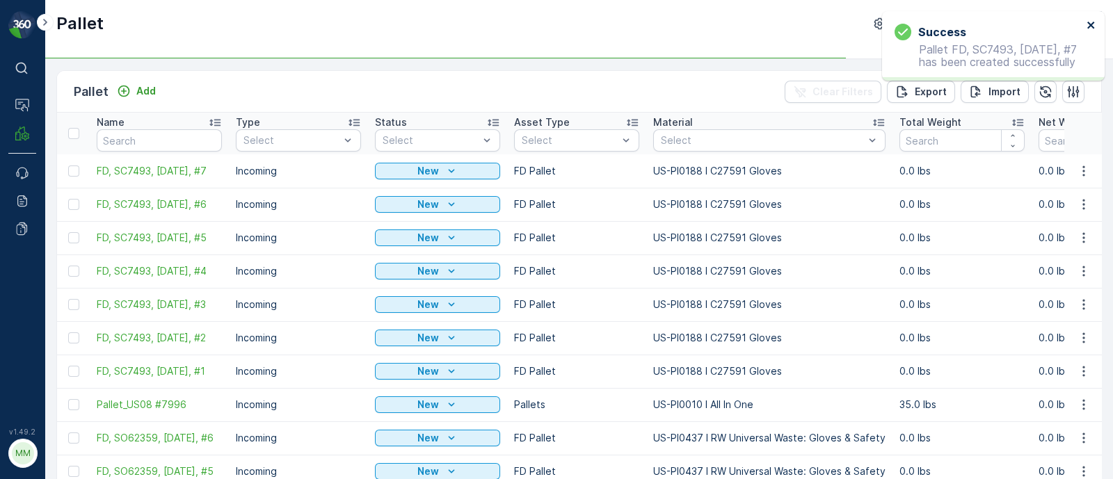
click at [1090, 24] on icon "close" at bounding box center [1090, 25] width 7 height 7
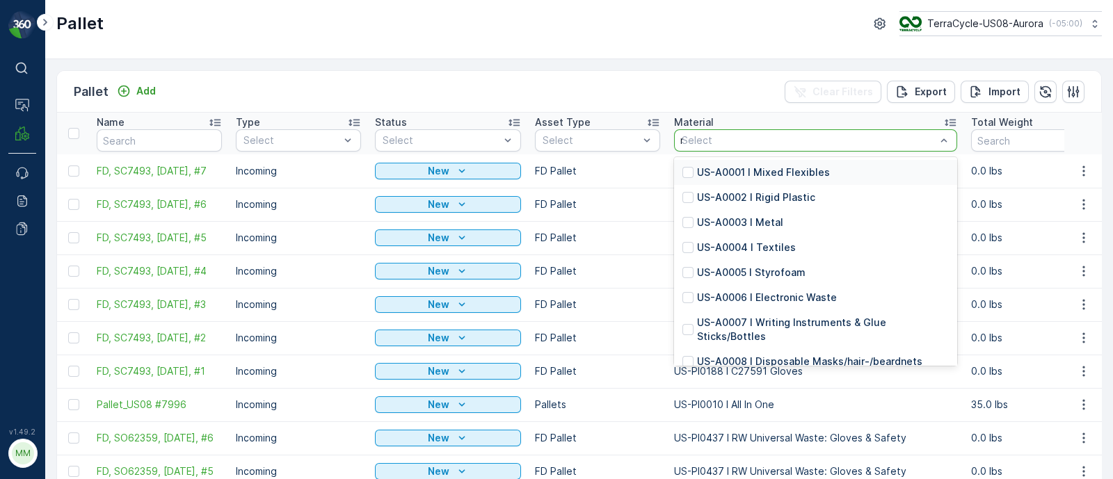
type input "non"
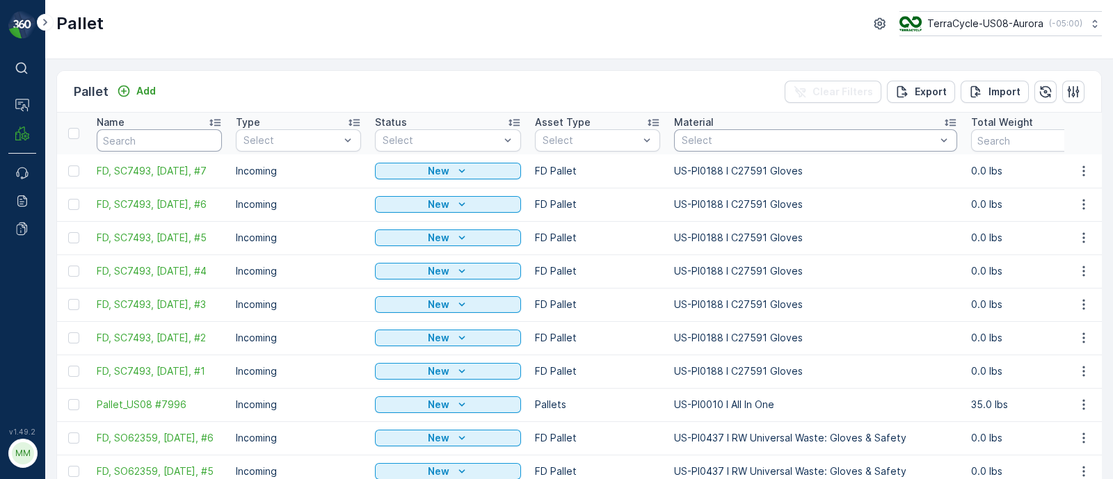
click at [146, 144] on input "text" at bounding box center [159, 140] width 125 height 22
click at [735, 172] on p "US-PI0479 I C27641 Rubber" at bounding box center [765, 173] width 136 height 14
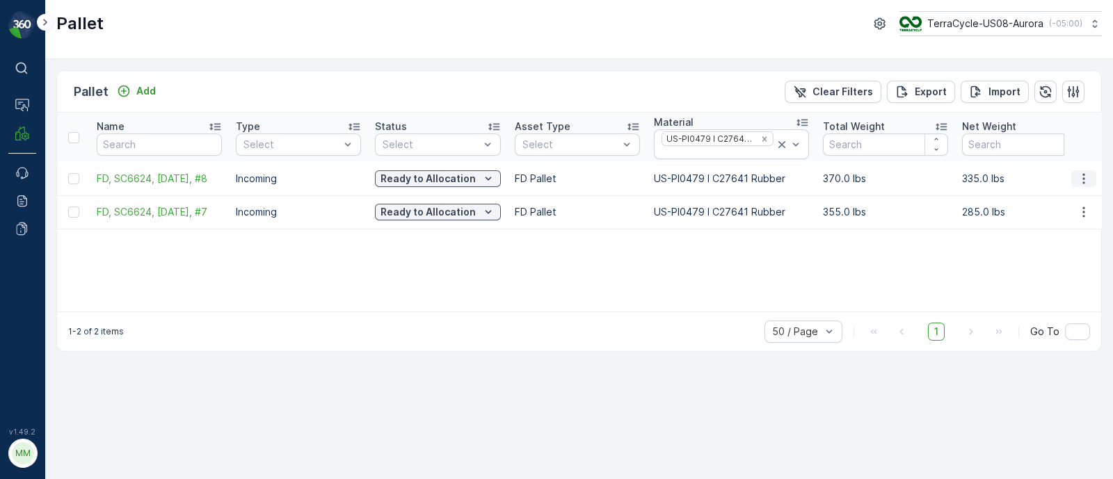
click at [1081, 177] on icon "button" at bounding box center [1084, 179] width 14 height 14
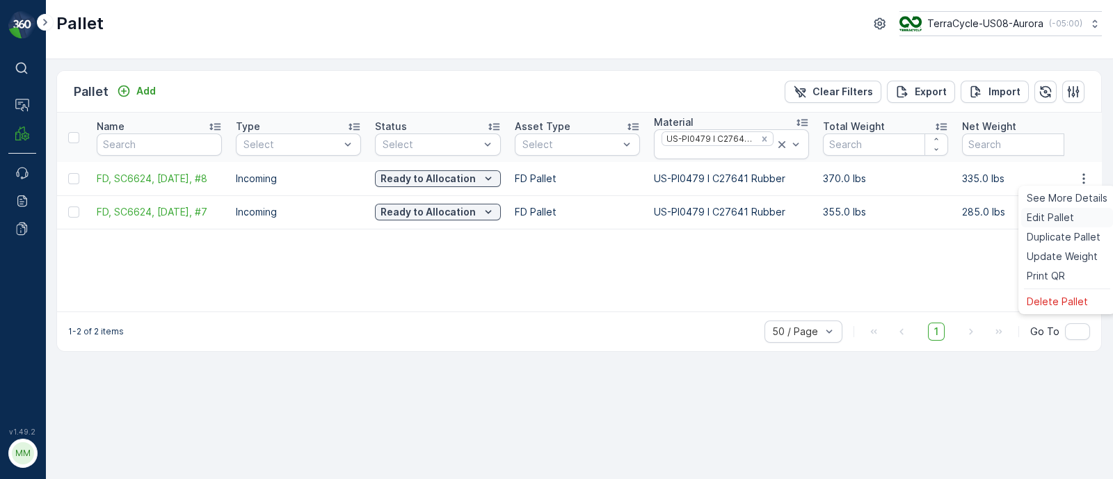
click at [1045, 219] on span "Edit Pallet" at bounding box center [1049, 218] width 47 height 14
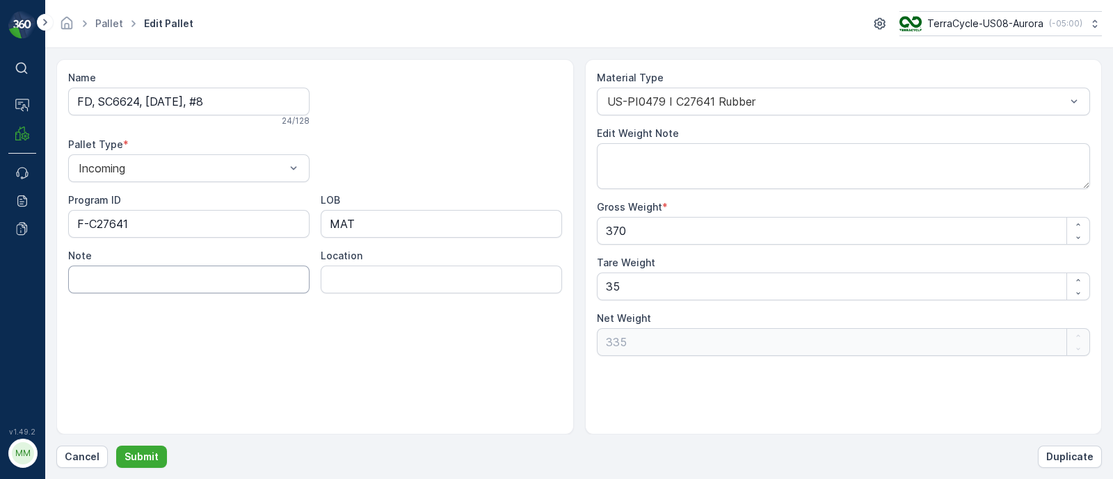
click at [188, 279] on input "Note" at bounding box center [188, 280] width 241 height 28
type input "PI0479 Rubber"
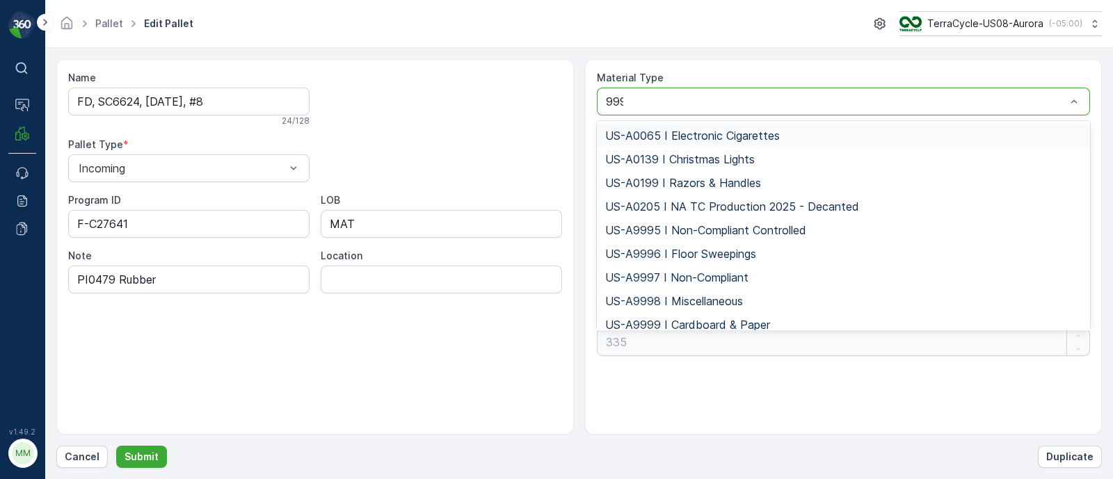
type input "9997"
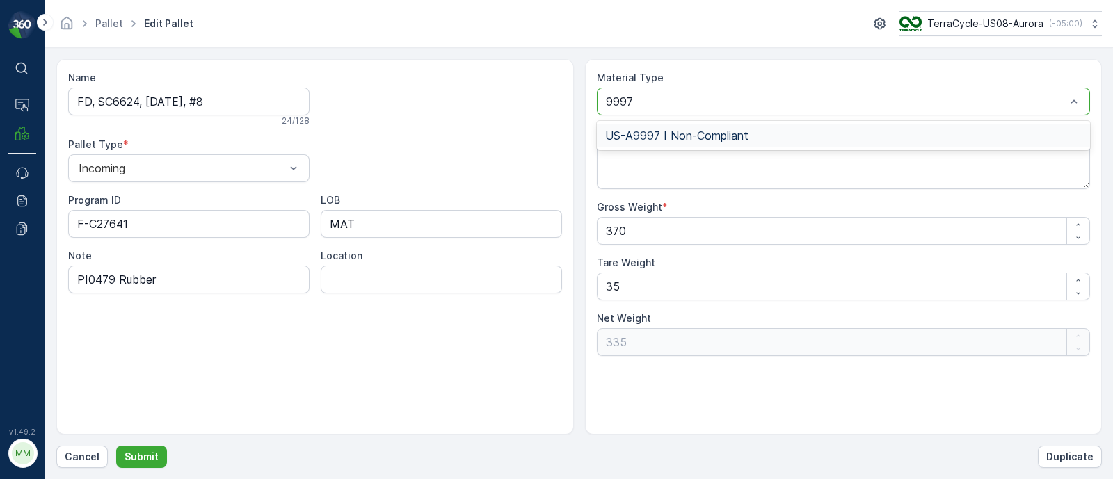
click at [661, 143] on div "US-A9997 I Non-Compliant" at bounding box center [844, 136] width 494 height 24
click at [155, 459] on p "Submit" at bounding box center [141, 457] width 34 height 14
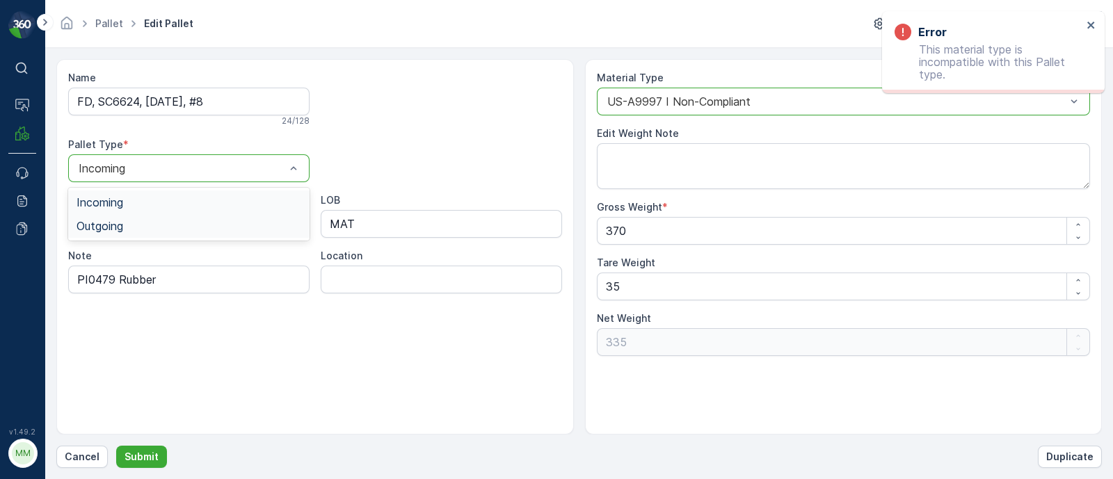
click at [125, 224] on div "Outgoing" at bounding box center [188, 226] width 225 height 13
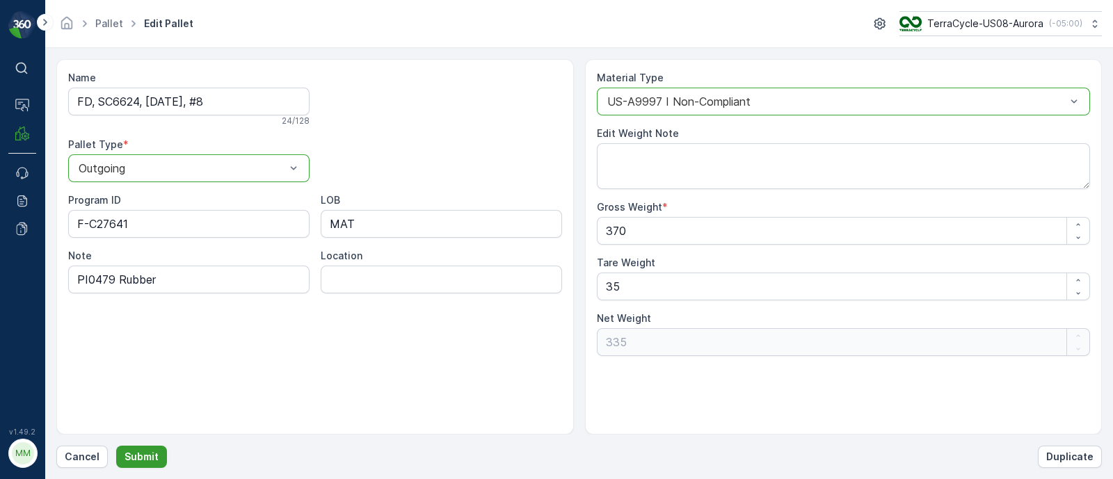
click at [140, 463] on p "Submit" at bounding box center [141, 457] width 34 height 14
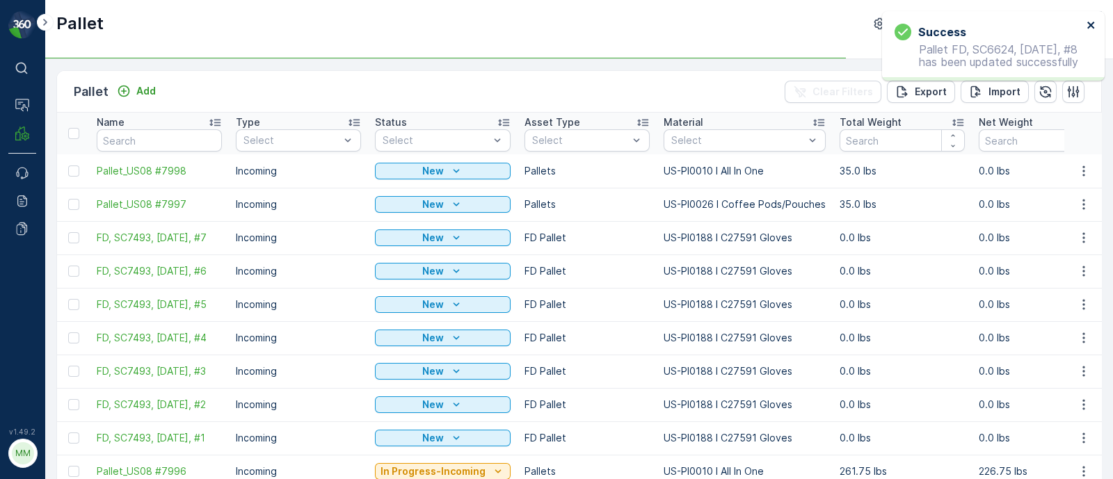
click at [1086, 25] on icon "close" at bounding box center [1091, 24] width 10 height 11
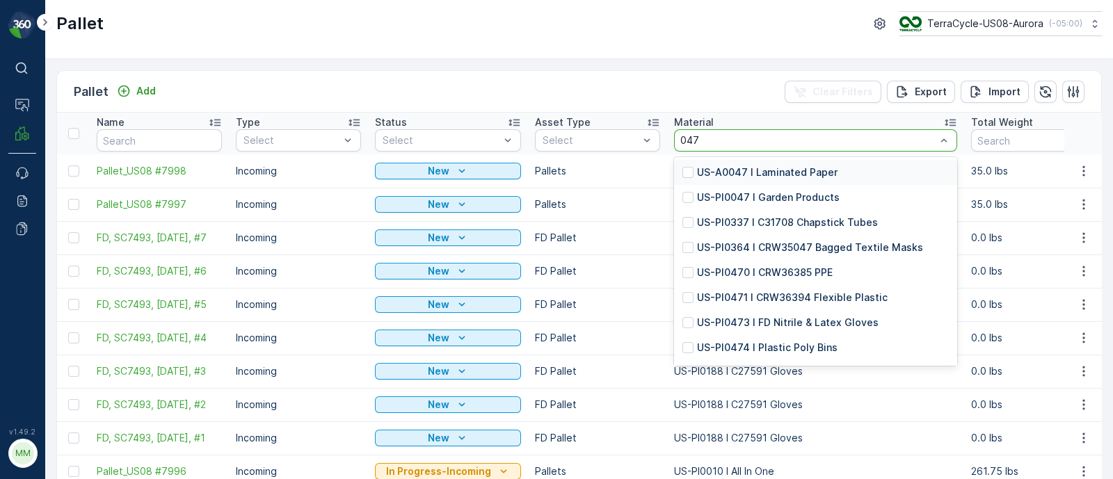
type input "0479"
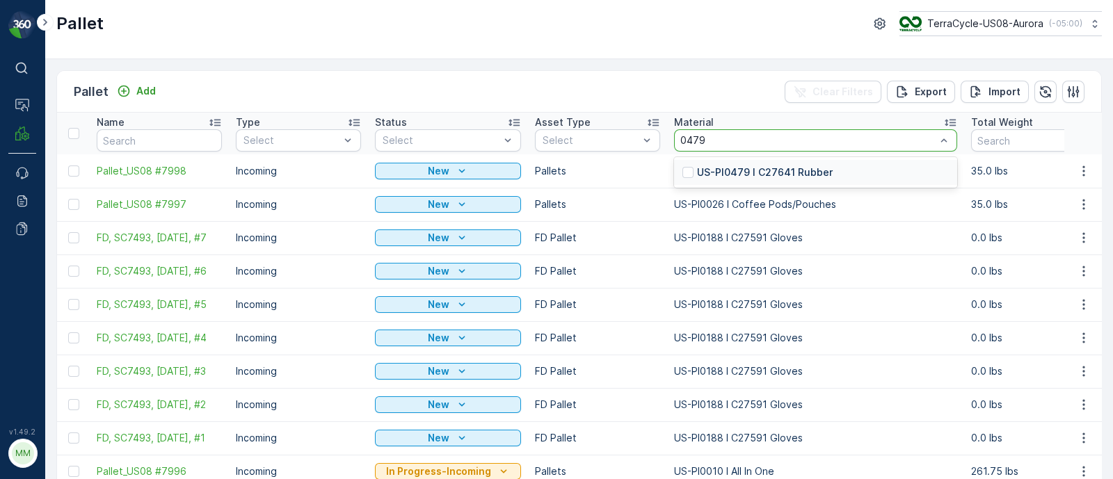
click at [757, 173] on p "US-PI0479 I C27641 Rubber" at bounding box center [765, 173] width 136 height 14
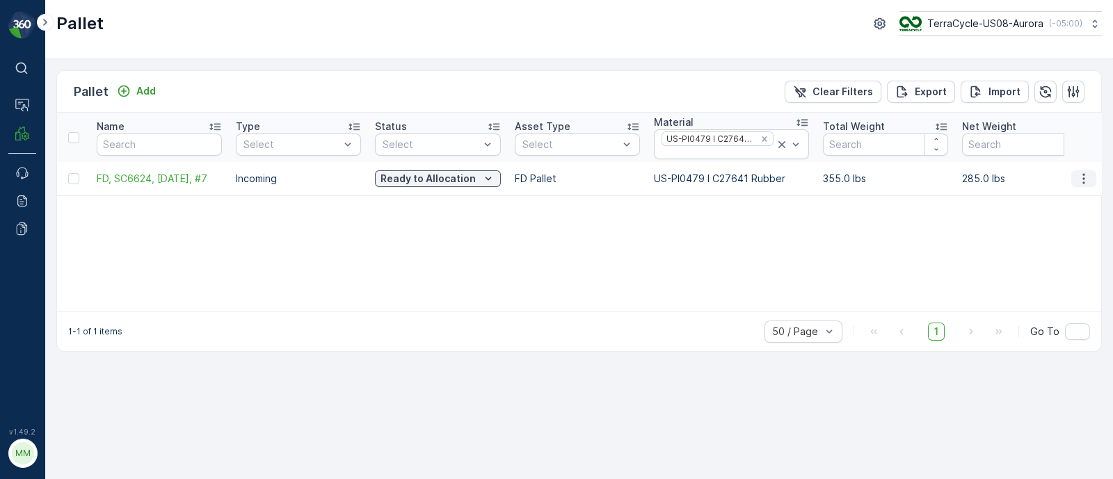
click at [1083, 174] on icon "button" at bounding box center [1083, 178] width 2 height 10
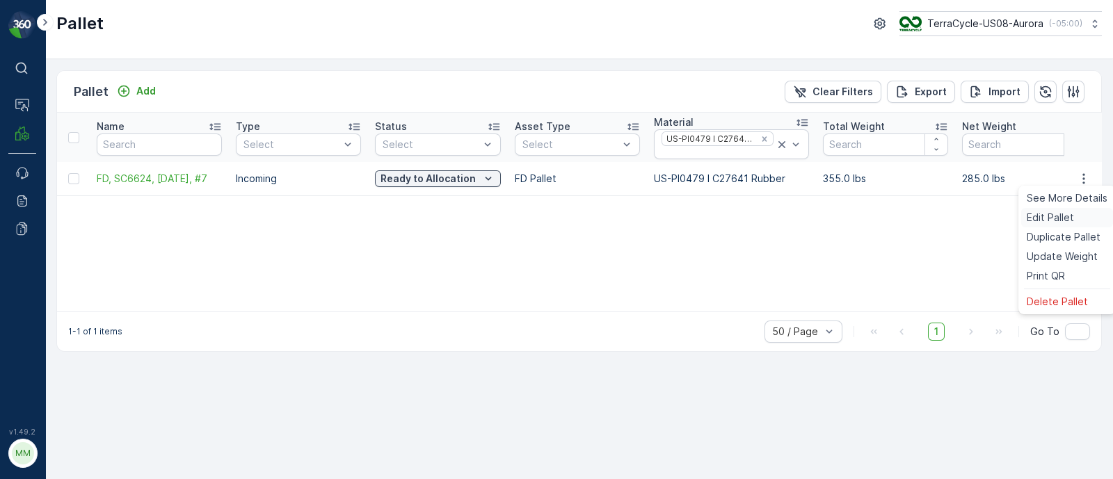
click at [1048, 220] on span "Edit Pallet" at bounding box center [1049, 218] width 47 height 14
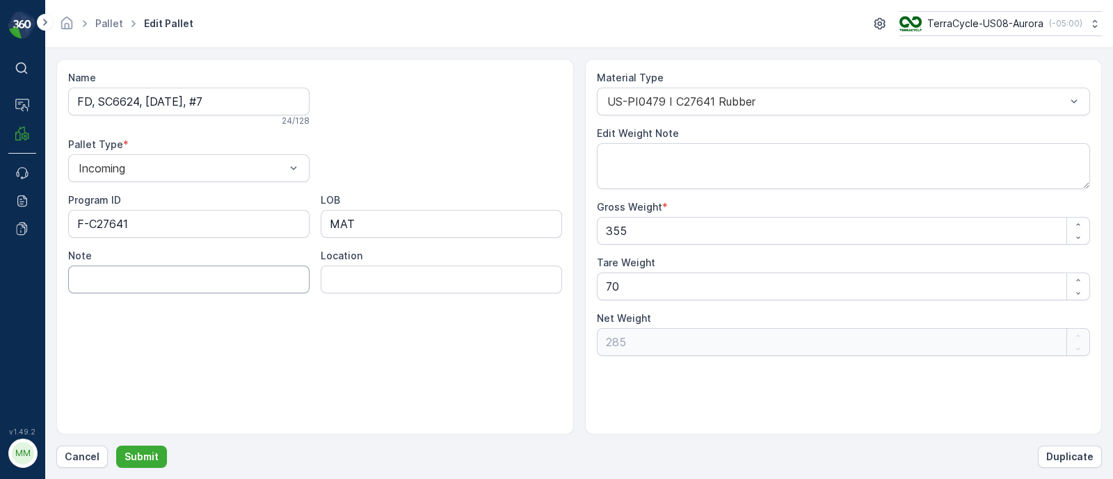
click at [143, 282] on input "Note" at bounding box center [188, 280] width 241 height 28
paste input "US-PI0479 I C27641 Rubber"
drag, startPoint x: 188, startPoint y: 277, endPoint x: 135, endPoint y: 277, distance: 52.9
click at [135, 277] on input "US-PI0479 I C27641 Rubber" at bounding box center [188, 280] width 241 height 28
drag, startPoint x: 97, startPoint y: 274, endPoint x: 69, endPoint y: 274, distance: 28.5
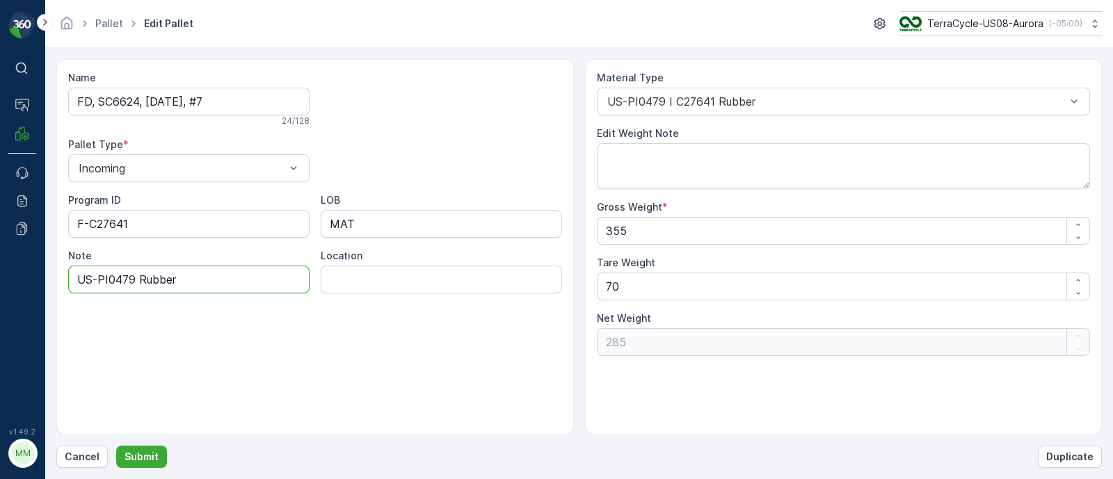
click at [69, 274] on input "US-PI0479 Rubber" at bounding box center [188, 280] width 241 height 28
type input "PI0479 Rubber"
click at [752, 94] on div "US-PI0479 I C27641 Rubber" at bounding box center [844, 102] width 494 height 28
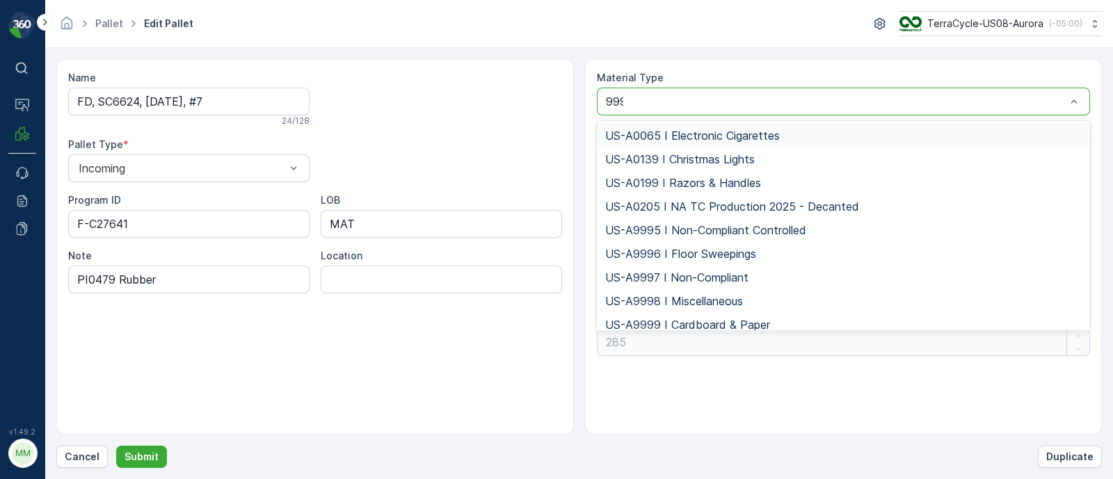
type input "9997"
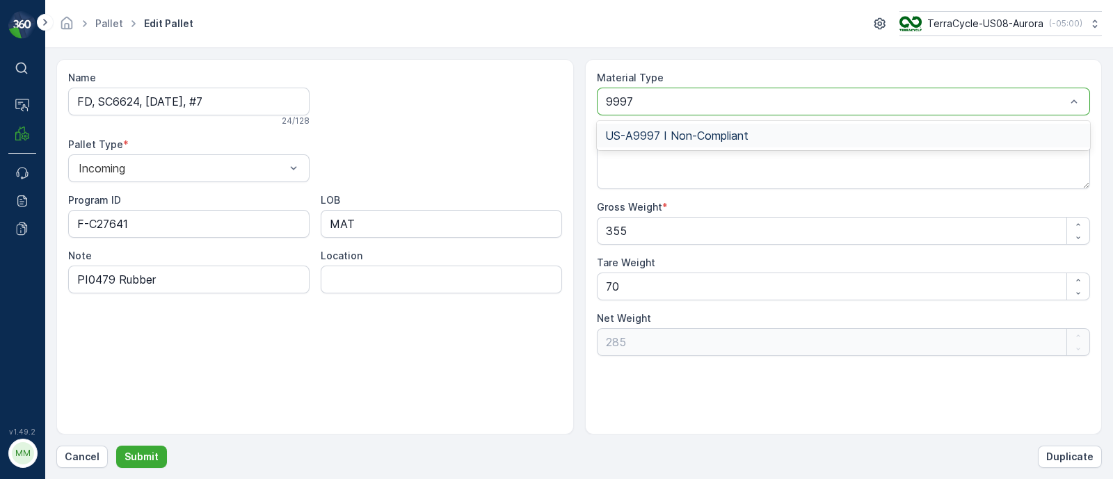
click at [666, 138] on span "US-A9997 I Non-Compliant" at bounding box center [676, 135] width 143 height 13
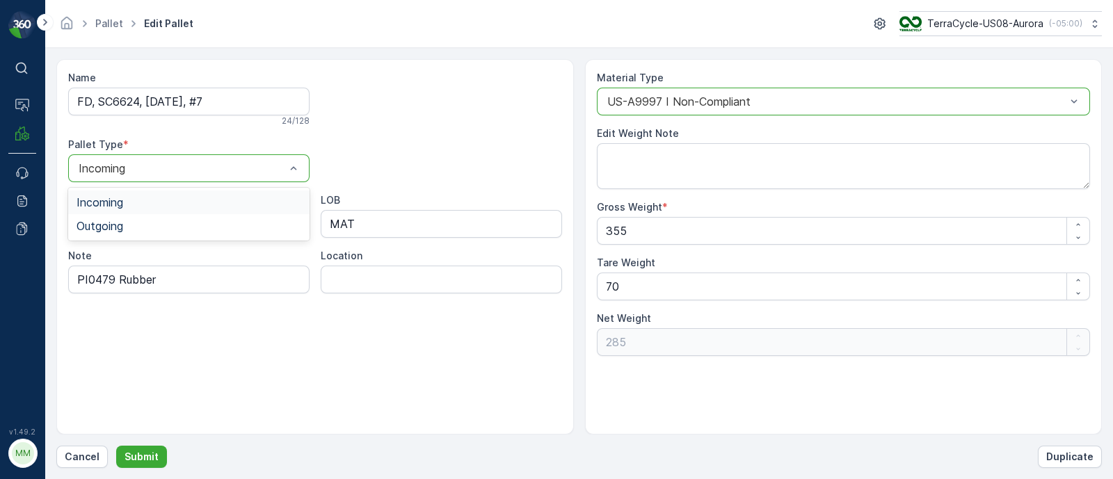
drag, startPoint x: 185, startPoint y: 175, endPoint x: 179, endPoint y: 193, distance: 19.1
click at [188, 179] on div "Incoming" at bounding box center [188, 168] width 241 height 28
click at [139, 223] on div "Outgoing" at bounding box center [188, 226] width 225 height 13
click at [143, 452] on p "Submit" at bounding box center [141, 457] width 34 height 14
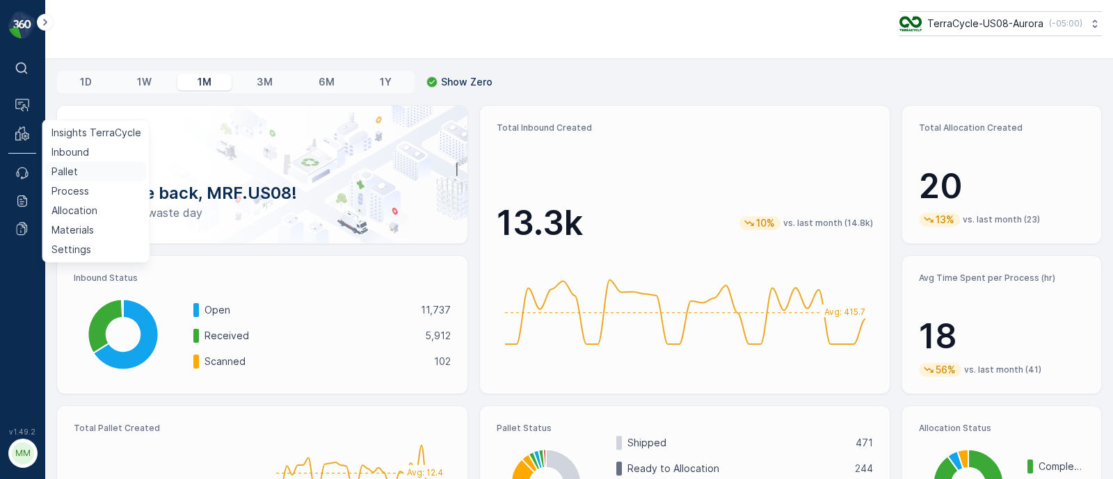
click at [68, 170] on p "Pallet" at bounding box center [64, 172] width 26 height 14
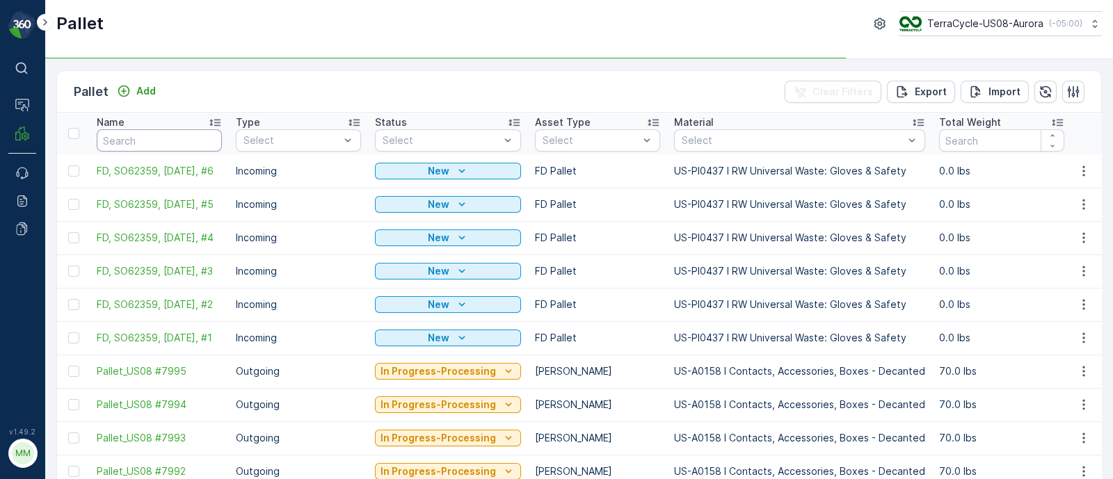
click at [167, 141] on input "text" at bounding box center [159, 140] width 125 height 22
paste input "Pallet_US08 #7218"
type input "Pallet_US08 #7218"
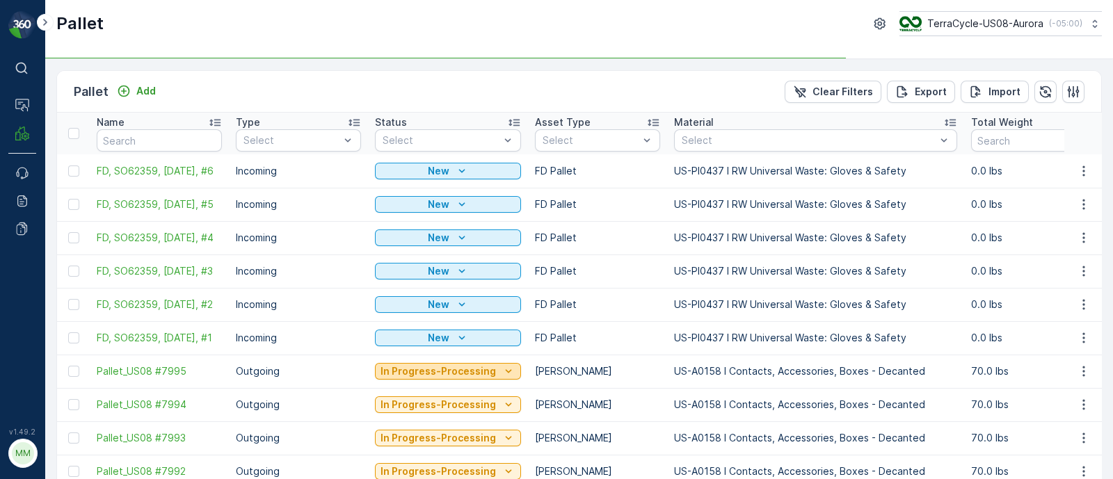
type input "Pallet_US08 #7218"
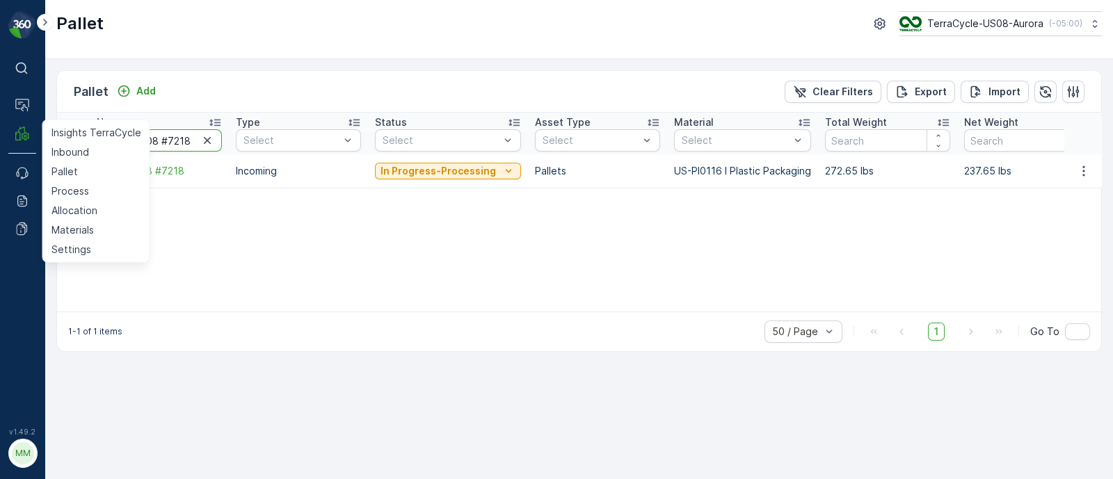
drag, startPoint x: 190, startPoint y: 140, endPoint x: 0, endPoint y: 140, distance: 189.9
click at [0, 140] on div "⌘B Operations MRF Insights TerraCycle Inbound Pallet Process Allocation Materia…" at bounding box center [556, 239] width 1113 height 479
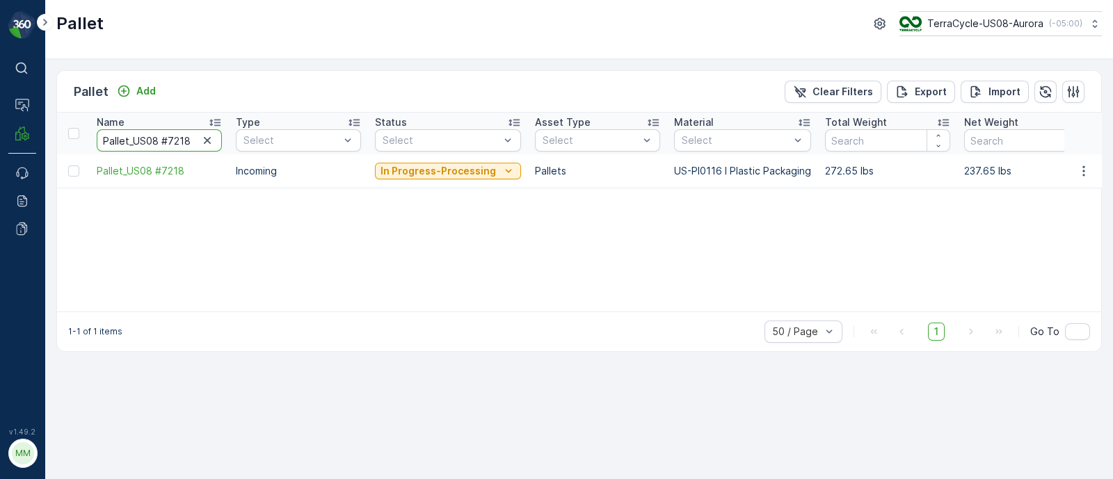
paste input "60"
type input "Pallet_US08 #7608"
